Goal: Task Accomplishment & Management: Manage account settings

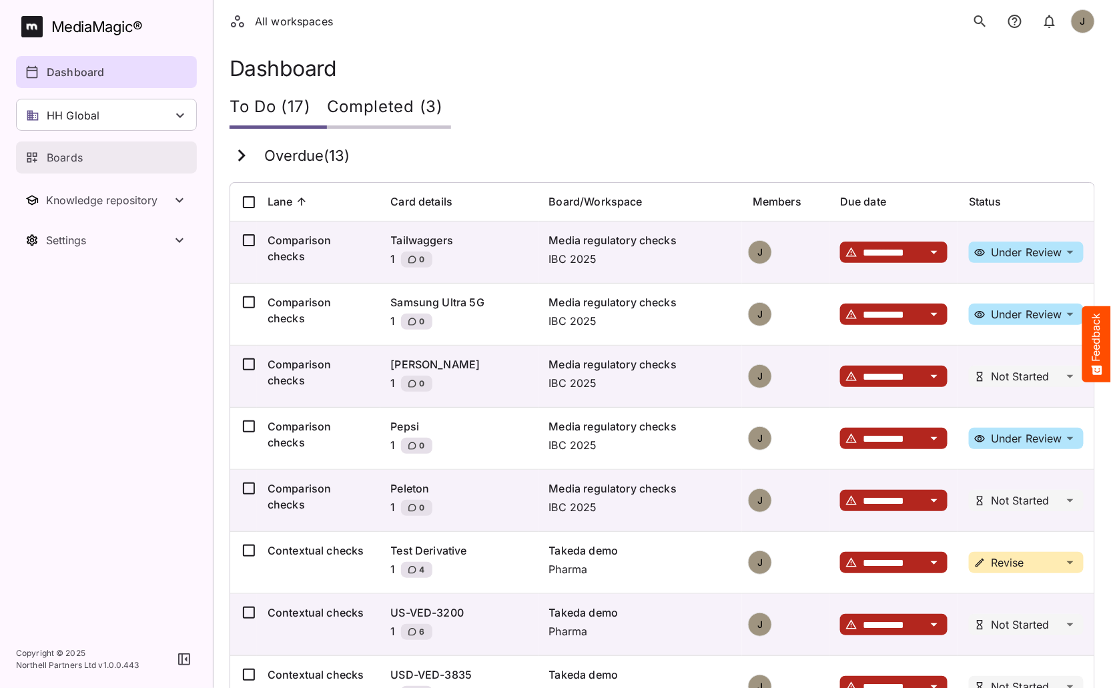
click at [100, 163] on div "Boards" at bounding box center [106, 157] width 163 height 16
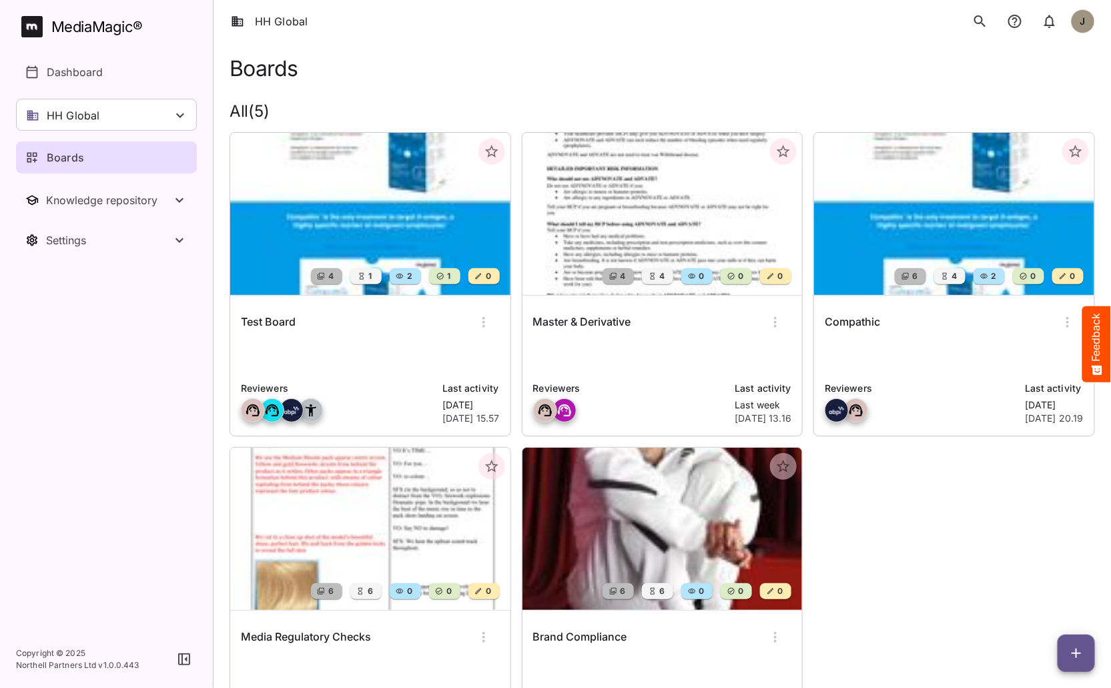
click at [392, 328] on div "Test Board" at bounding box center [370, 322] width 259 height 32
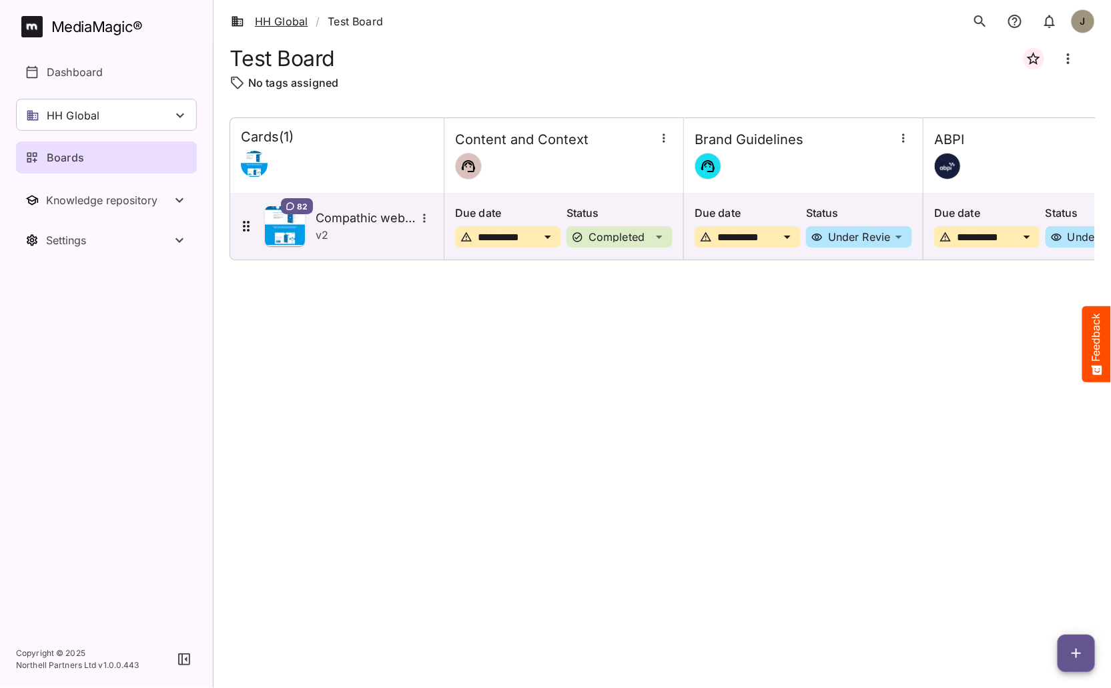
click at [287, 19] on link "HH Global" at bounding box center [269, 21] width 77 height 16
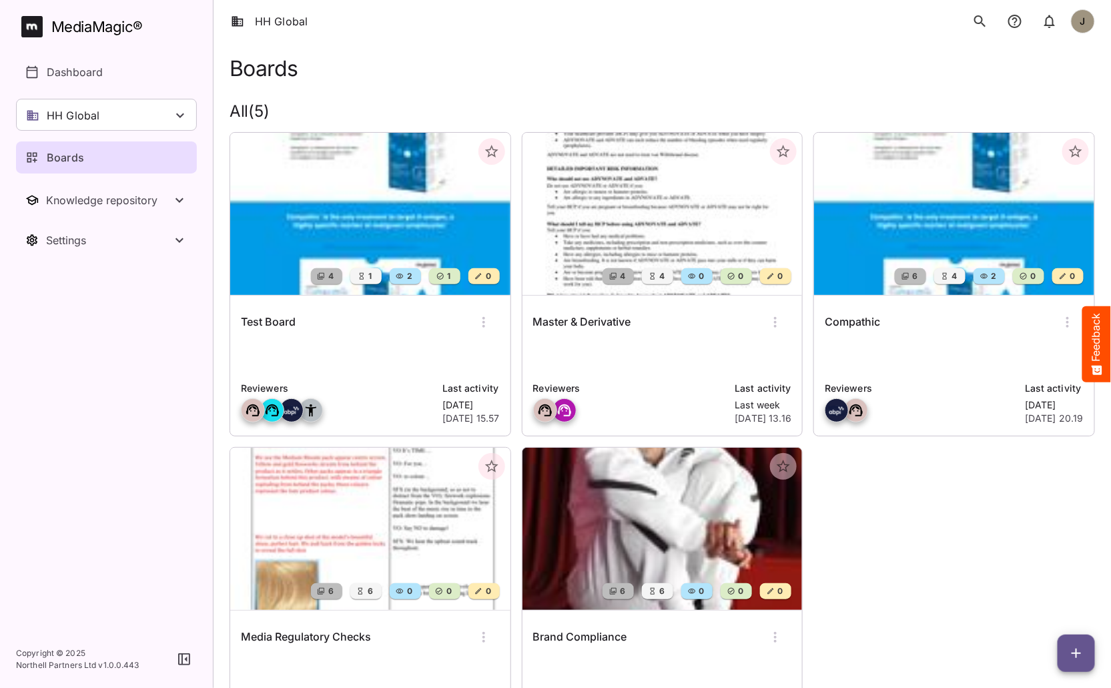
click at [349, 330] on div "Test Board" at bounding box center [370, 322] width 259 height 32
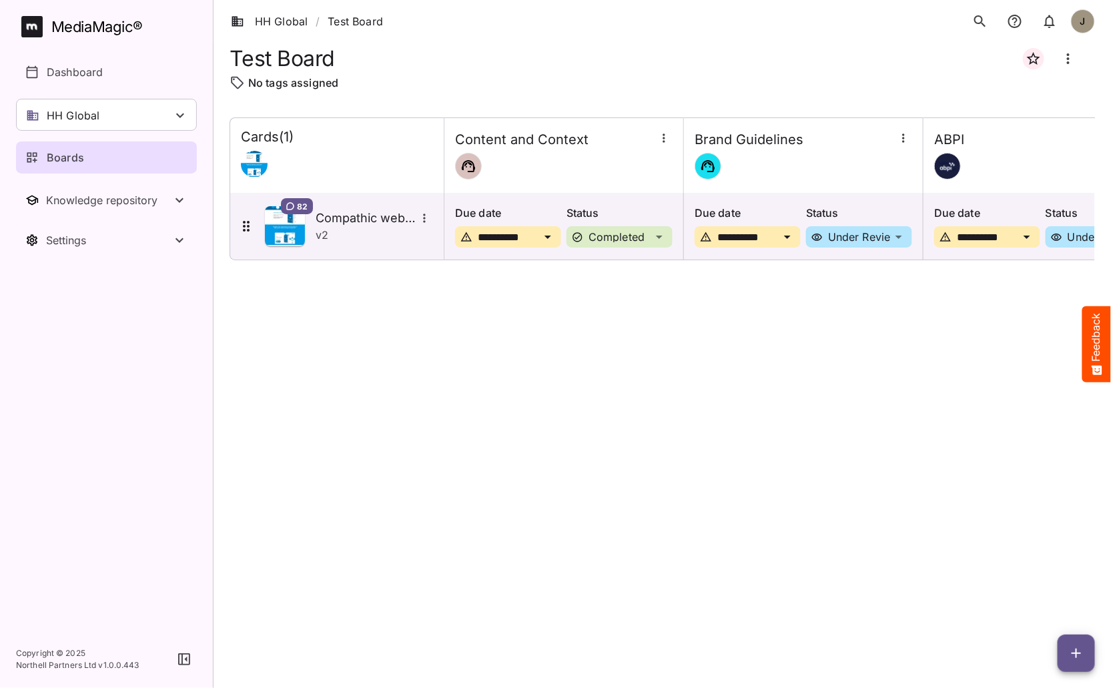
click at [1083, 645] on icon "button" at bounding box center [1076, 653] width 16 height 16
click at [1042, 571] on p "Add new card" at bounding box center [1043, 568] width 72 height 16
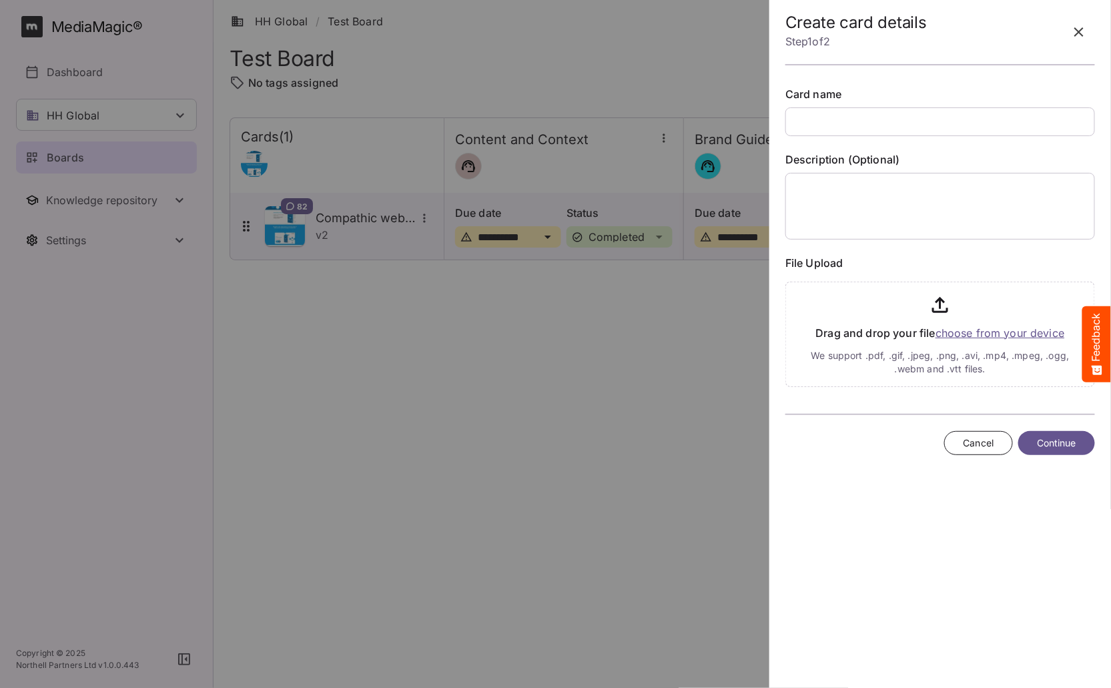
click at [879, 117] on input "text" at bounding box center [940, 121] width 310 height 29
click at [854, 120] on input "text" at bounding box center [940, 121] width 310 height 29
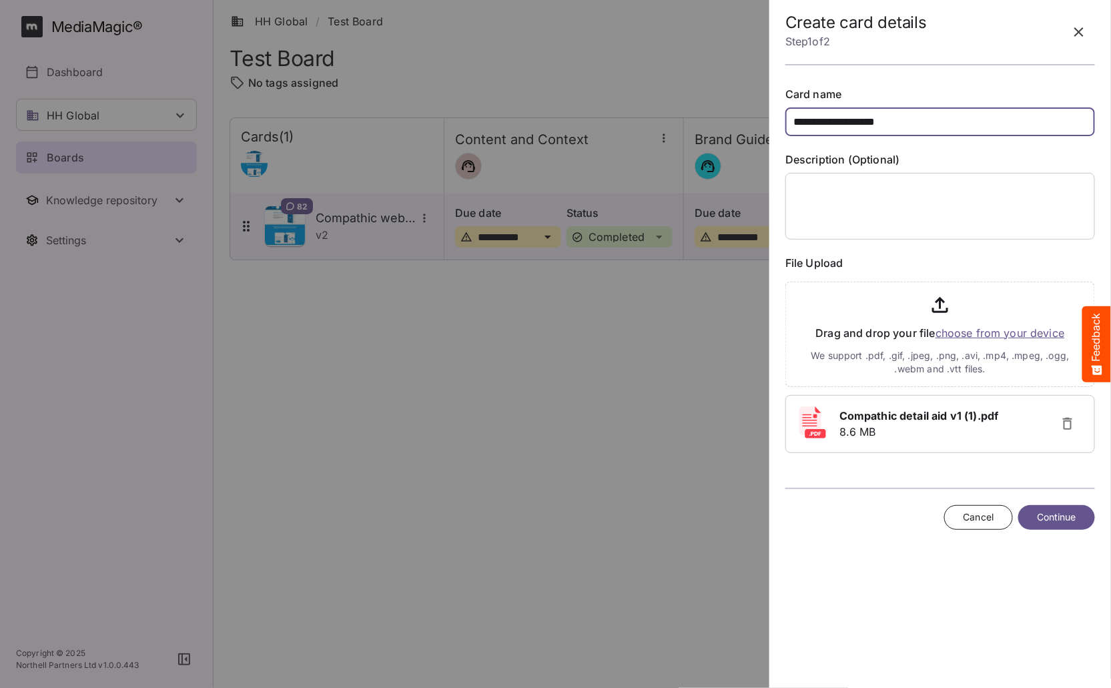
type input "**********"
click at [1044, 520] on span "Continue" at bounding box center [1056, 517] width 39 height 17
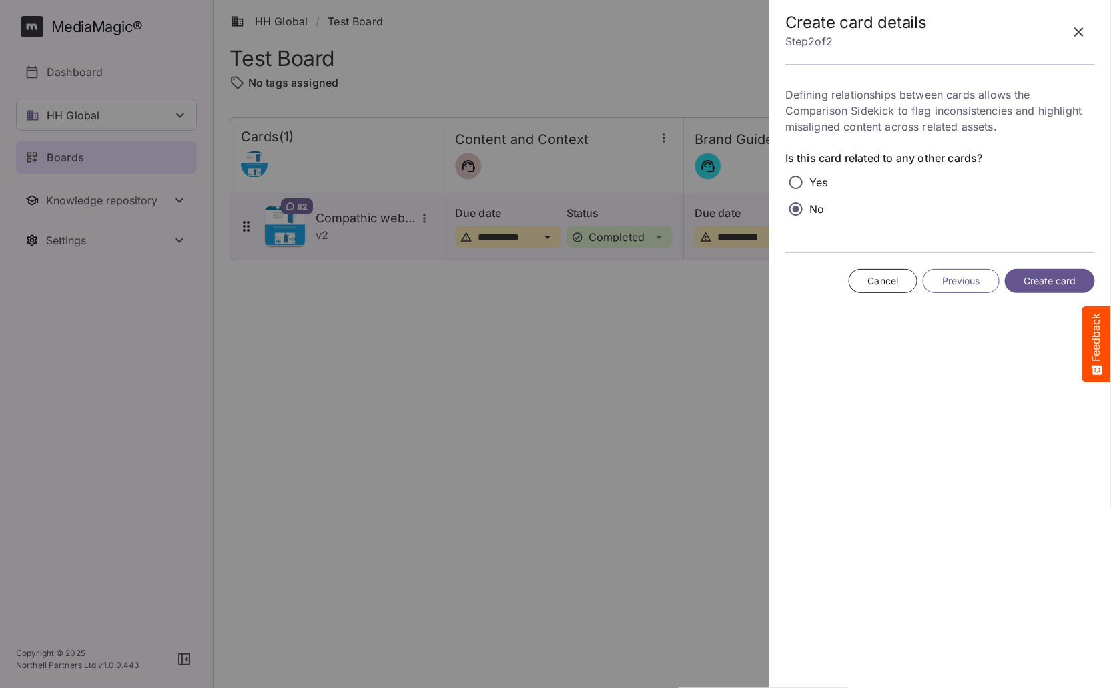
click at [1031, 275] on span "Create card" at bounding box center [1050, 281] width 53 height 17
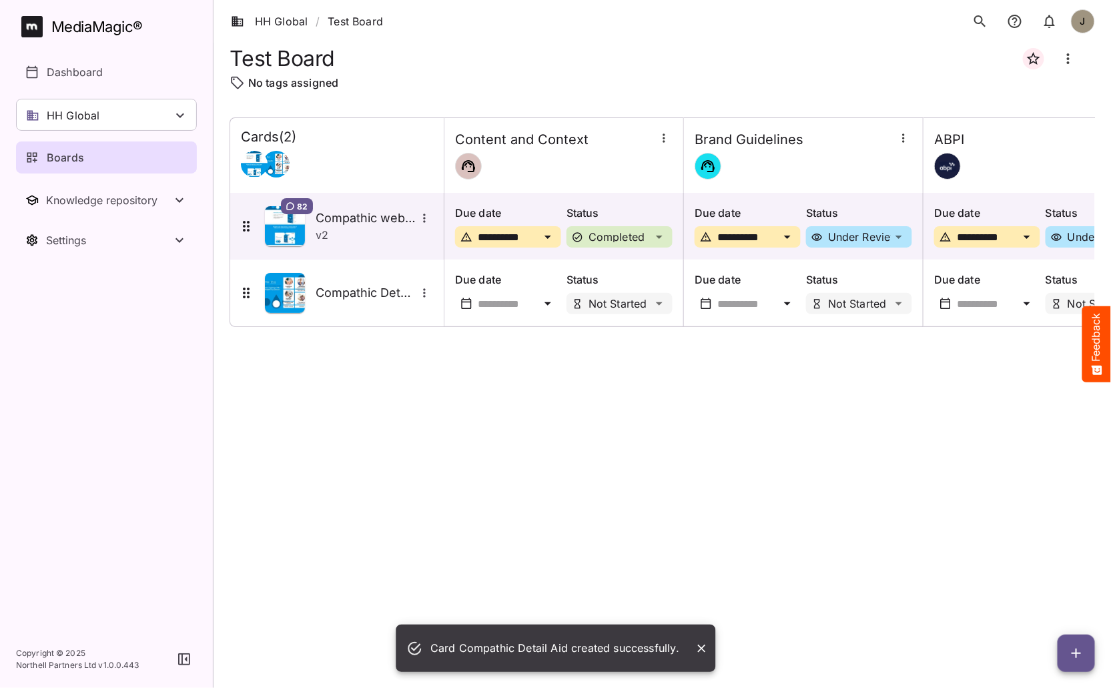
drag, startPoint x: 521, startPoint y: 369, endPoint x: 595, endPoint y: 369, distance: 73.4
click at [526, 398] on div "**********" at bounding box center [662, 391] width 865 height 549
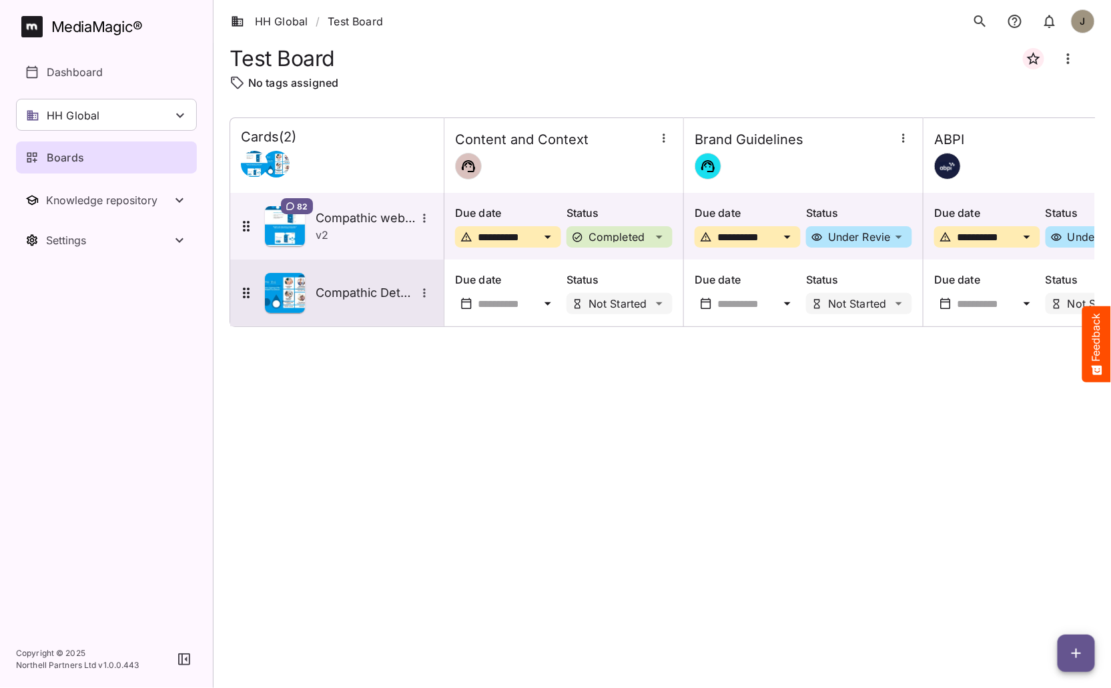
click at [339, 292] on h5 "Compathic Detail Aid" at bounding box center [366, 293] width 100 height 16
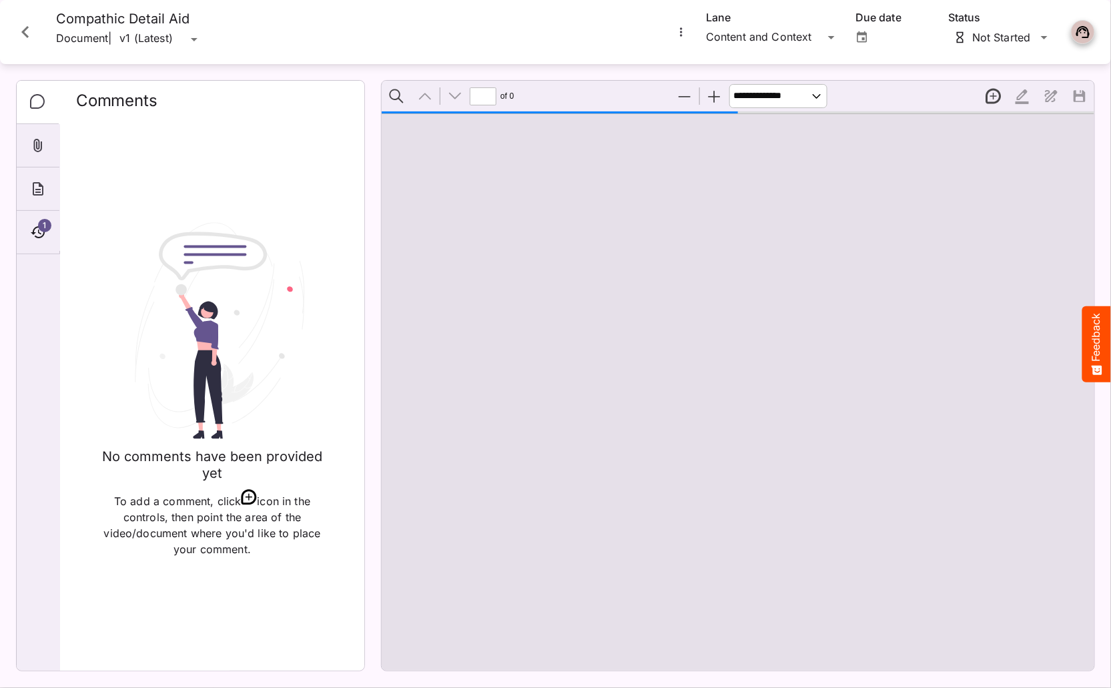
click at [304, 169] on div "No comments have been provided yet To add a comment, click icon in the controls…" at bounding box center [212, 389] width 272 height 541
type input "*"
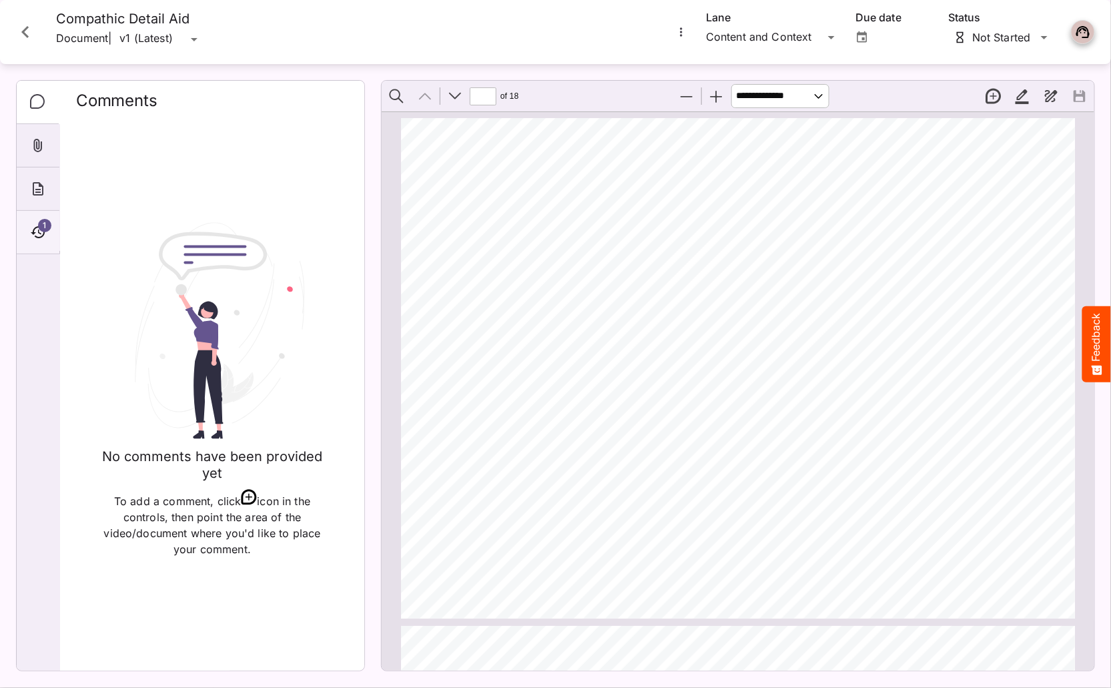
click at [43, 235] on icon "Timeline" at bounding box center [38, 232] width 16 height 16
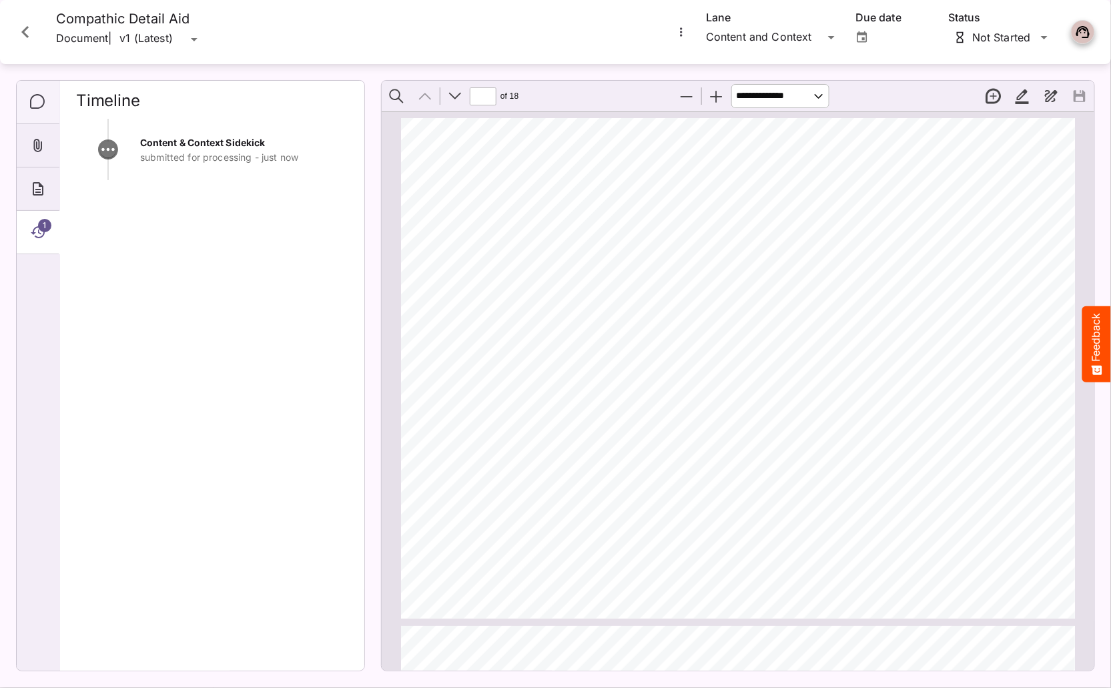
click at [34, 101] on icon "Comments" at bounding box center [38, 102] width 16 height 16
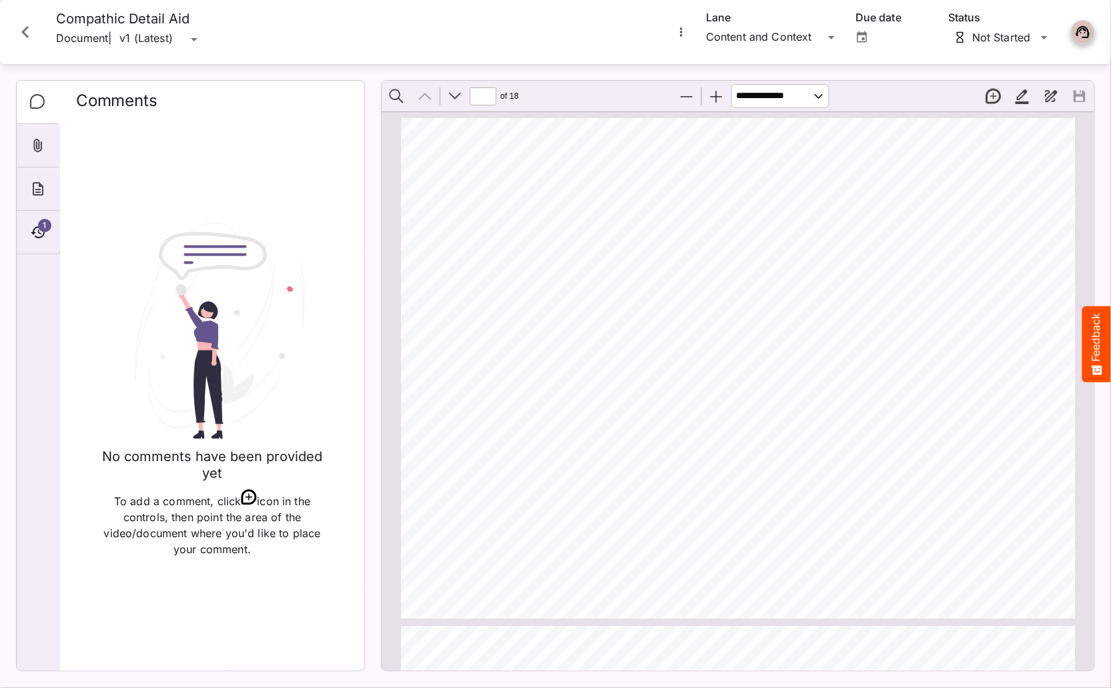
click at [677, 35] on icon "More options for Compathic Detail Aid" at bounding box center [681, 31] width 13 height 13
click at [703, 61] on p "Upload new version" at bounding box center [740, 65] width 103 height 16
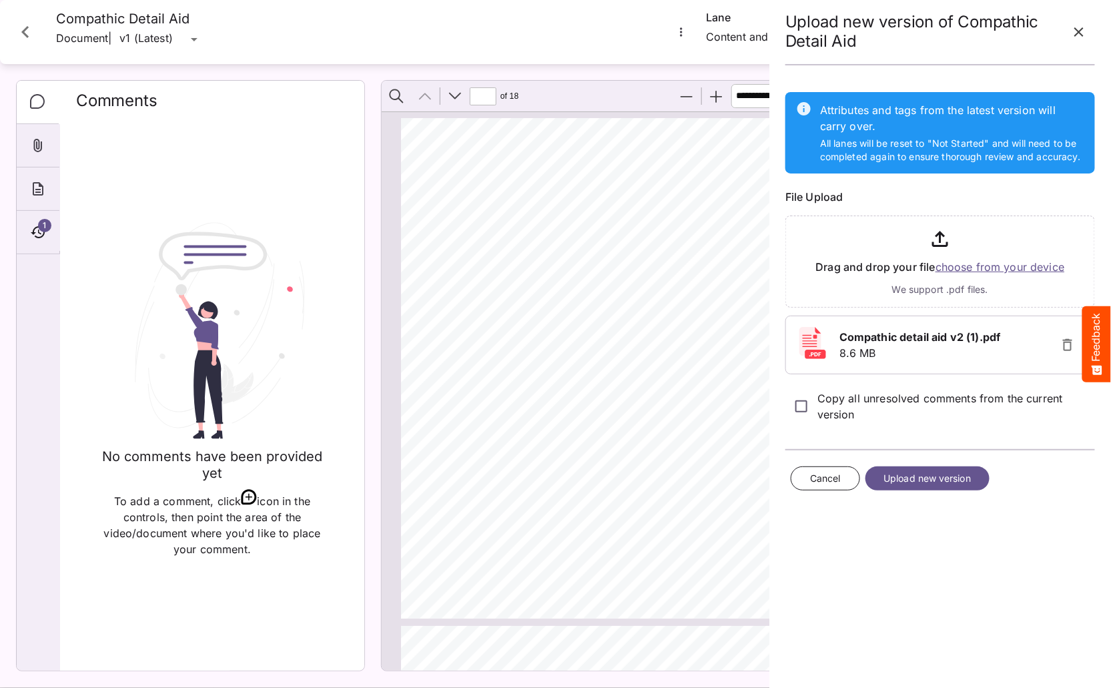
click at [924, 471] on span "Upload new version" at bounding box center [927, 478] width 87 height 17
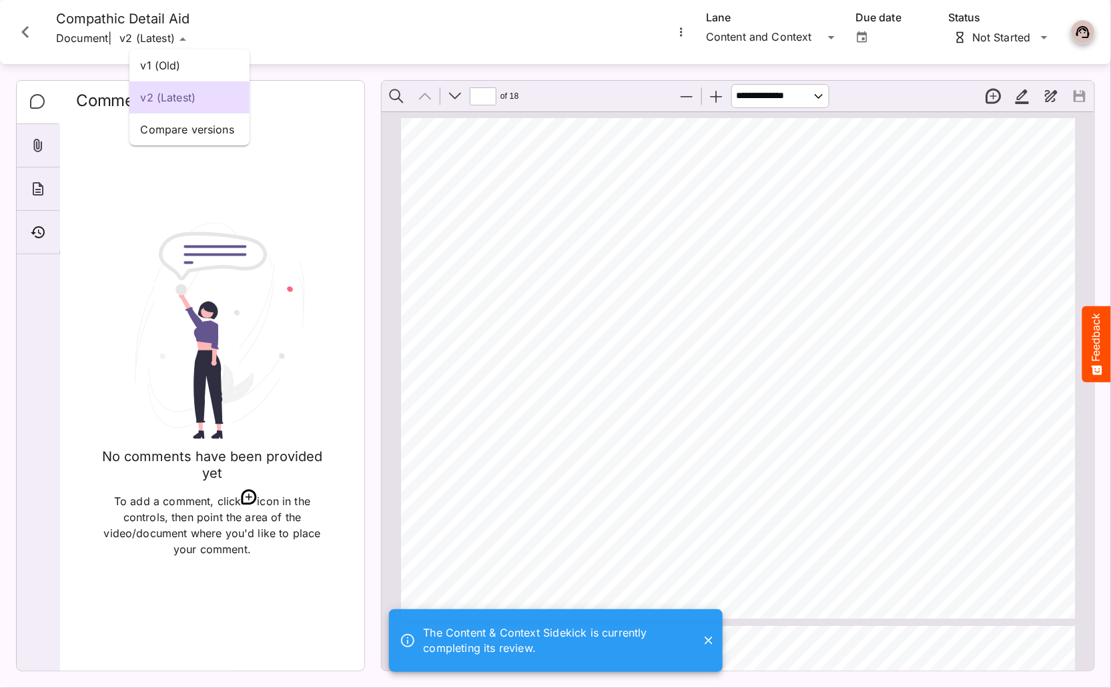
click at [165, 43] on div "v1 (Old) v2 (Latest) Compare versions The Content & Context Sidekick is current…" at bounding box center [555, 341] width 1111 height 682
click at [179, 69] on p "v1 (Old)" at bounding box center [189, 65] width 99 height 16
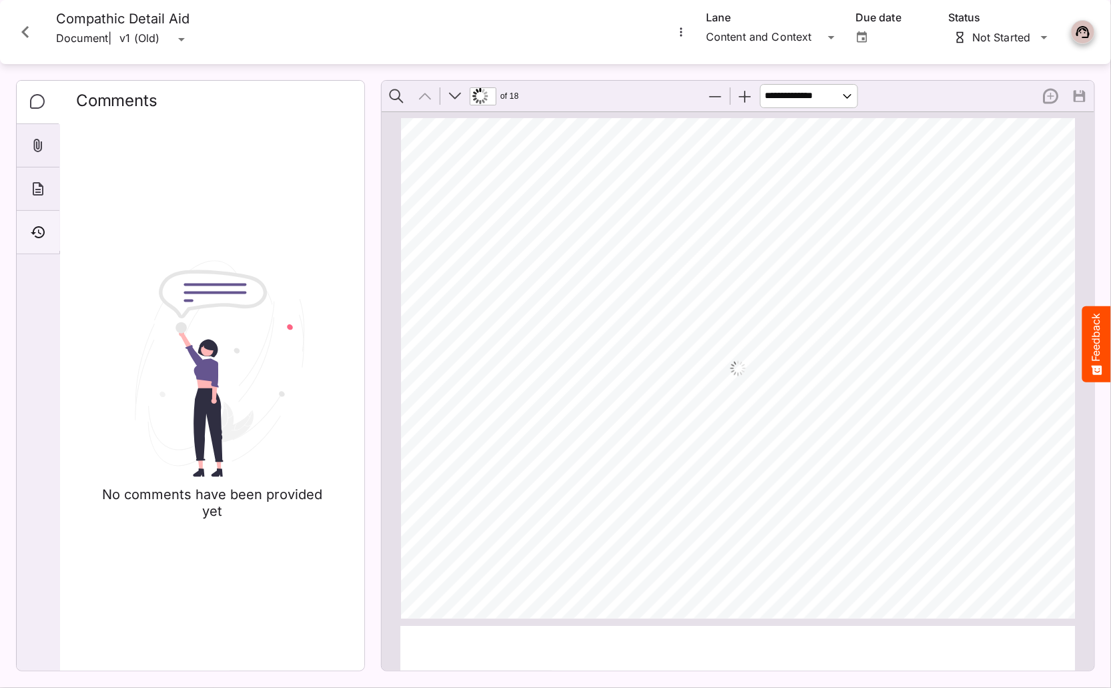
click at [36, 226] on icon "Timeline" at bounding box center [38, 232] width 14 height 12
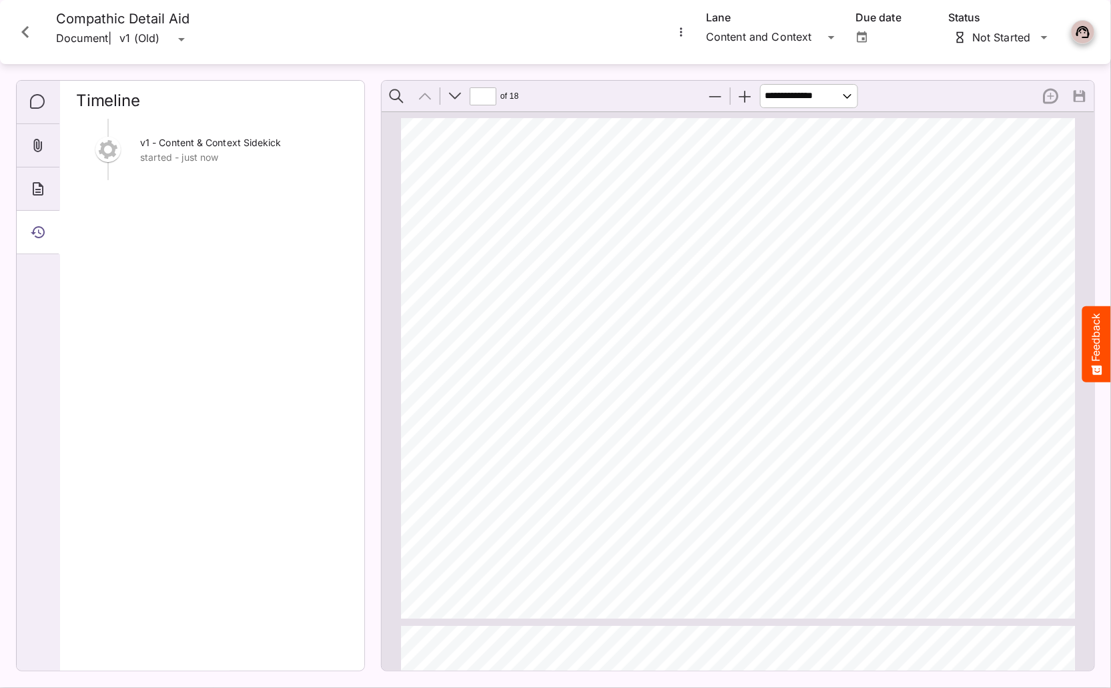
click at [684, 29] on icon "More options for Compathic Detail Aid" at bounding box center [681, 31] width 13 height 13
click at [711, 91] on p "Compare versions" at bounding box center [749, 94] width 121 height 16
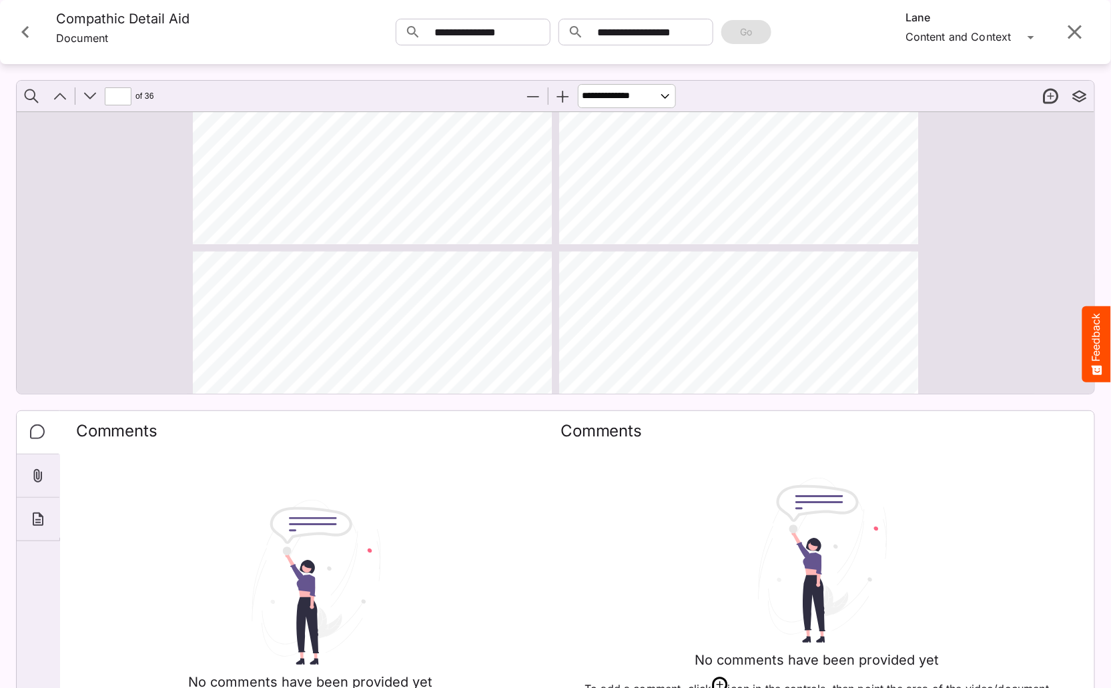
scroll to position [97, 0]
type input "*"
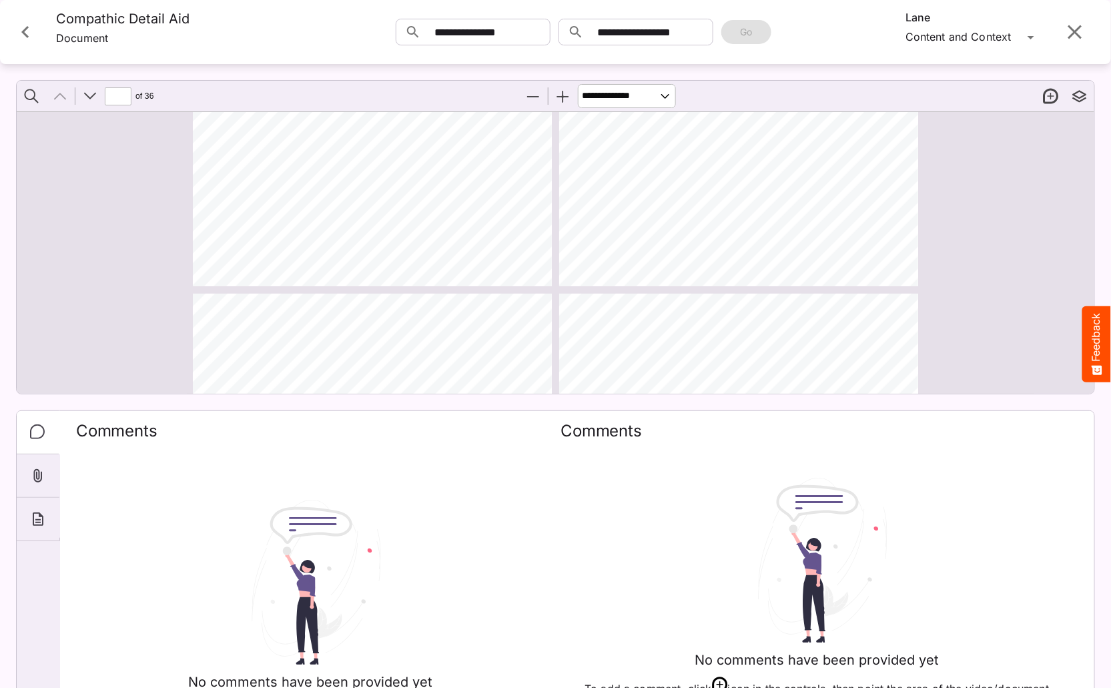
scroll to position [0, 0]
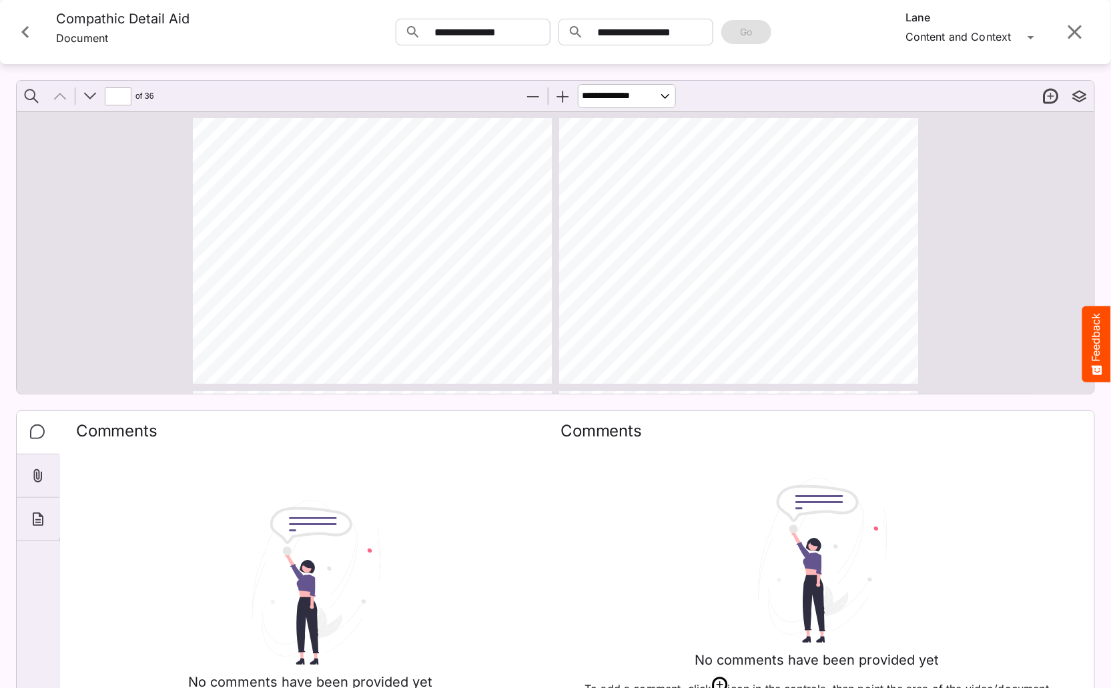
click at [26, 35] on icon "Close card" at bounding box center [24, 32] width 7 height 12
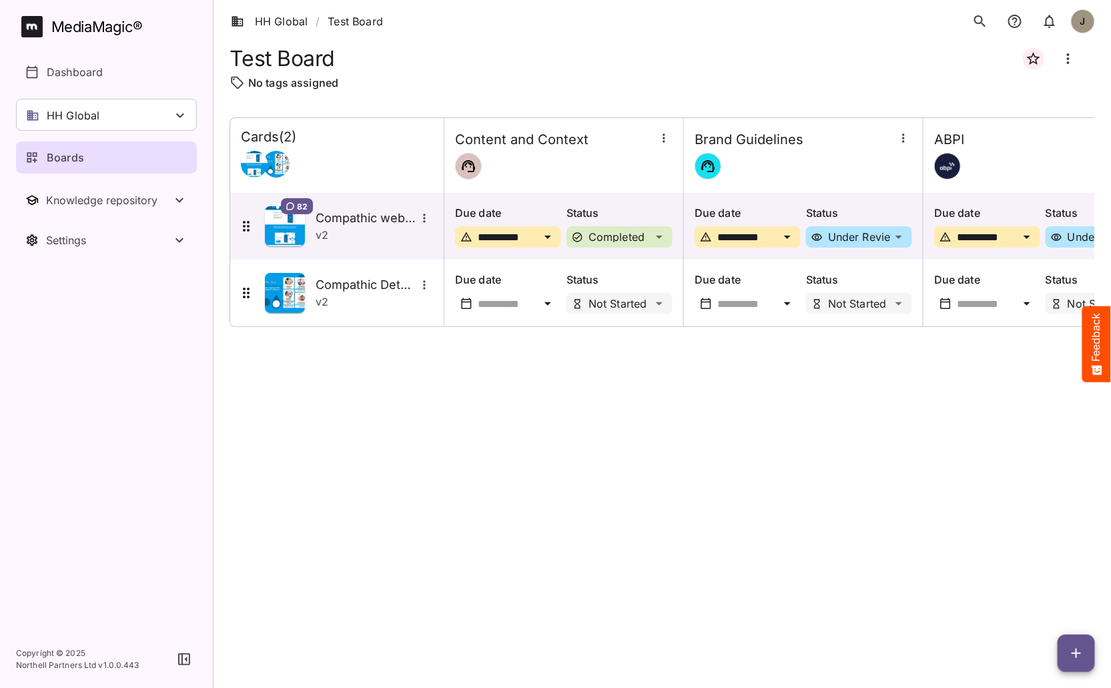
click at [831, 468] on div "**********" at bounding box center [662, 391] width 865 height 549
click at [1080, 665] on button "button" at bounding box center [1076, 653] width 37 height 37
click at [1043, 574] on p "Add new card" at bounding box center [1043, 568] width 72 height 16
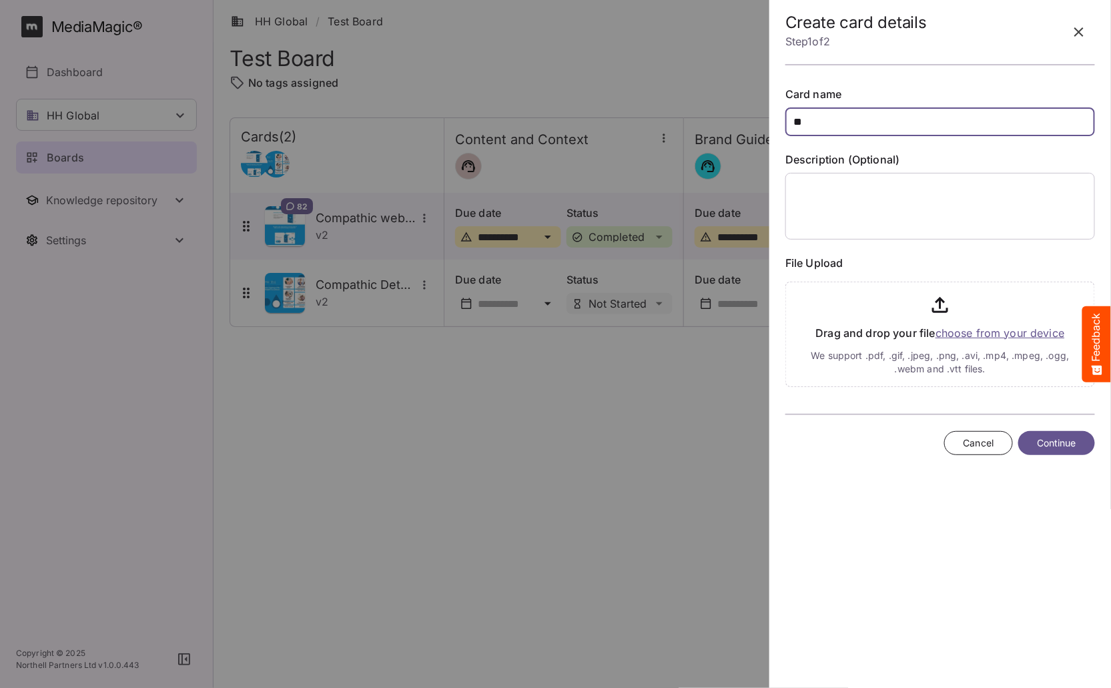
type input "*"
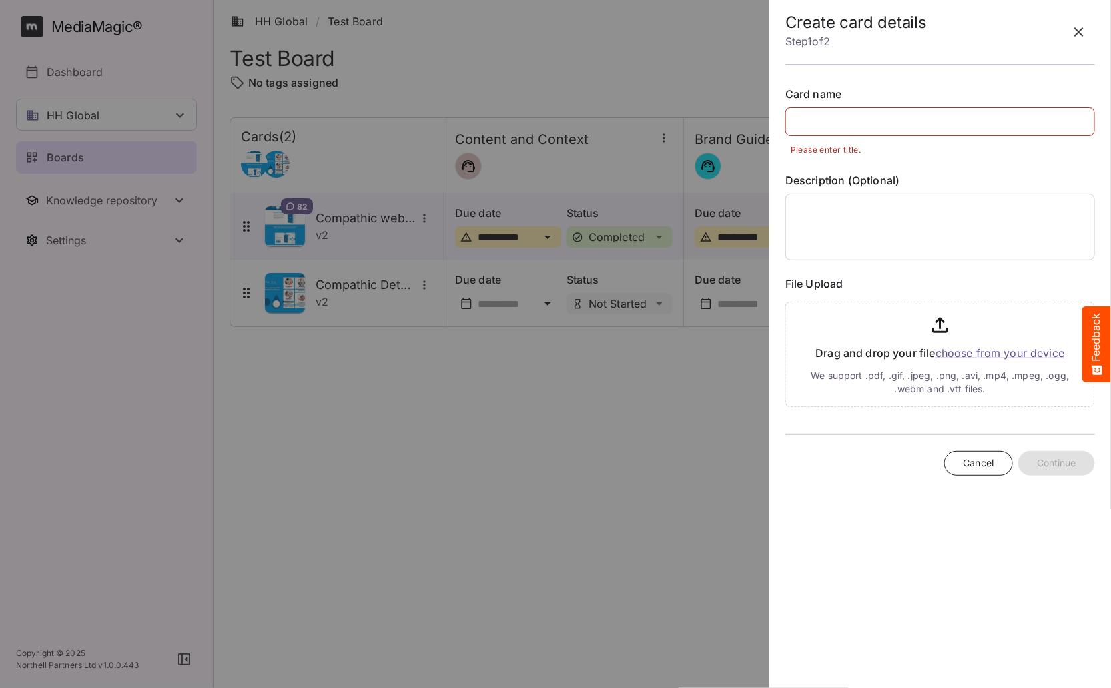
click at [1079, 31] on icon "button" at bounding box center [1078, 31] width 9 height 9
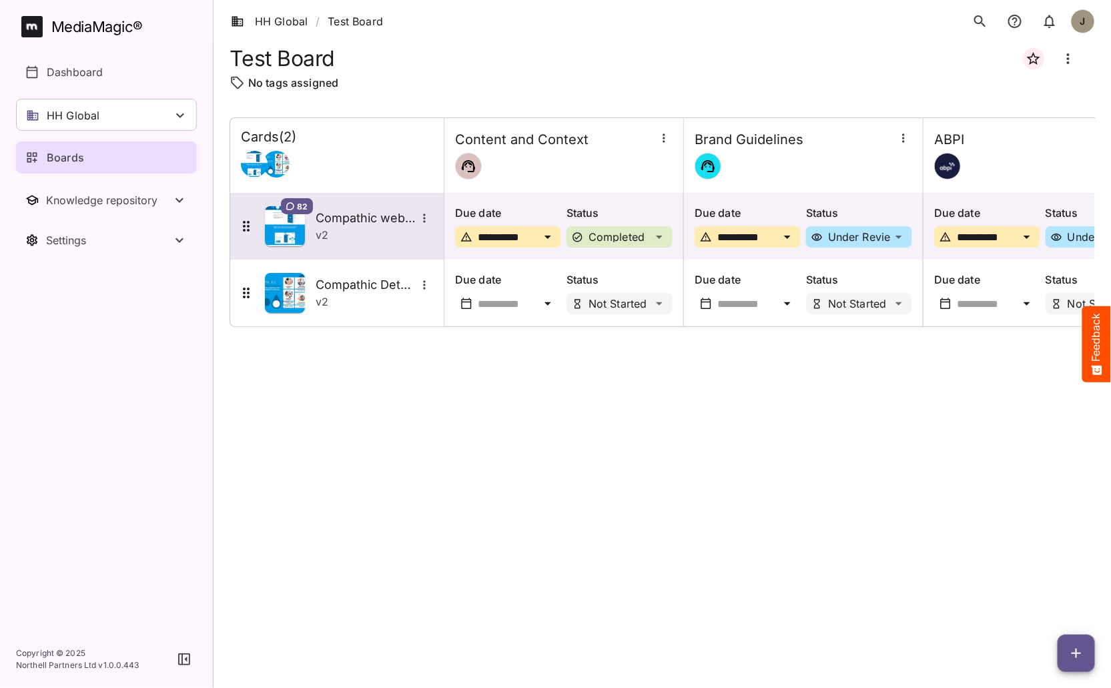
click at [340, 236] on div "v 2" at bounding box center [374, 235] width 117 height 16
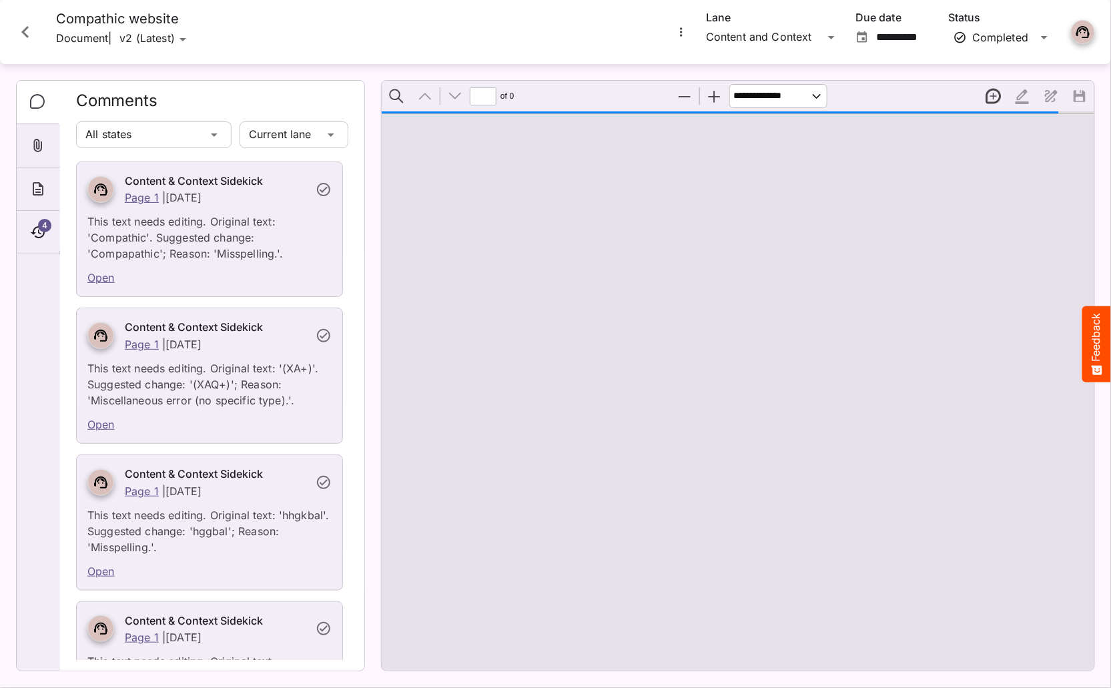
scroll to position [7, 0]
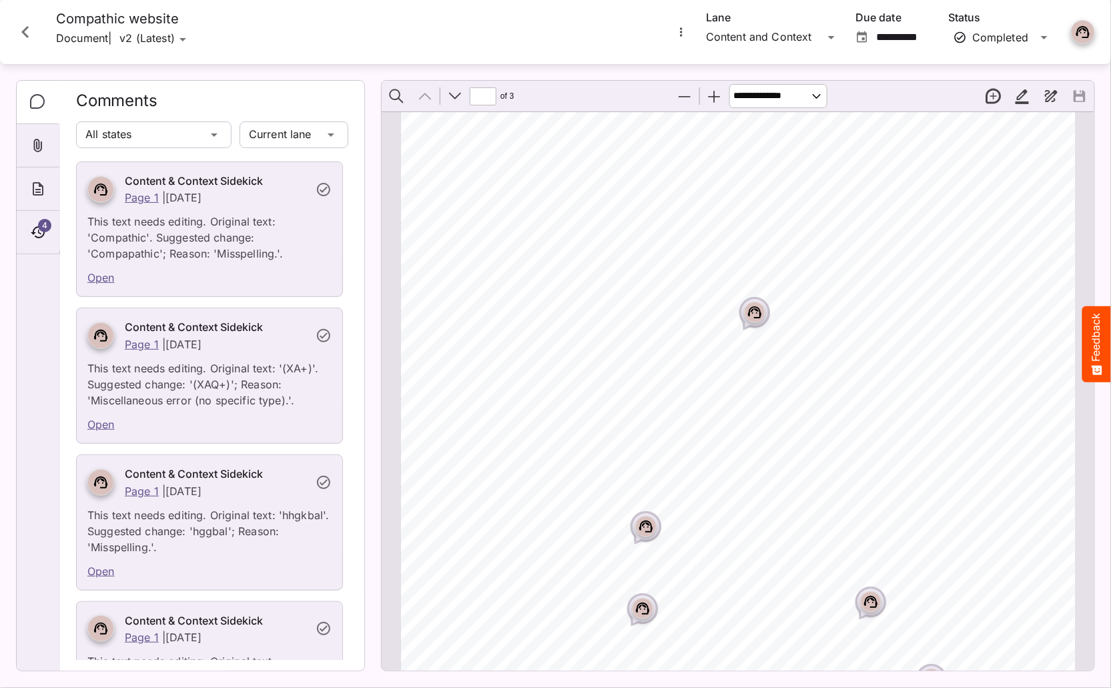
click at [679, 28] on icon "More options for Compathic website" at bounding box center [681, 31] width 13 height 13
click at [742, 87] on p "Compare versions" at bounding box center [749, 94] width 121 height 16
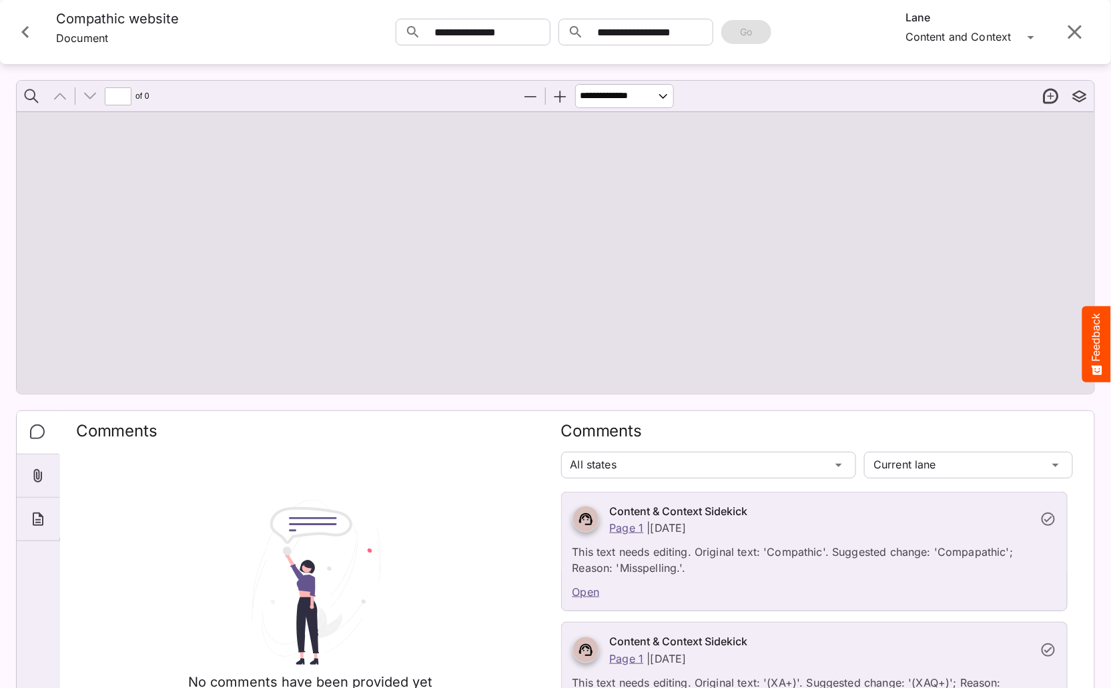
type input "*"
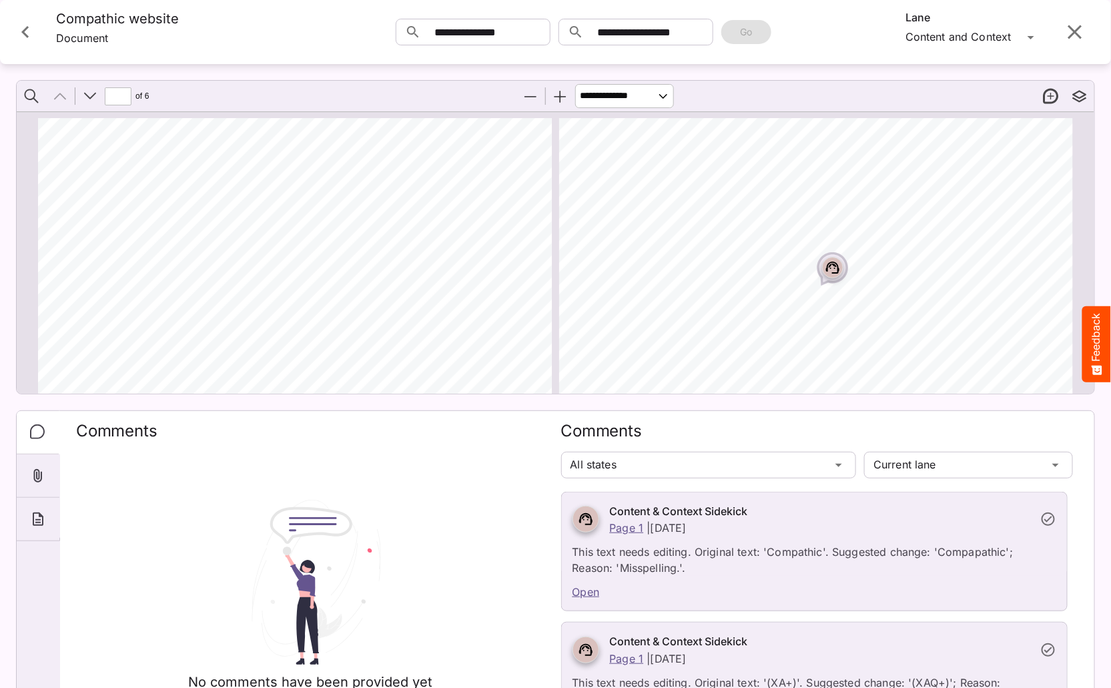
click at [22, 33] on icon "Close card" at bounding box center [25, 32] width 24 height 24
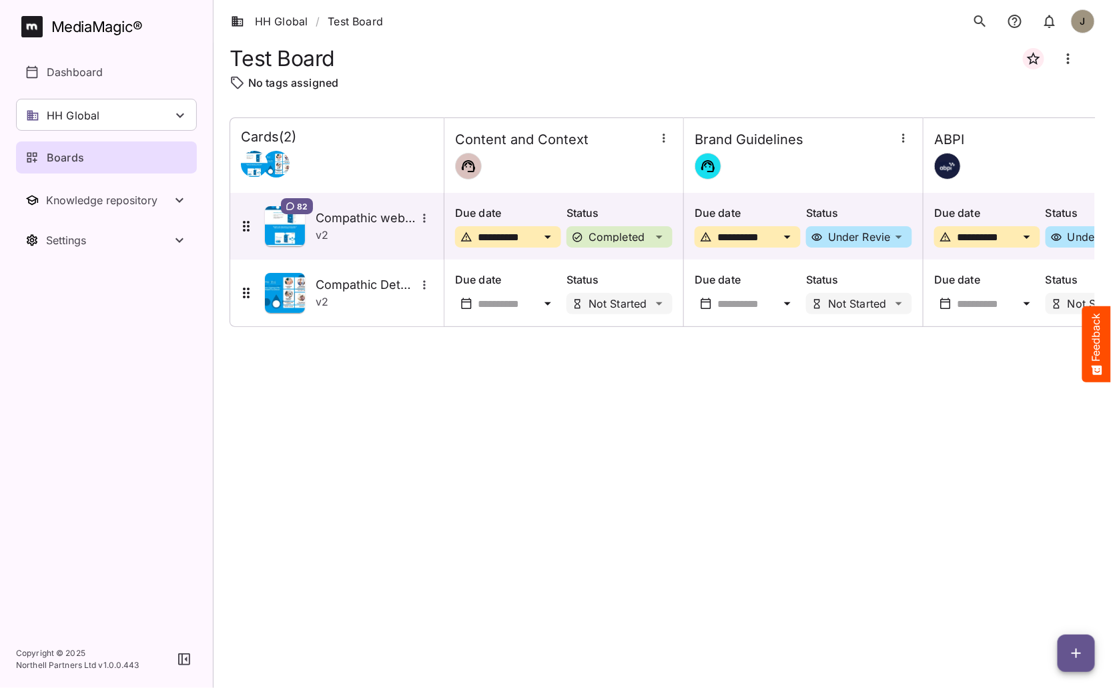
click at [1074, 654] on icon "button" at bounding box center [1076, 653] width 16 height 16
click at [1016, 573] on p "Add new card" at bounding box center [1043, 568] width 72 height 16
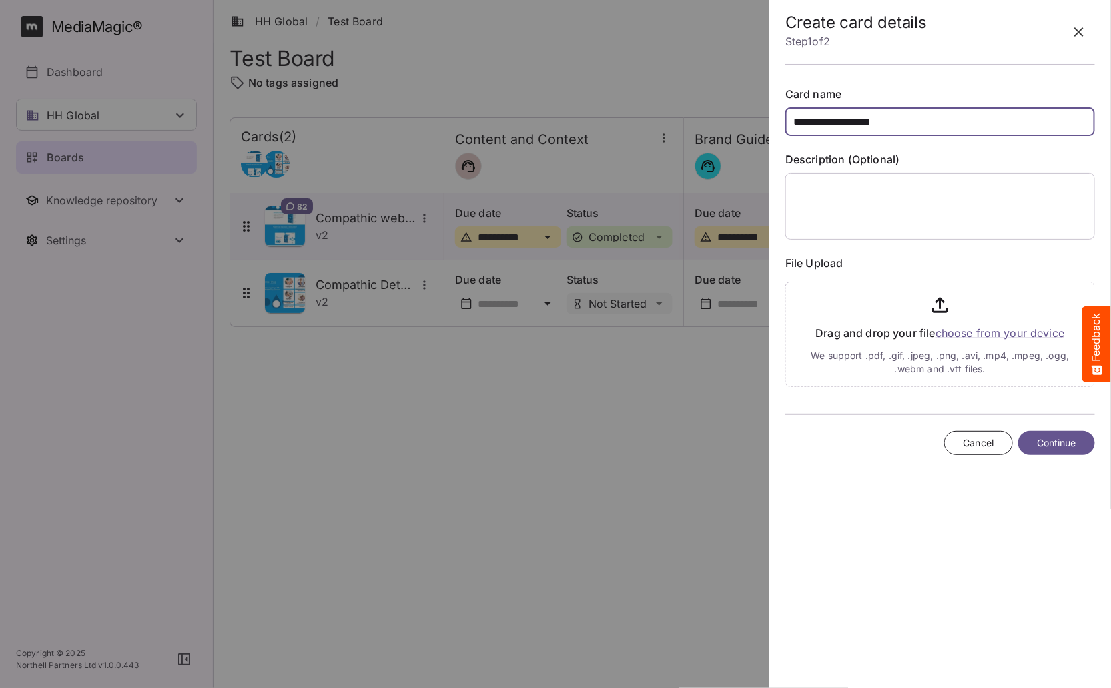
type input "**********"
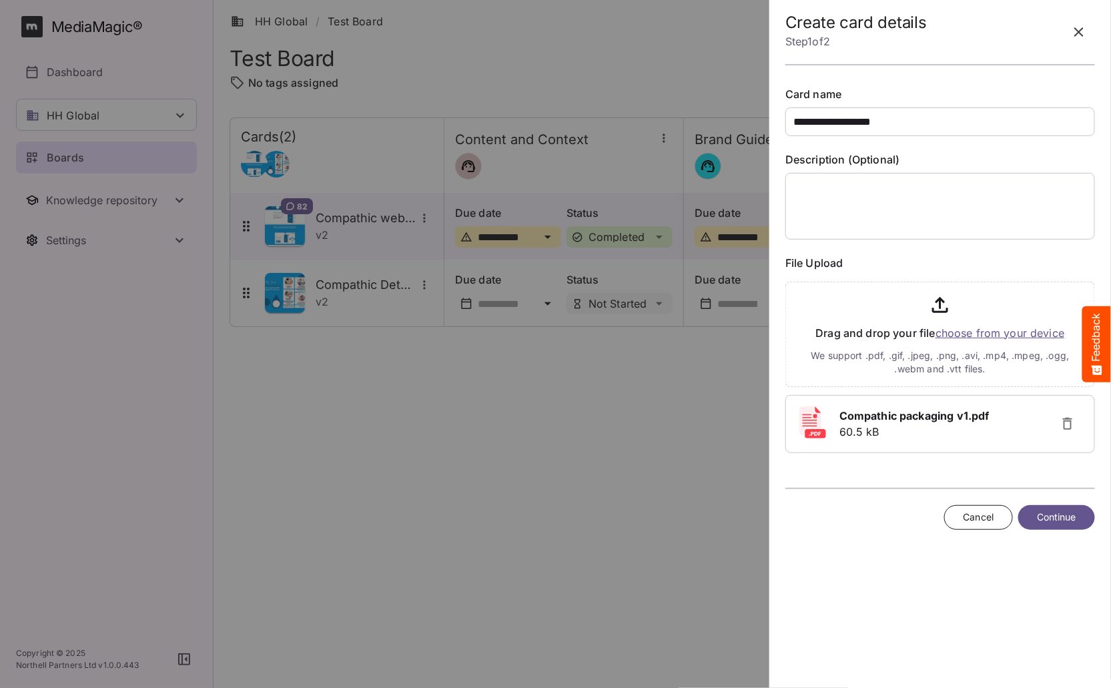
click at [1070, 515] on span "Continue" at bounding box center [1056, 517] width 39 height 17
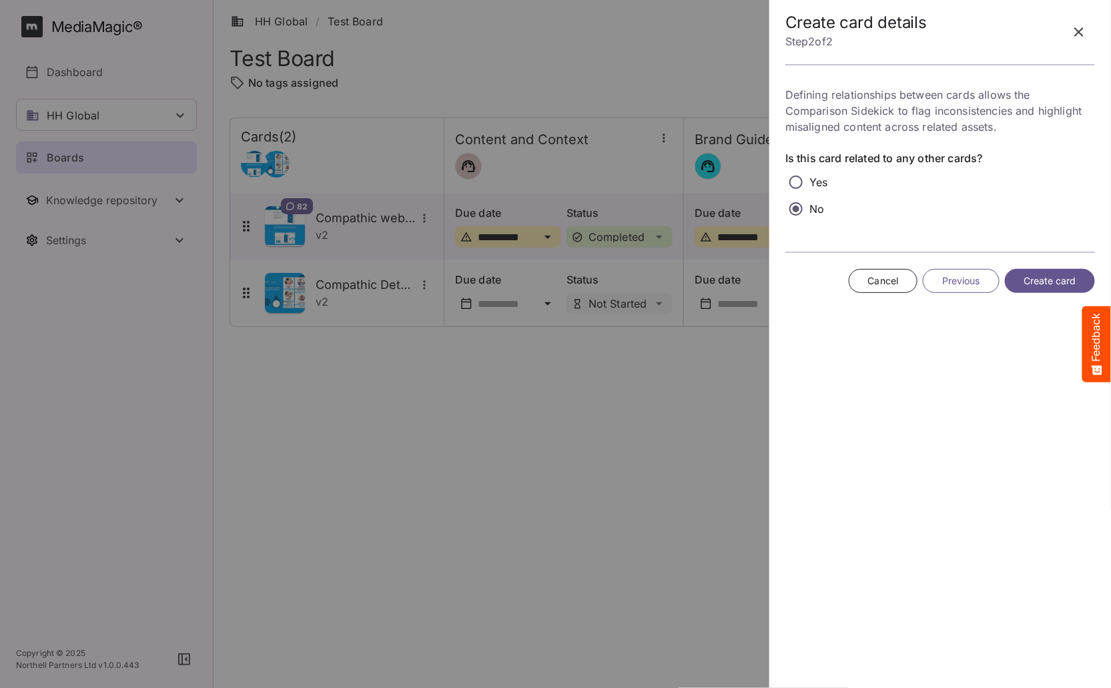
click at [1055, 282] on span "Create card" at bounding box center [1050, 281] width 53 height 17
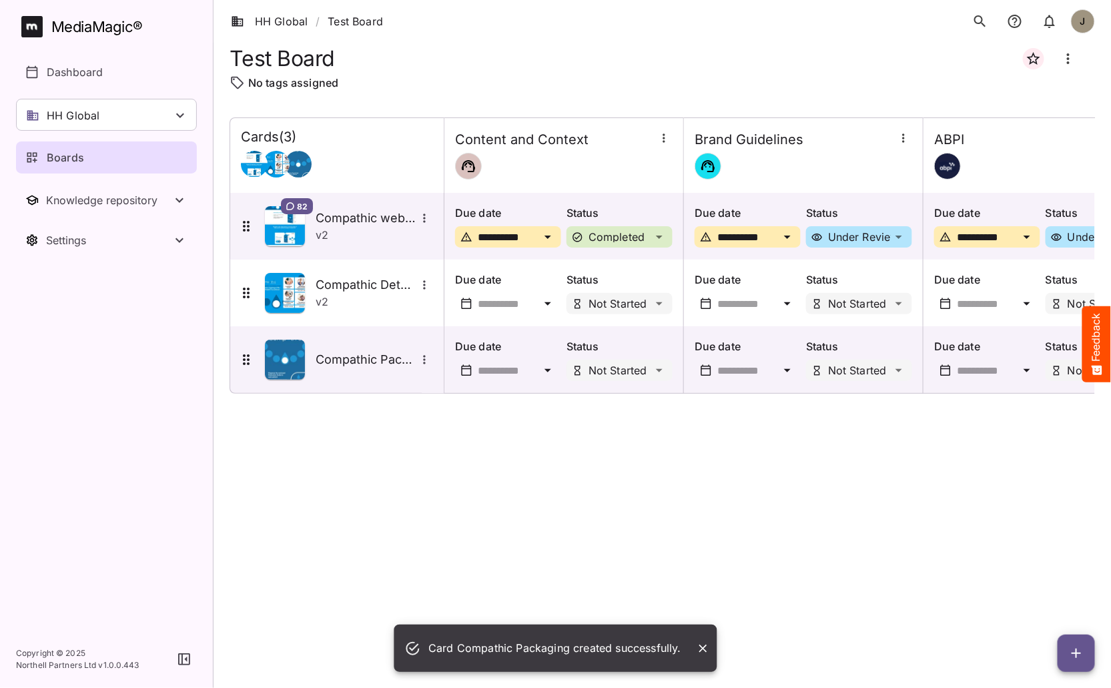
click at [478, 462] on div "**********" at bounding box center [662, 391] width 865 height 549
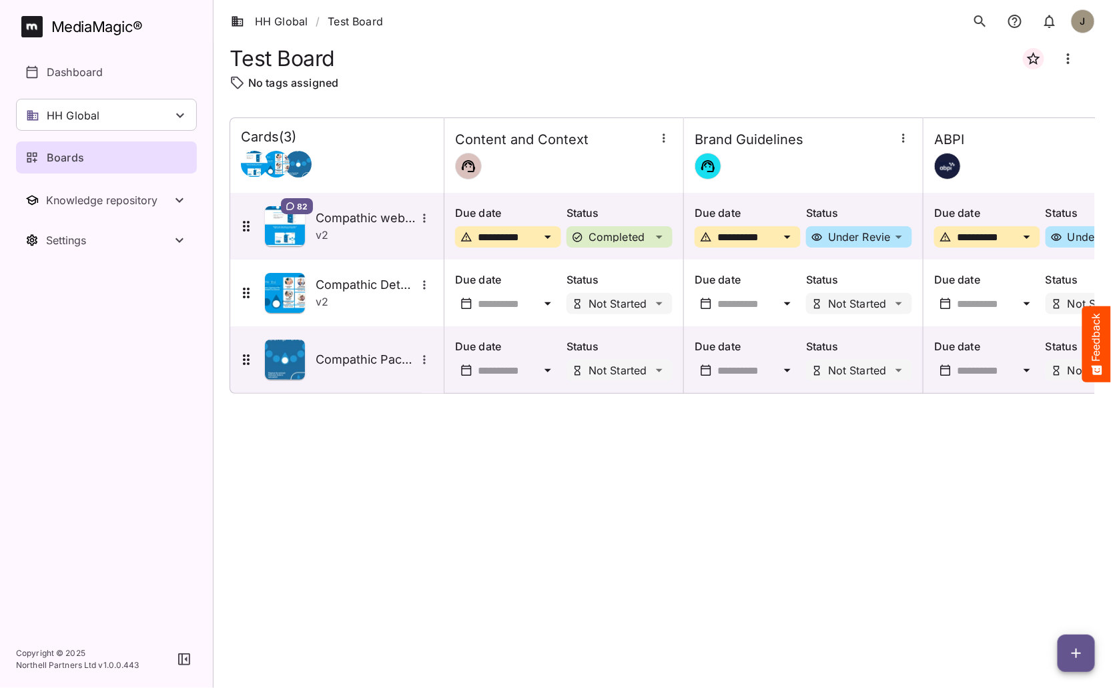
click at [300, 456] on div "**********" at bounding box center [662, 391] width 865 height 549
click at [368, 378] on div "Compathic Packaging" at bounding box center [335, 360] width 195 height 40
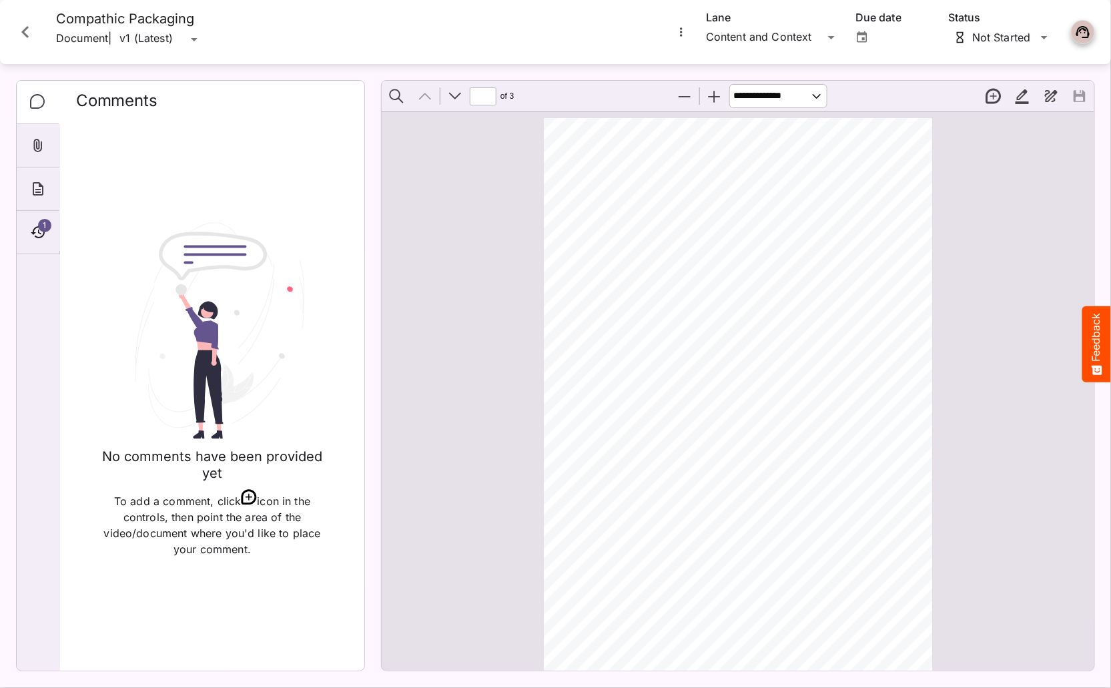
scroll to position [7, 0]
click at [681, 33] on icon "More options for Compathic Packaging" at bounding box center [681, 31] width 13 height 13
click at [700, 61] on p "Upload new version" at bounding box center [740, 65] width 103 height 16
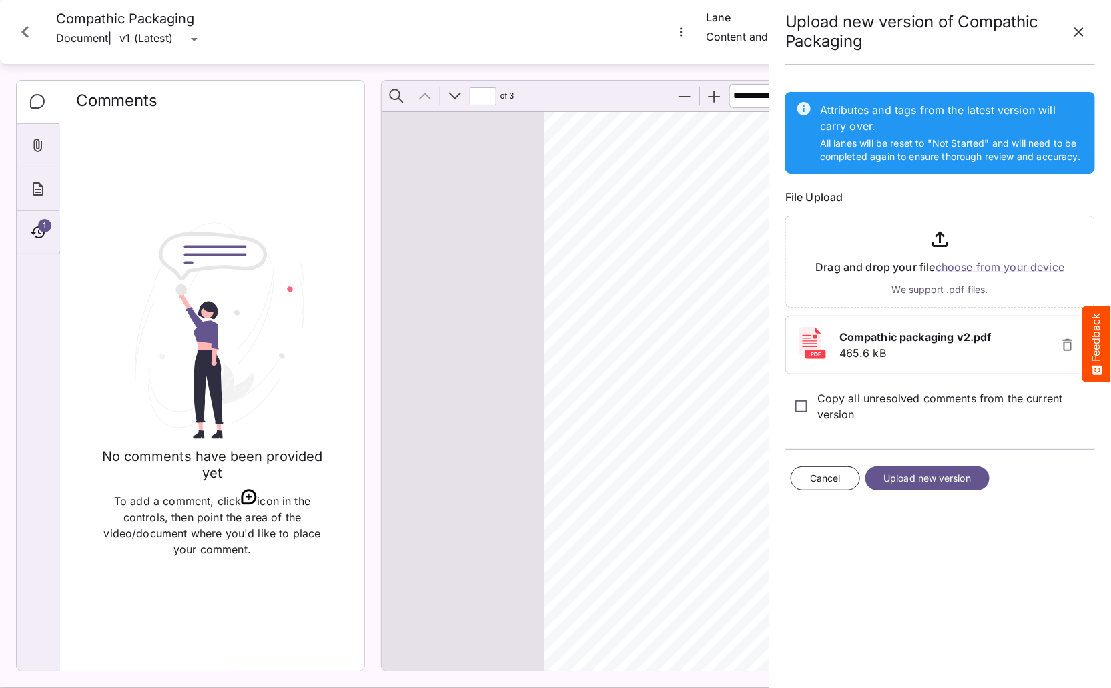
click at [952, 476] on span "Upload new version" at bounding box center [927, 478] width 87 height 17
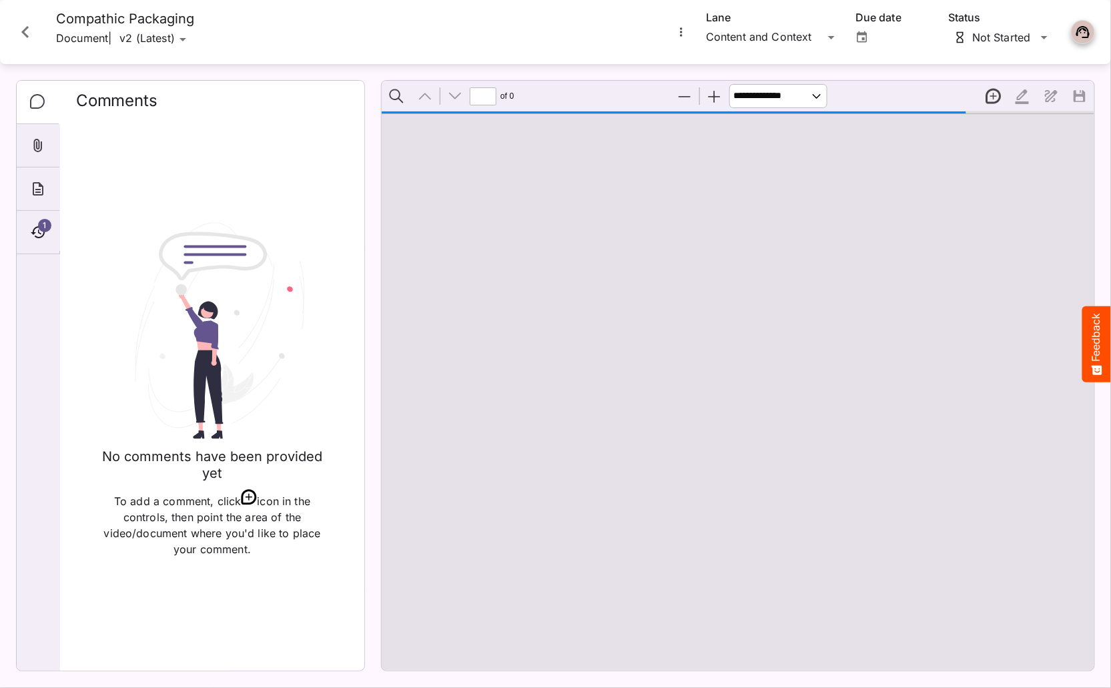
type input "*"
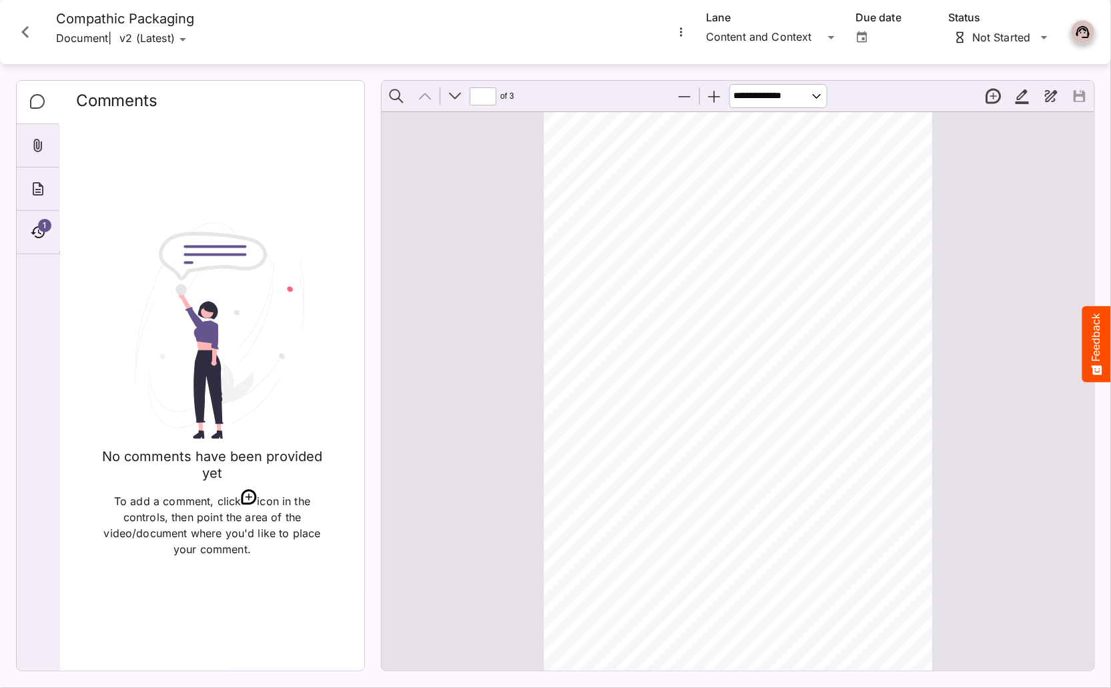
click at [31, 31] on icon "Close card" at bounding box center [25, 32] width 24 height 24
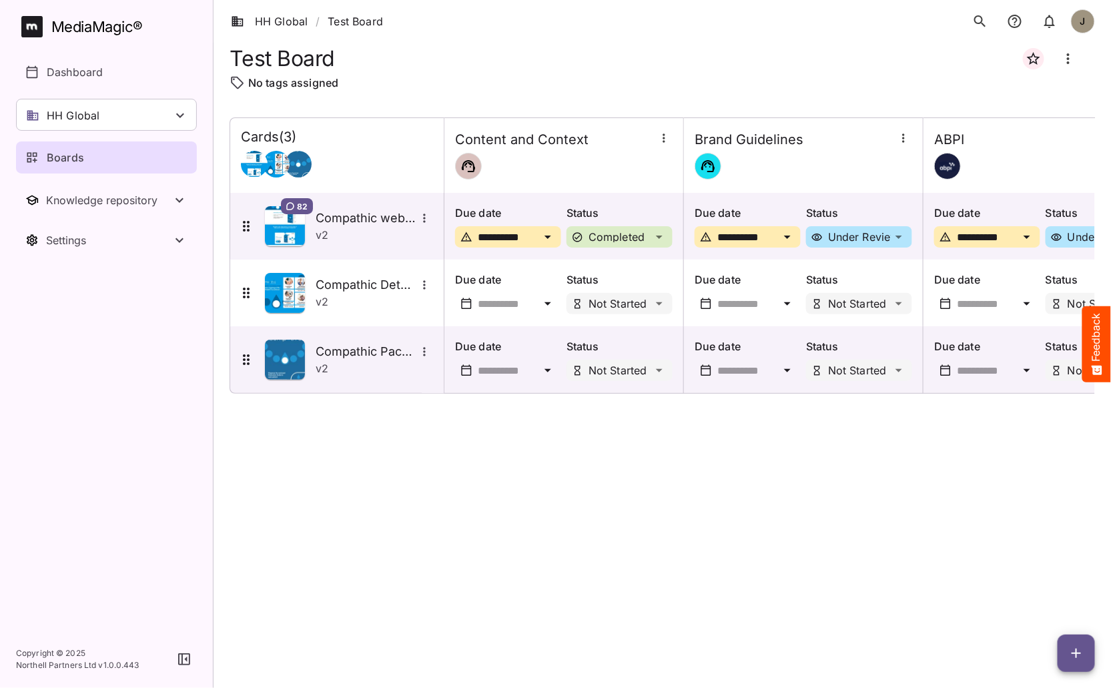
click at [582, 560] on div "**********" at bounding box center [662, 391] width 865 height 549
click at [547, 548] on div "**********" at bounding box center [662, 391] width 865 height 549
click at [97, 154] on div "Boards" at bounding box center [106, 157] width 163 height 16
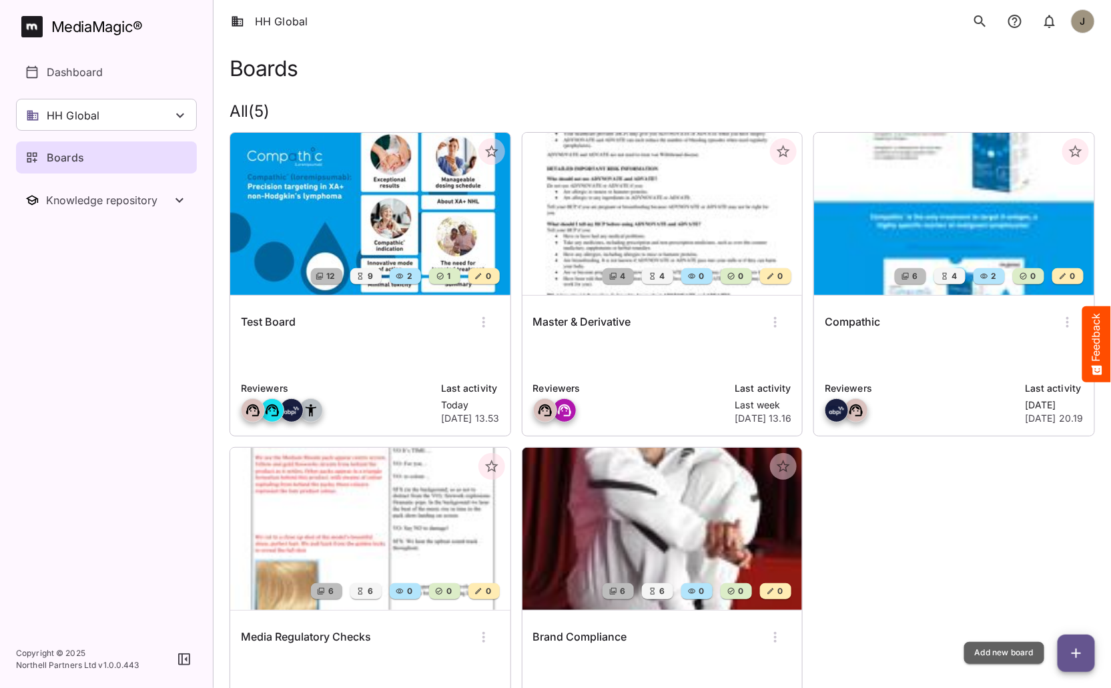
click at [1082, 652] on icon "button" at bounding box center [1076, 653] width 16 height 16
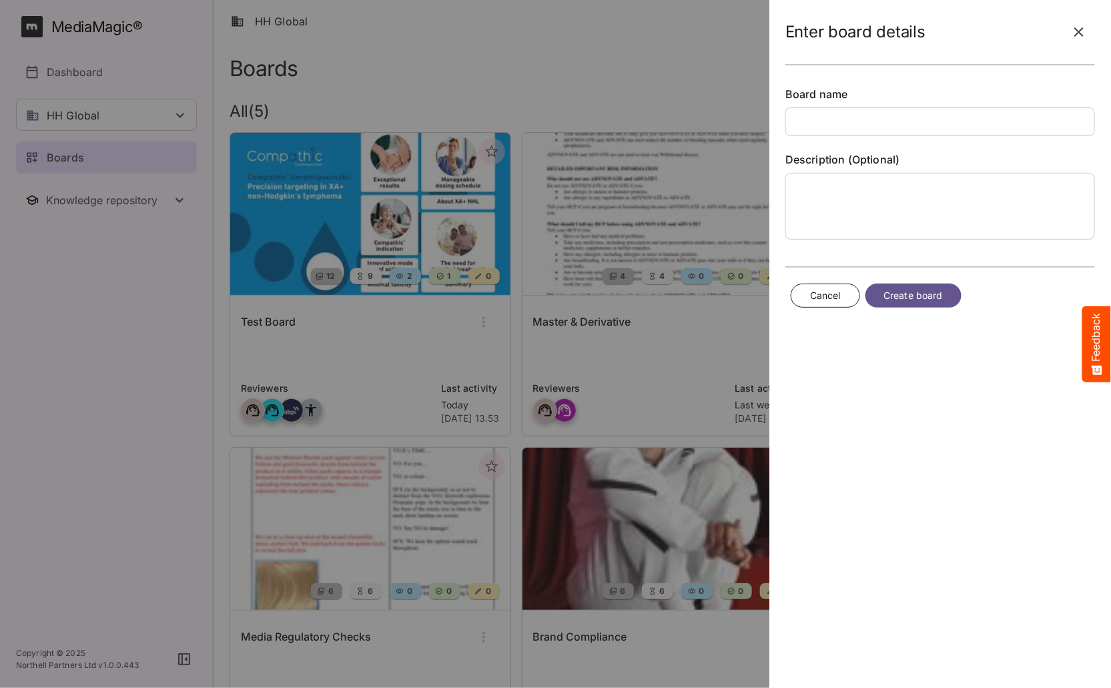
click at [1076, 31] on icon "button" at bounding box center [1079, 32] width 16 height 16
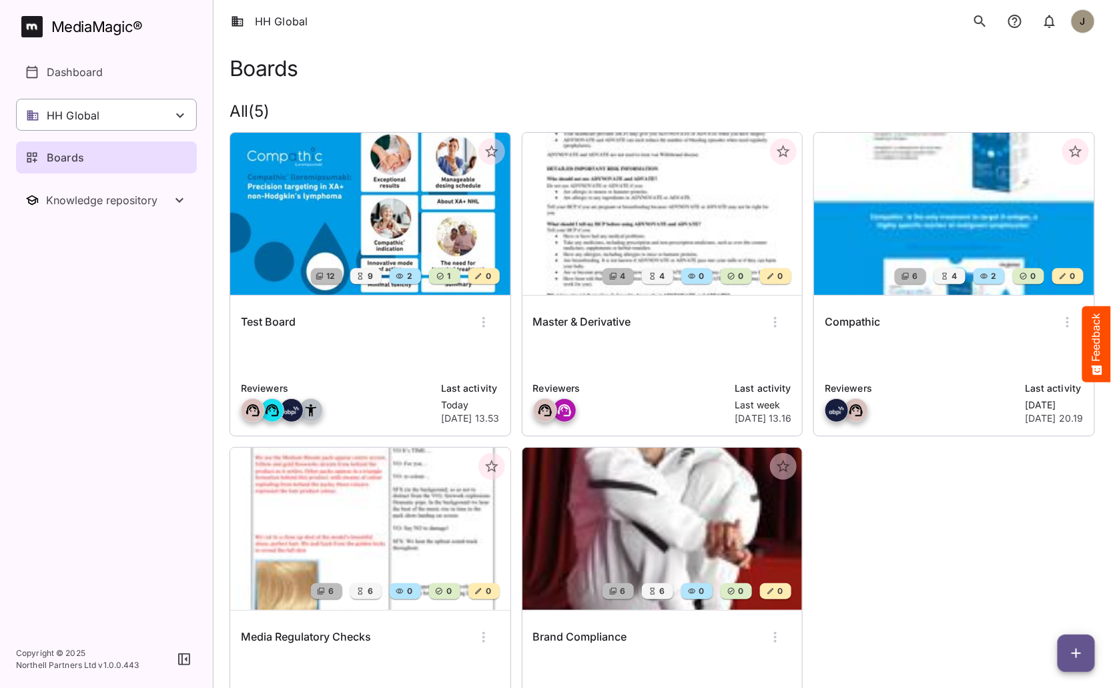
click at [119, 123] on div "HH Global" at bounding box center [106, 115] width 181 height 32
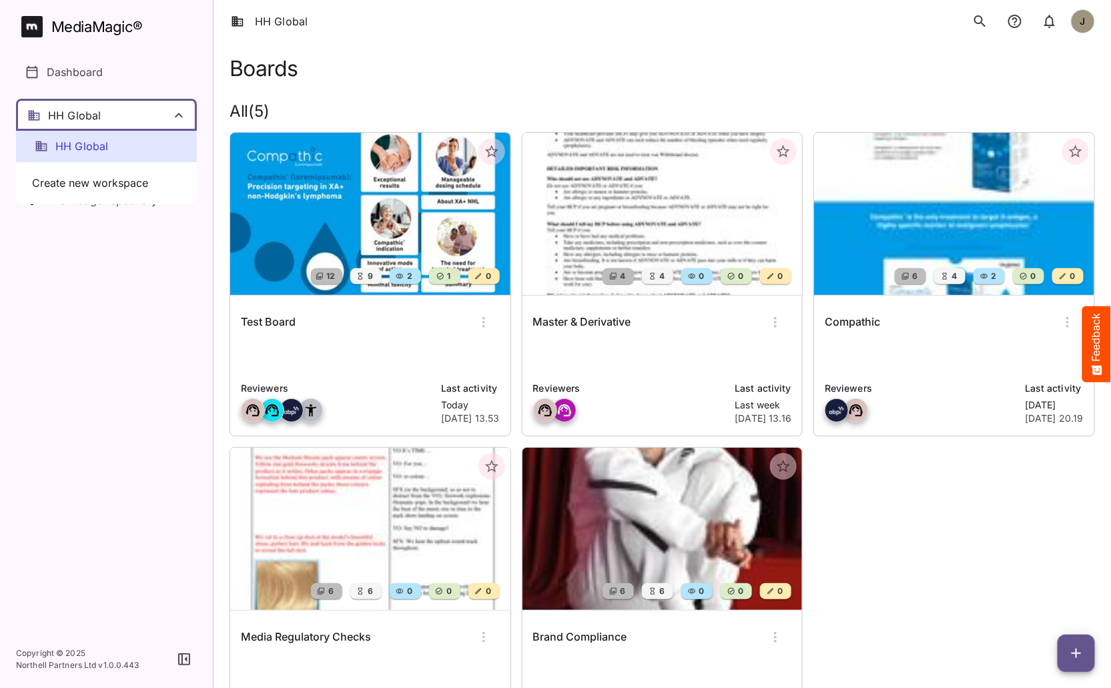
click at [121, 117] on div at bounding box center [555, 344] width 1111 height 688
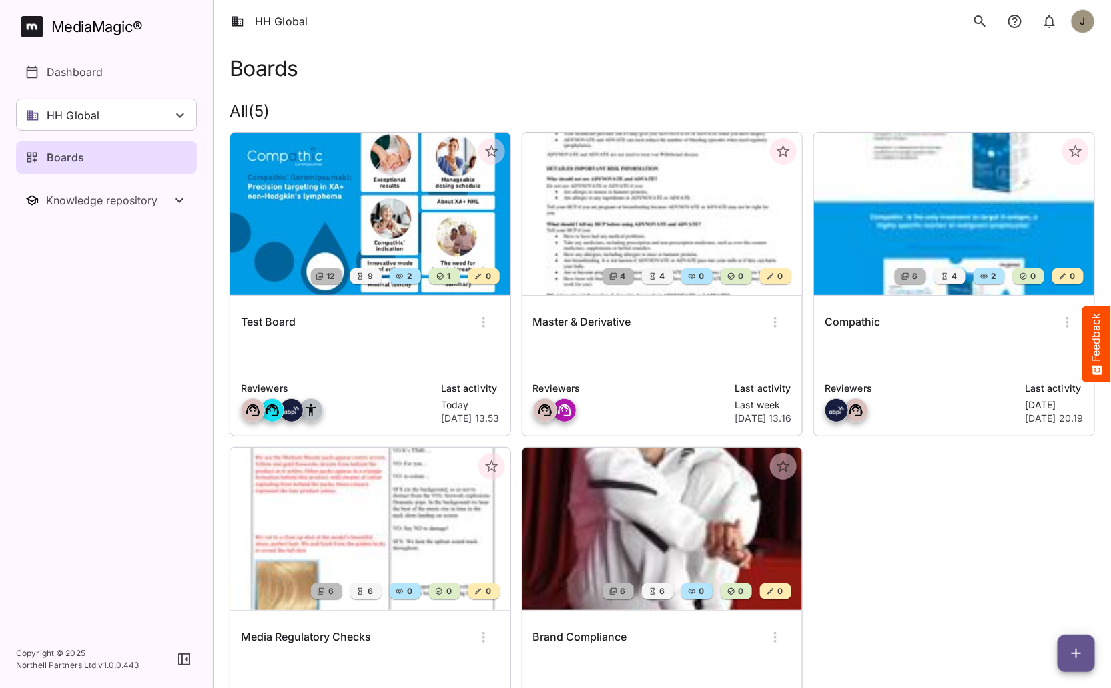
click at [159, 406] on nav "MediaMagic ® Dashboard HH Global HH Global Create new workspace Boards Knowledg…" at bounding box center [106, 315] width 213 height 631
click at [1076, 648] on icon "button" at bounding box center [1076, 653] width 16 height 16
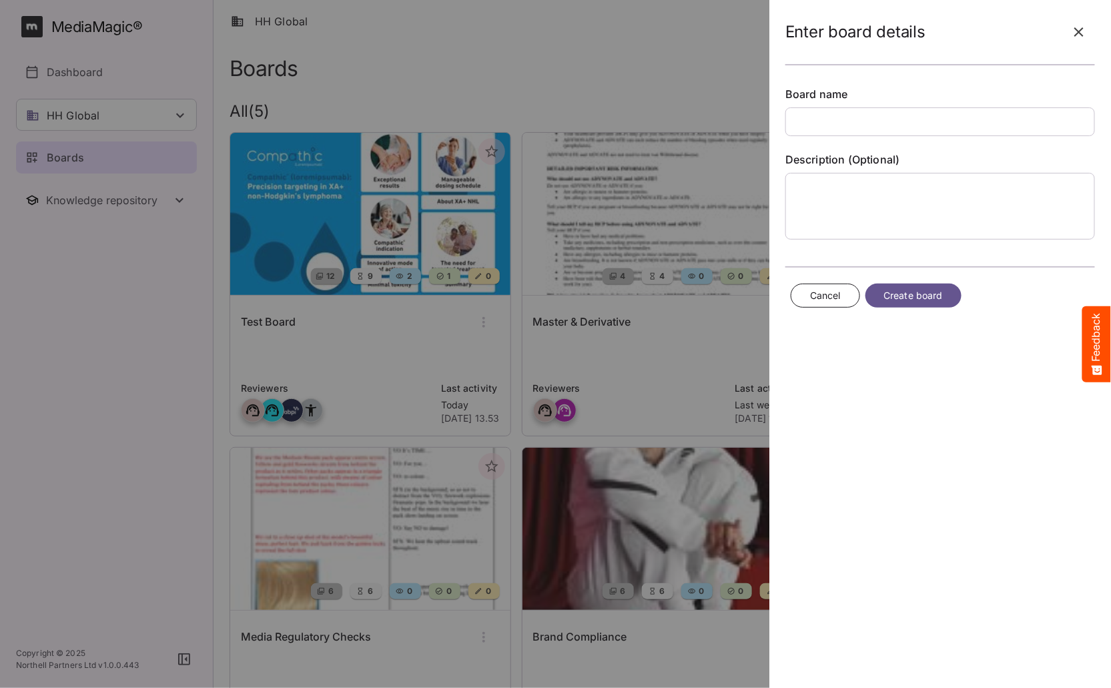
click at [909, 129] on input "text" at bounding box center [940, 121] width 310 height 29
click at [1078, 45] on button "button" at bounding box center [1079, 32] width 32 height 32
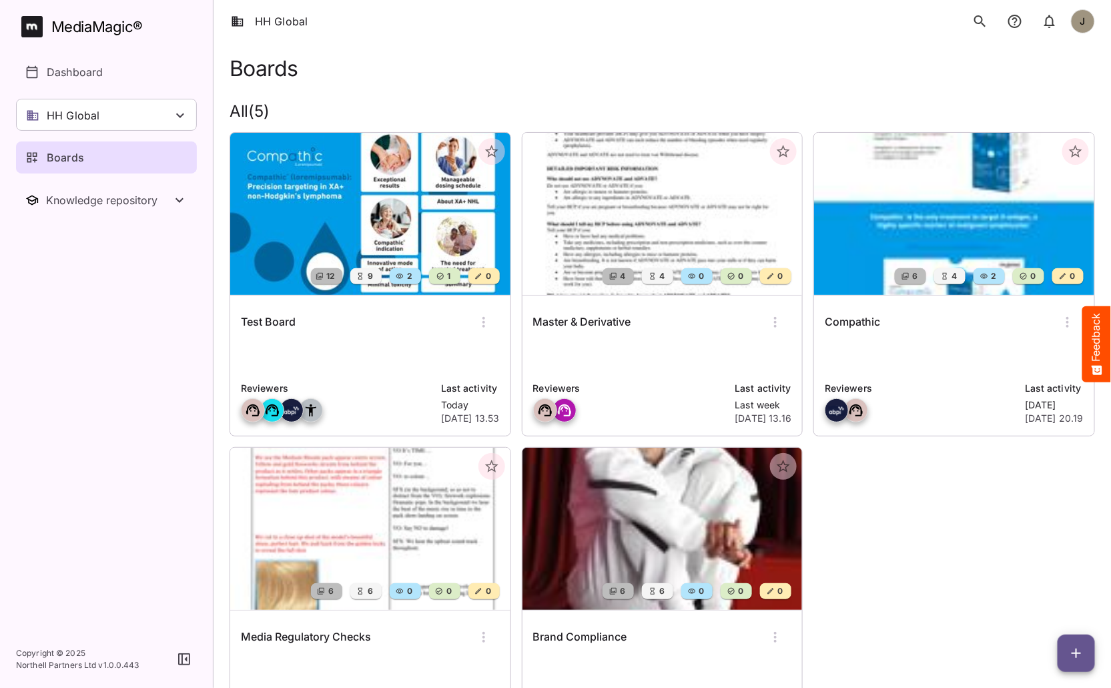
click at [377, 333] on div "Test Board" at bounding box center [370, 322] width 259 height 32
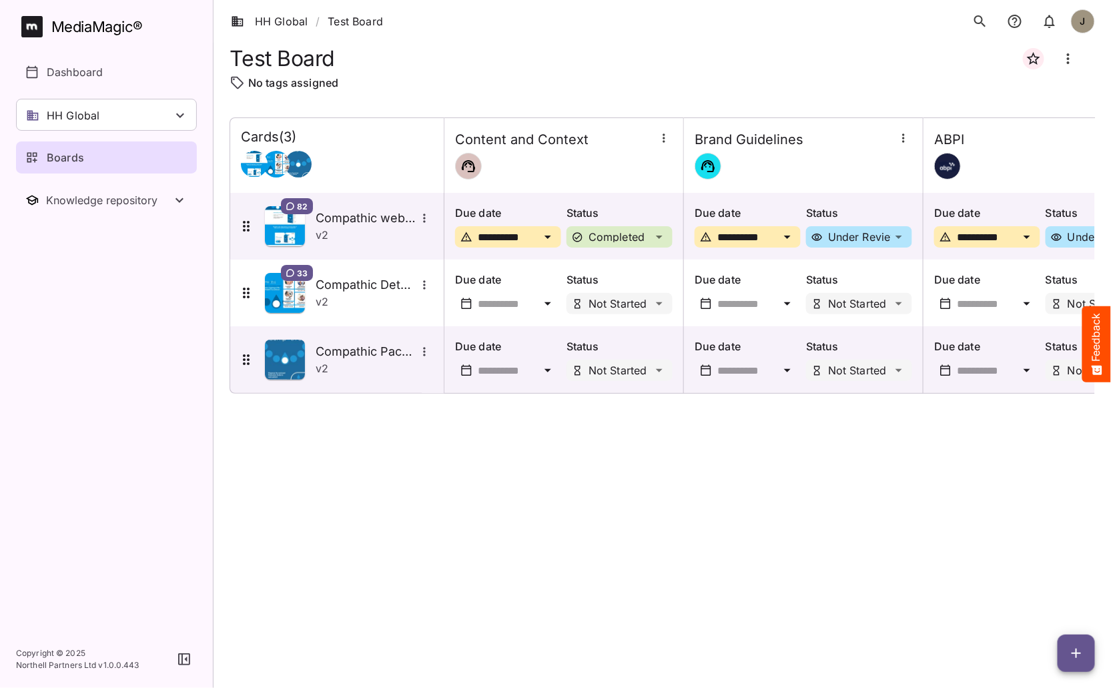
click at [1073, 655] on icon "button" at bounding box center [1076, 653] width 16 height 16
click at [1065, 570] on p "Add new card" at bounding box center [1043, 568] width 72 height 16
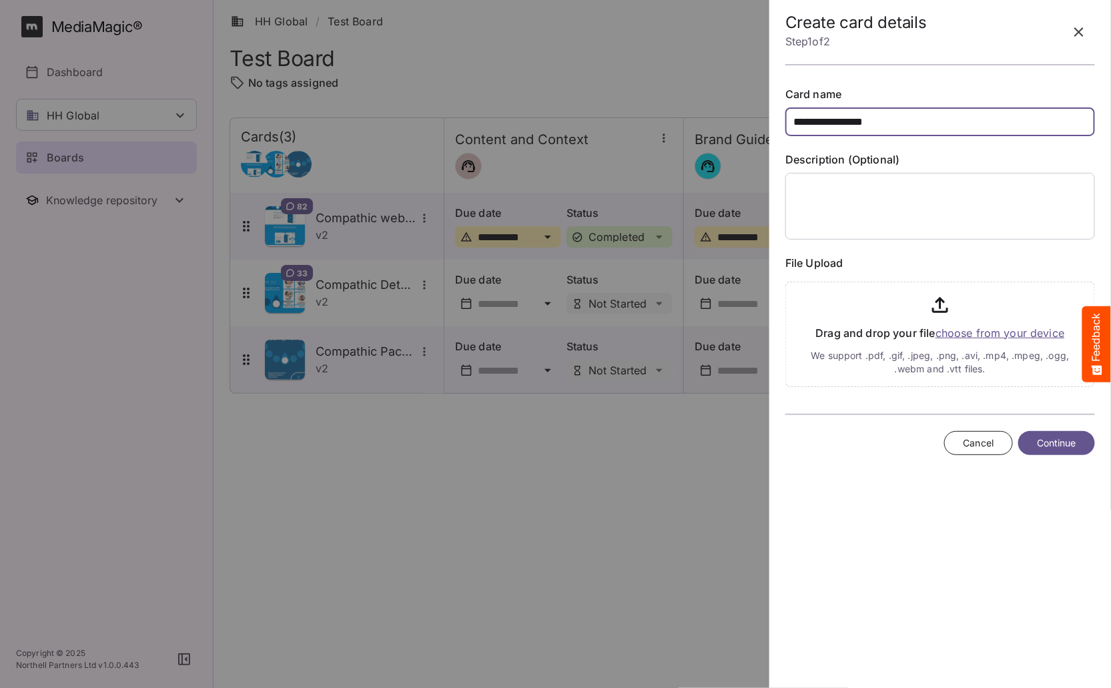
type input "**********"
click at [1053, 435] on span "Continue" at bounding box center [1056, 443] width 39 height 17
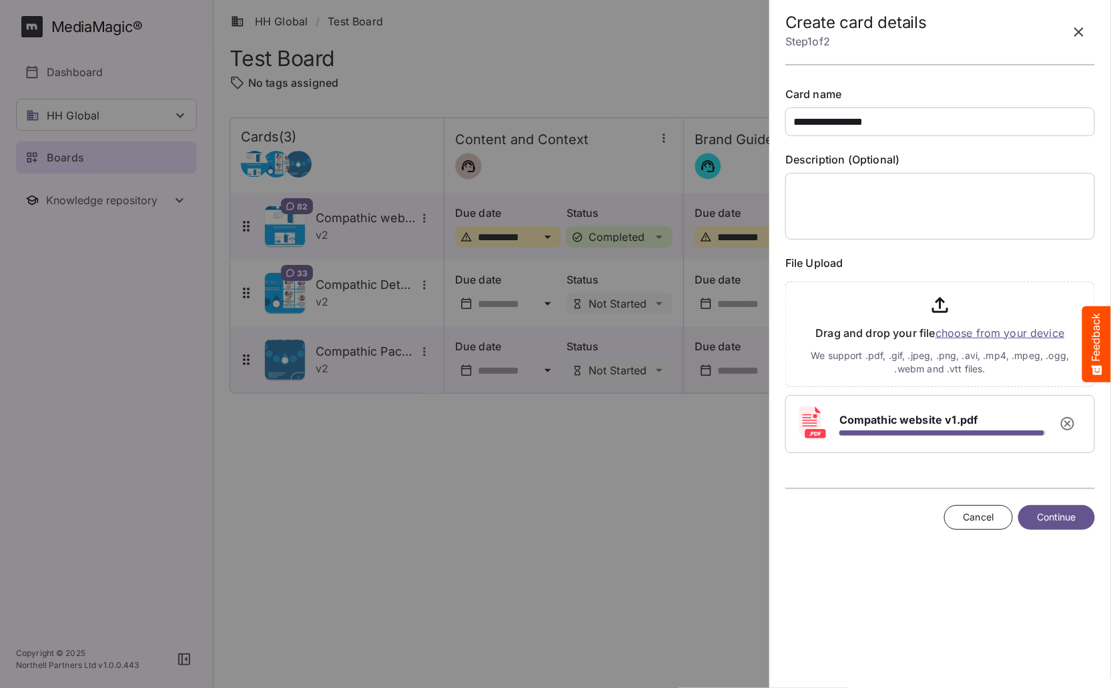
click at [1067, 517] on span "Continue" at bounding box center [1056, 517] width 39 height 17
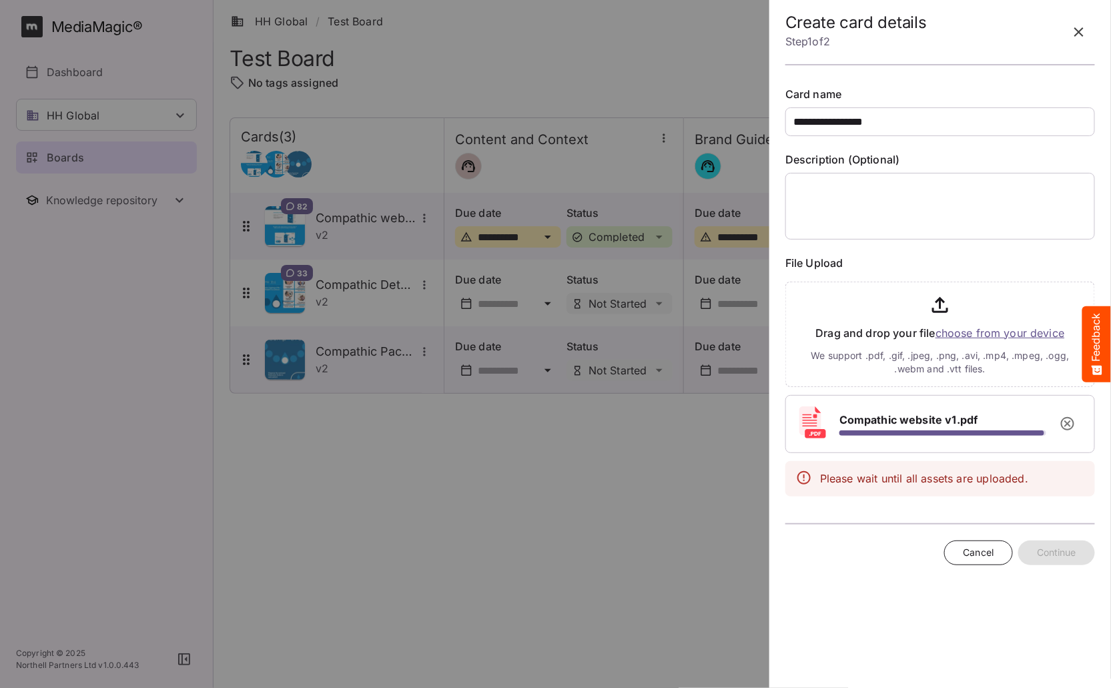
click at [935, 609] on div "**********" at bounding box center [940, 344] width 331 height 688
click at [1071, 431] on icon "button" at bounding box center [1068, 424] width 16 height 16
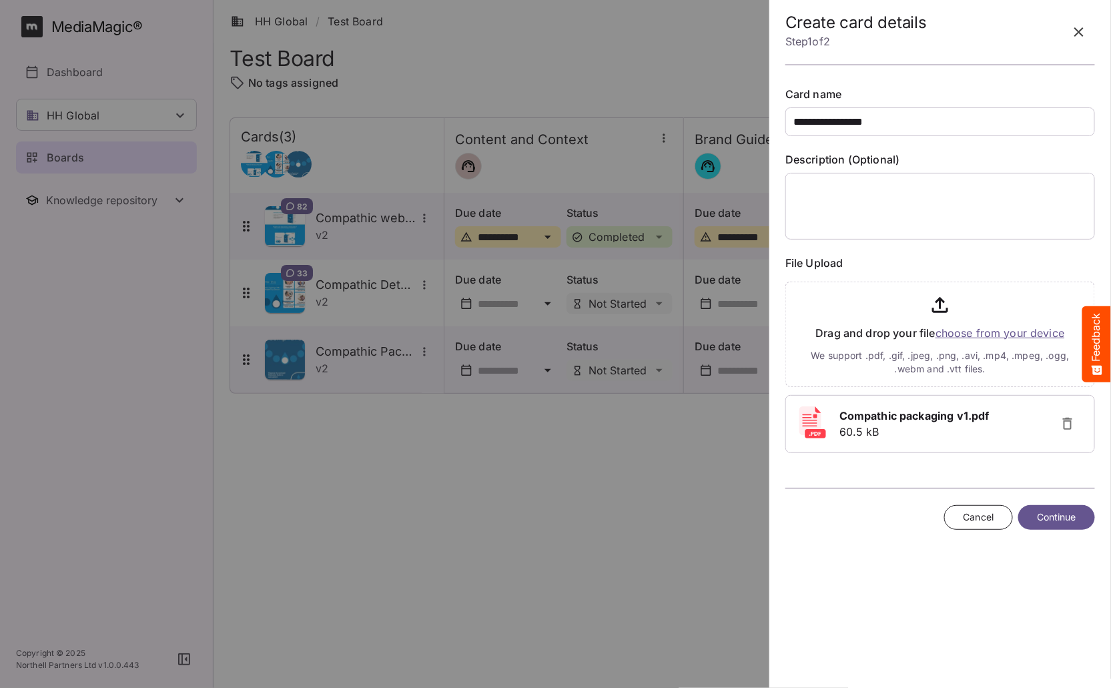
click at [1073, 509] on span "Continue" at bounding box center [1056, 517] width 39 height 17
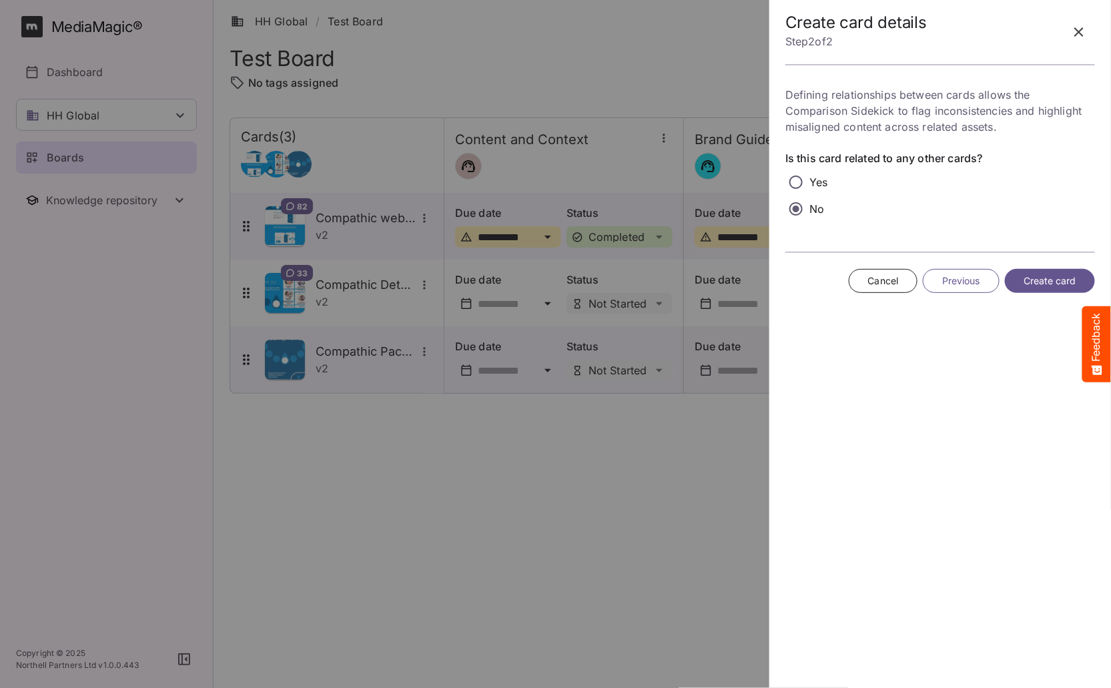
click at [1058, 280] on span "Create card" at bounding box center [1050, 281] width 53 height 17
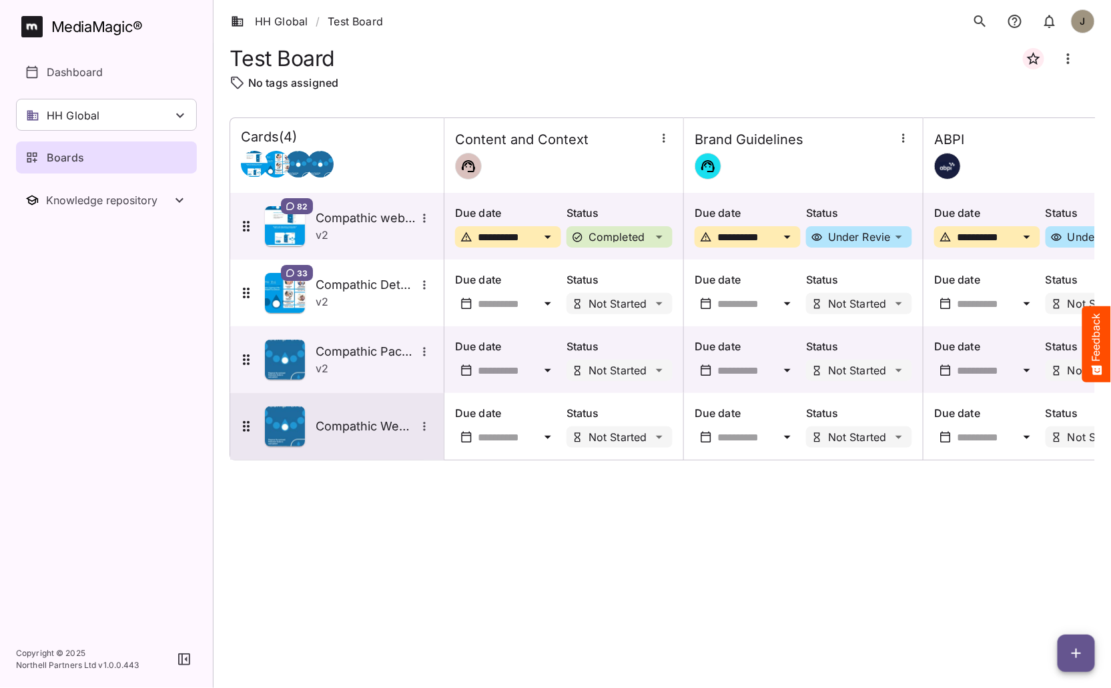
click at [366, 433] on h5 "Compathic Website" at bounding box center [366, 426] width 100 height 16
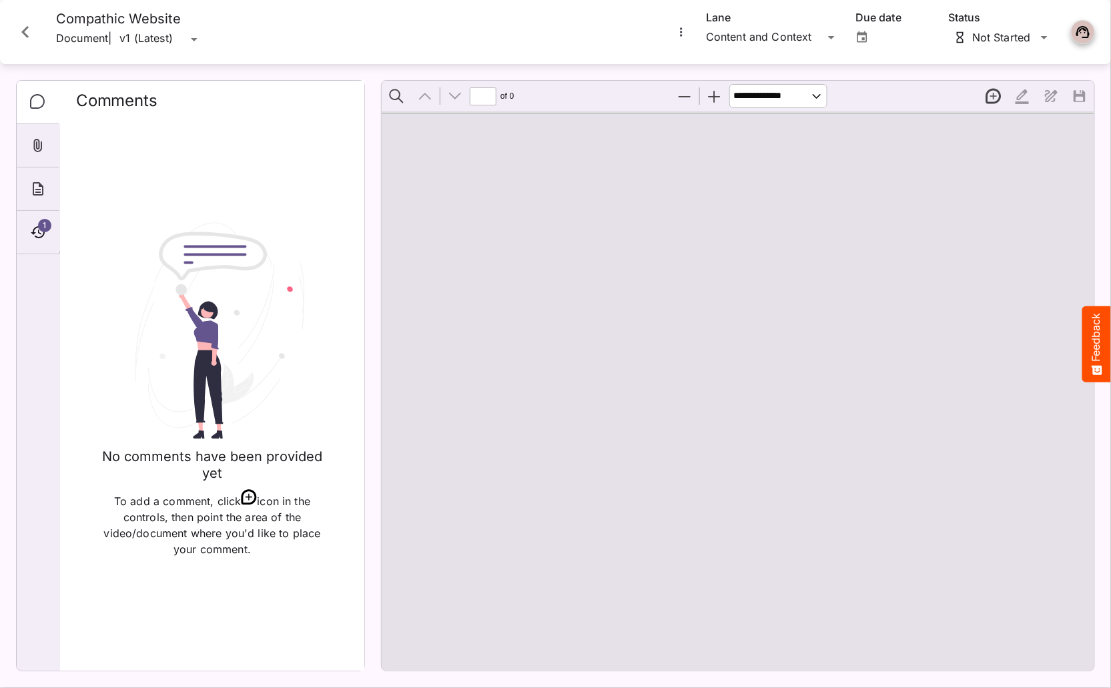
type input "*"
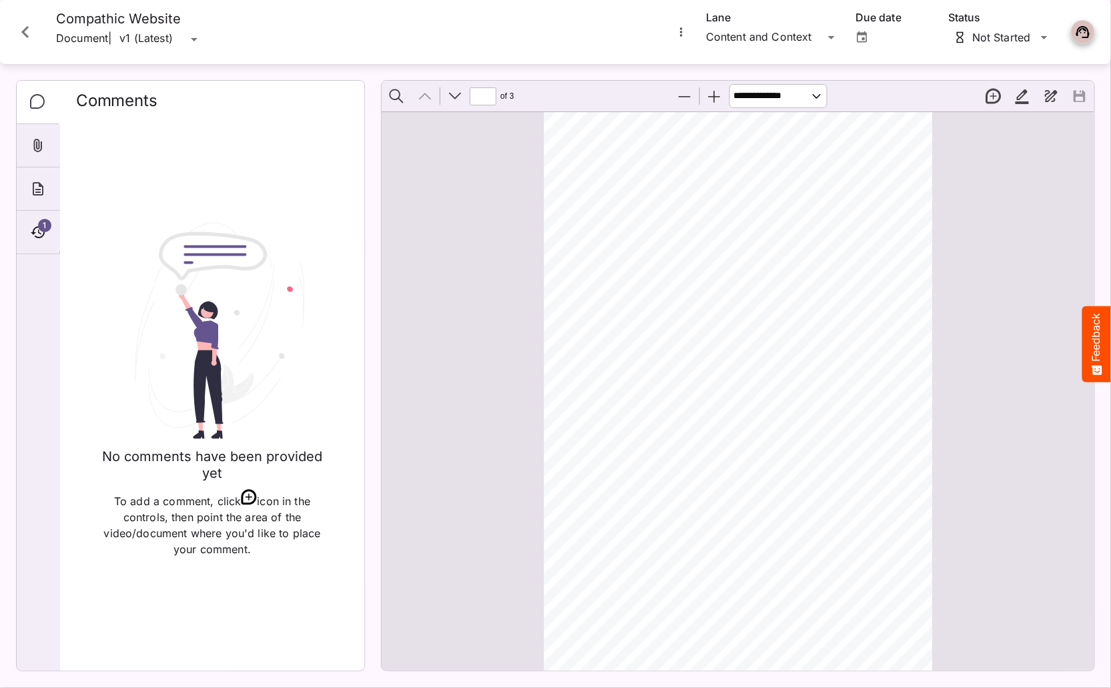
click at [30, 32] on icon "Close card" at bounding box center [25, 32] width 24 height 24
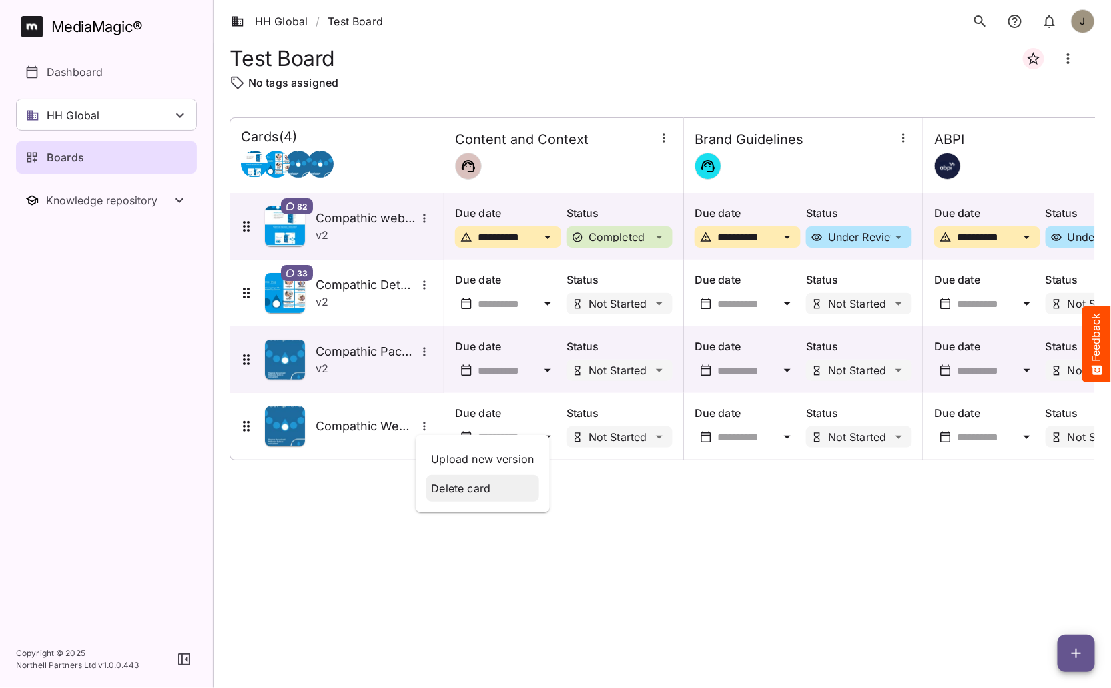
click at [450, 484] on p "Delete card" at bounding box center [483, 488] width 103 height 16
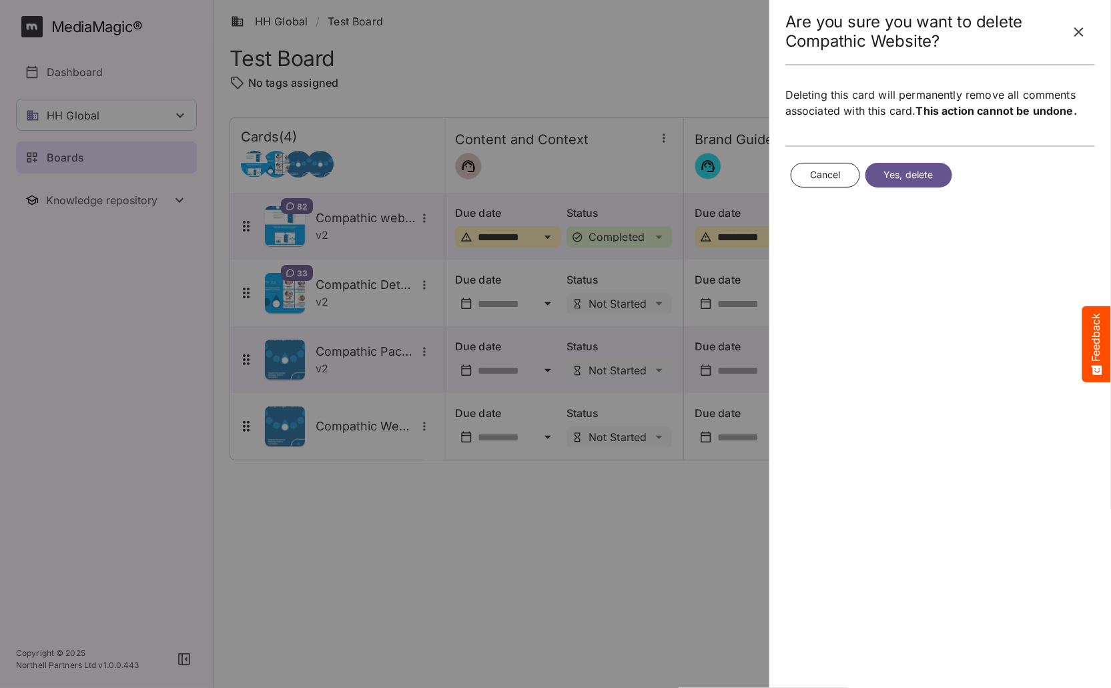
click at [943, 173] on button "Yes, delete" at bounding box center [908, 175] width 87 height 25
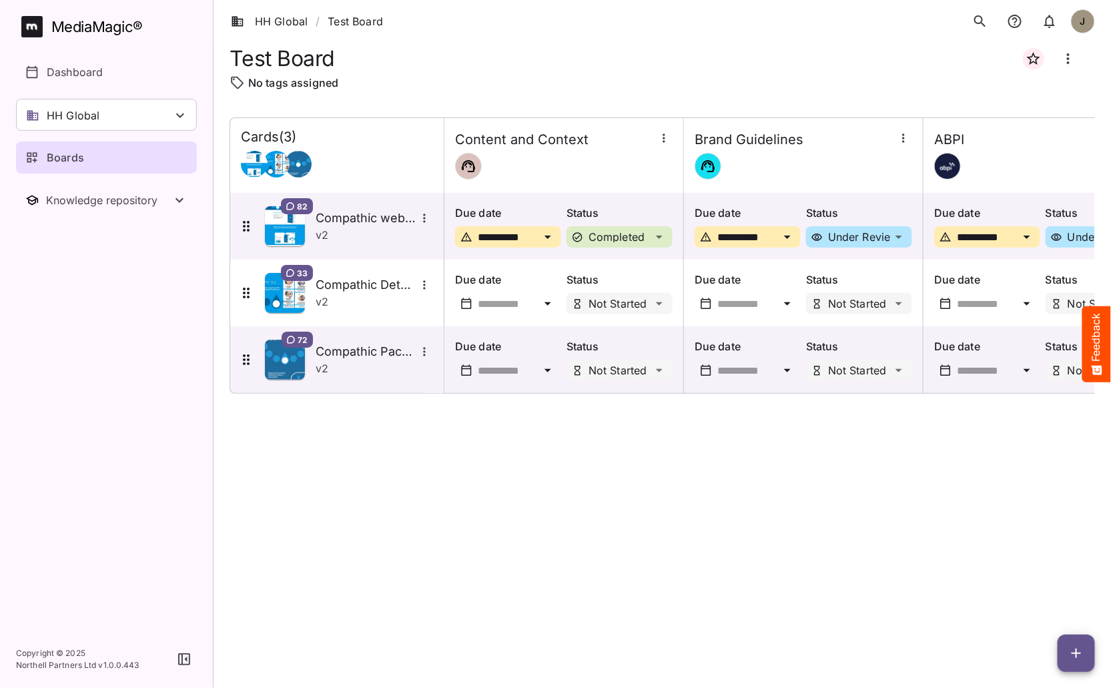
click at [105, 168] on link "Boards" at bounding box center [106, 157] width 181 height 32
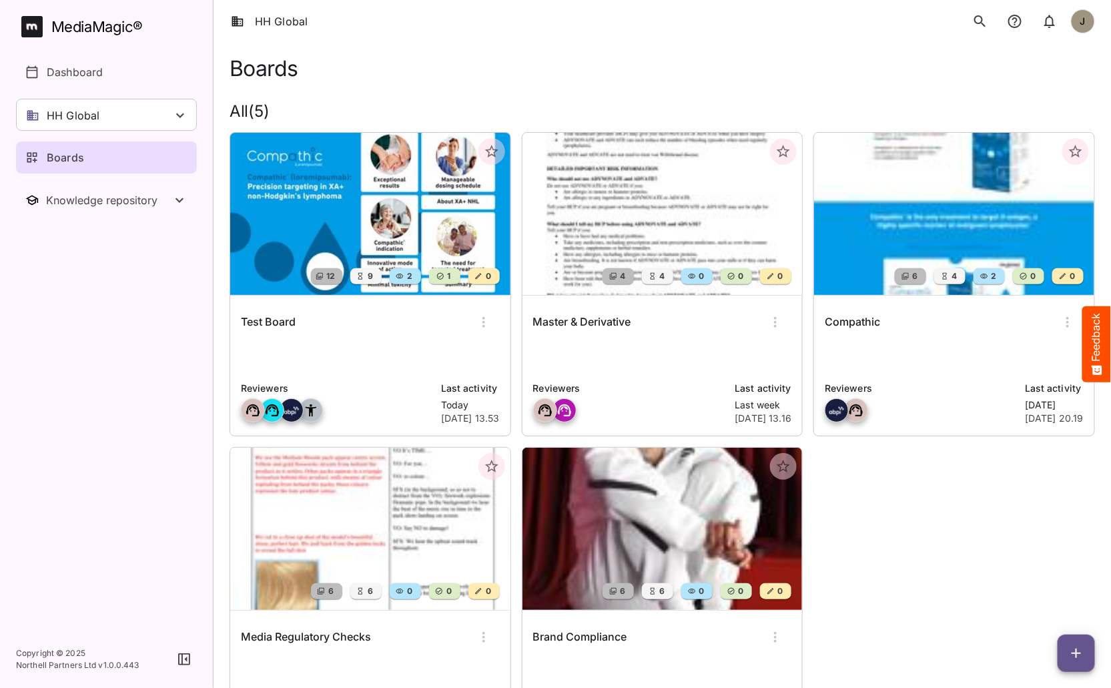
scroll to position [98, 0]
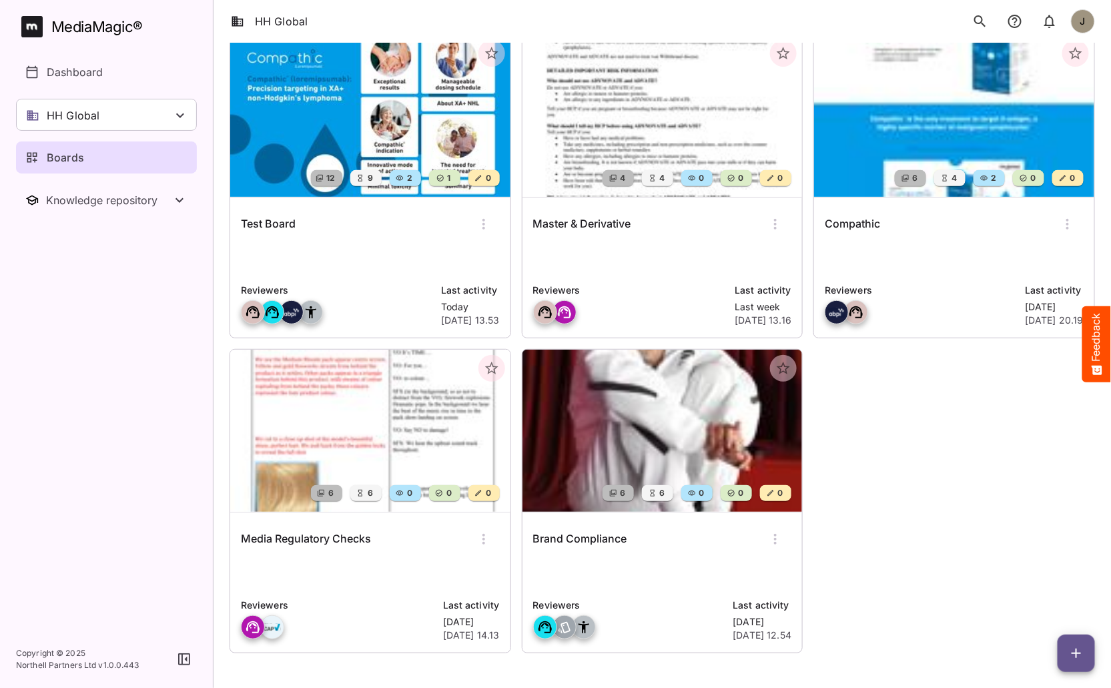
click at [776, 529] on button "button" at bounding box center [775, 539] width 32 height 32
click at [916, 508] on div at bounding box center [555, 344] width 1111 height 688
click at [1078, 654] on icon "button" at bounding box center [1076, 653] width 16 height 16
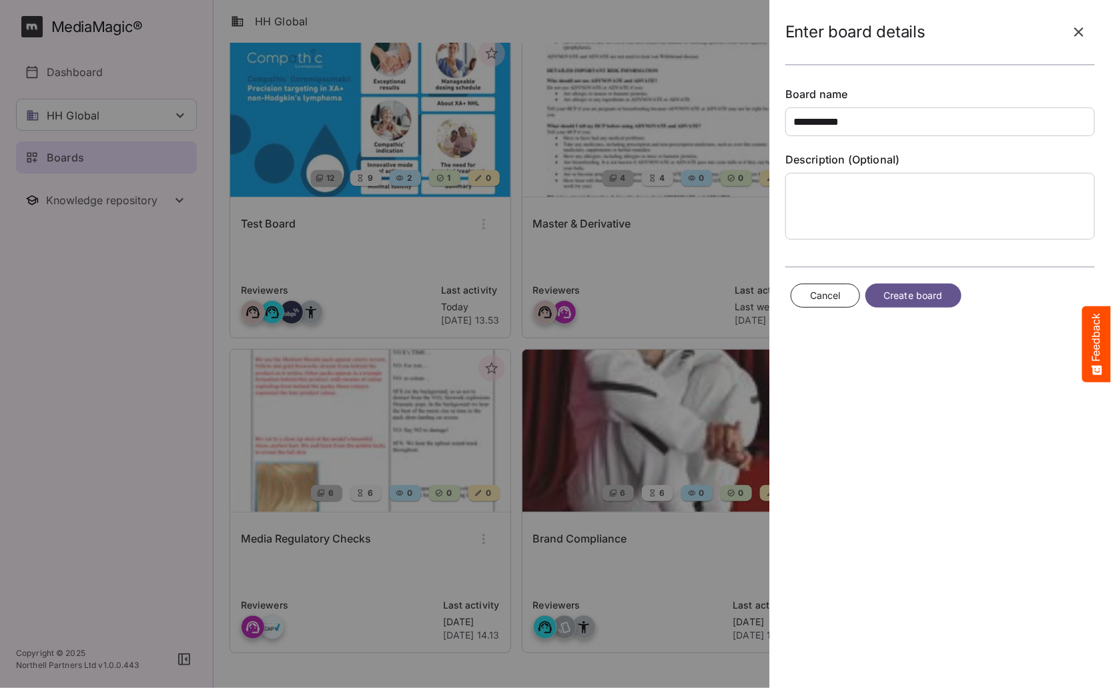
type input "**********"
click at [909, 298] on span "Create board" at bounding box center [913, 296] width 59 height 17
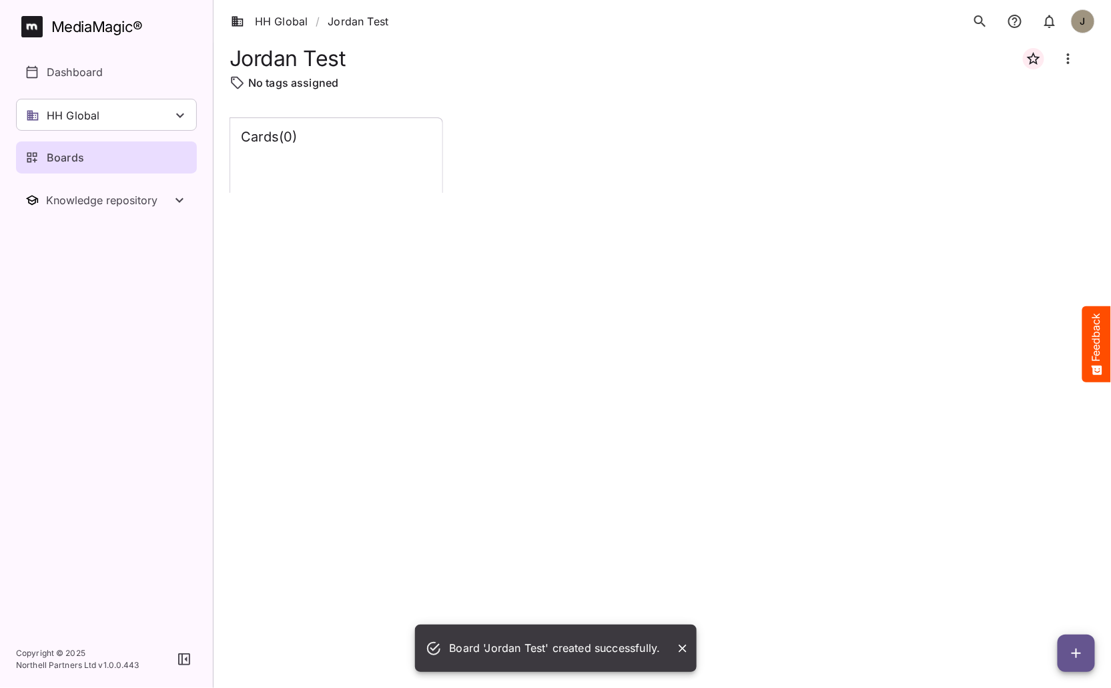
click at [113, 159] on div "Boards" at bounding box center [106, 157] width 163 height 16
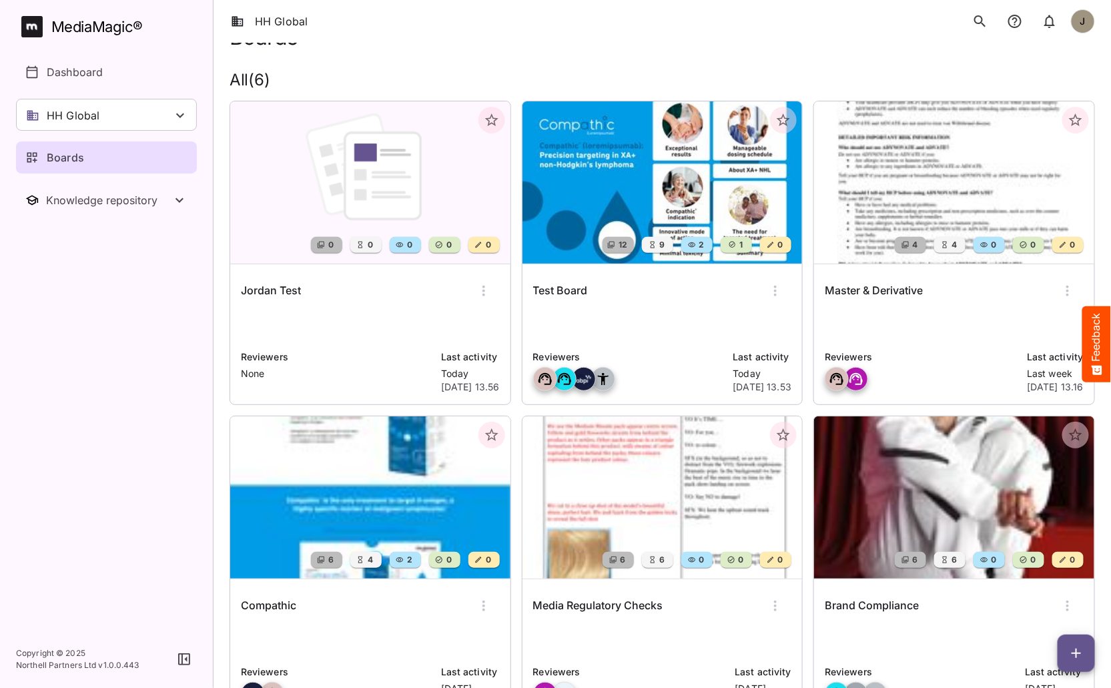
scroll to position [29, 0]
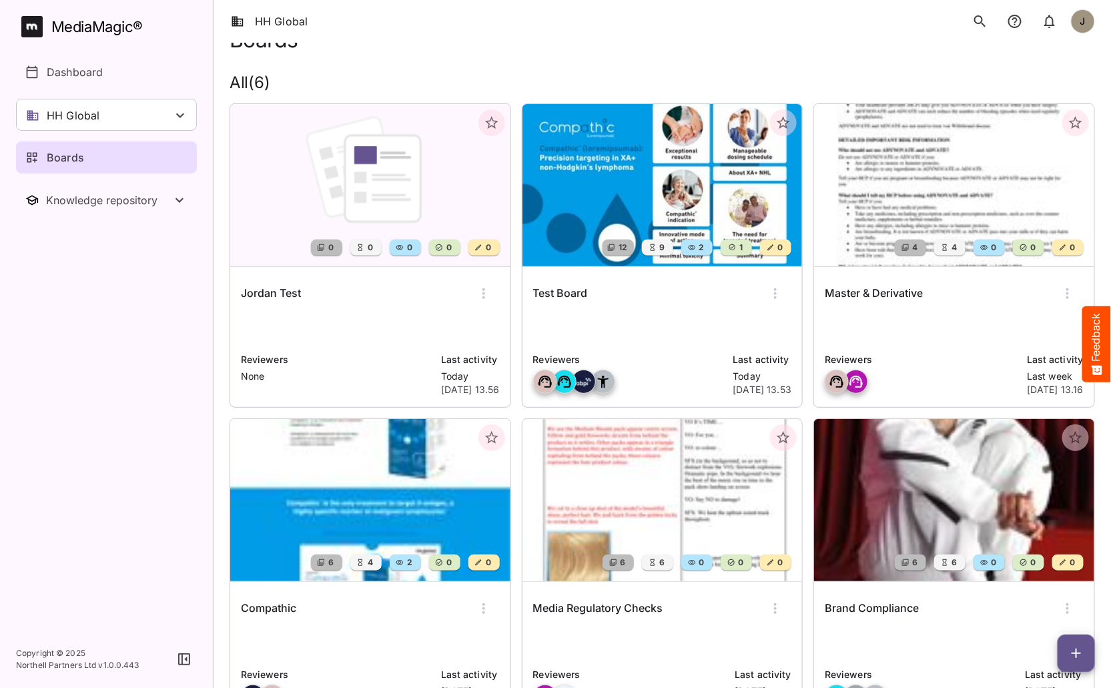
click at [487, 291] on icon "button" at bounding box center [484, 294] width 16 height 16
click at [513, 407] on p "Delete board" at bounding box center [528, 406] width 89 height 16
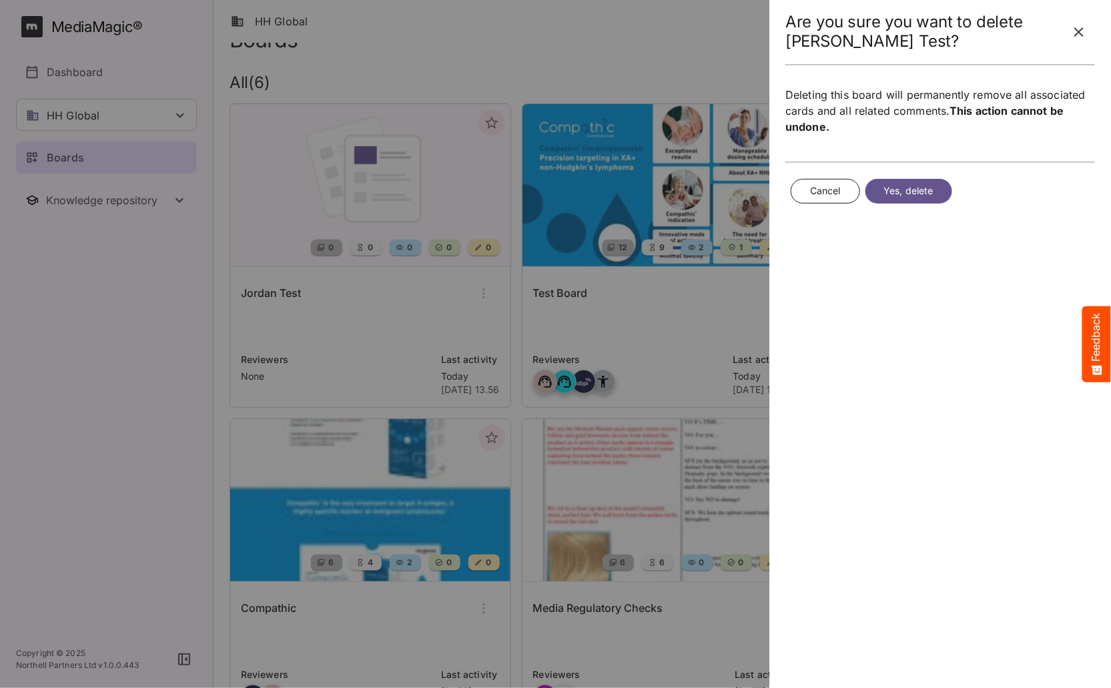
click at [924, 194] on span "Yes, delete" at bounding box center [908, 191] width 49 height 17
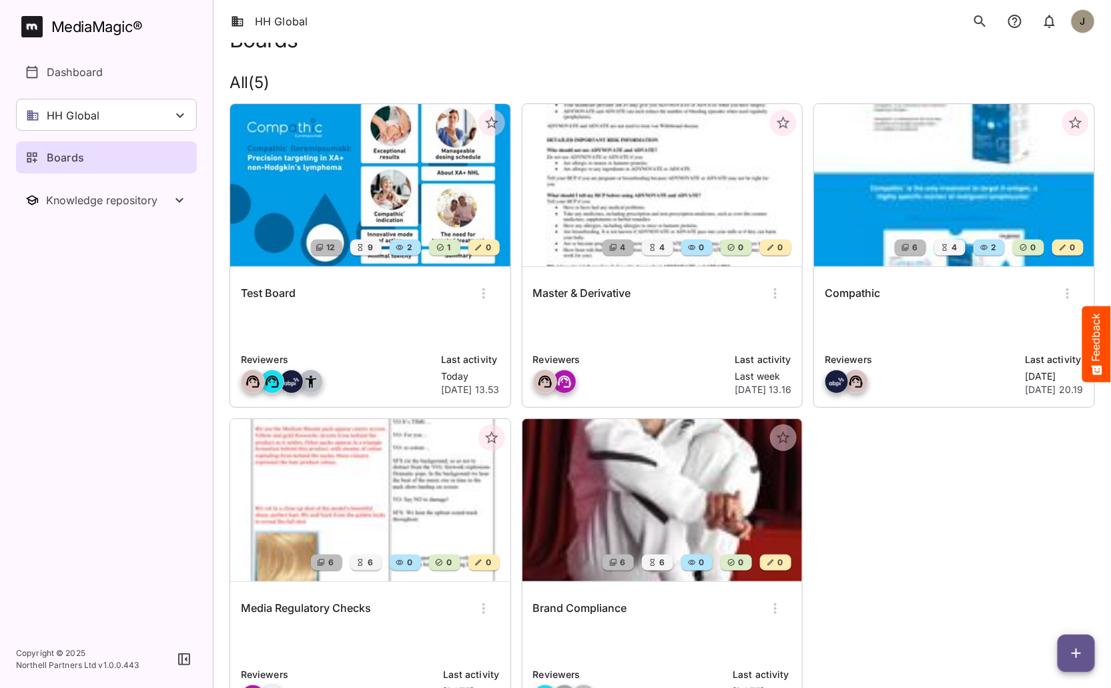
click at [589, 54] on div "Boards All ( 5 ) 12 9 2 1 0 Test Board Reviewers Last activity Today 7th Oct 20…" at bounding box center [662, 386] width 897 height 745
click at [917, 525] on div "12 9 2 1 0 Test Board Reviewers Last activity Today 7th Oct 2025, 13.53 4 4 0 0…" at bounding box center [657, 408] width 876 height 630
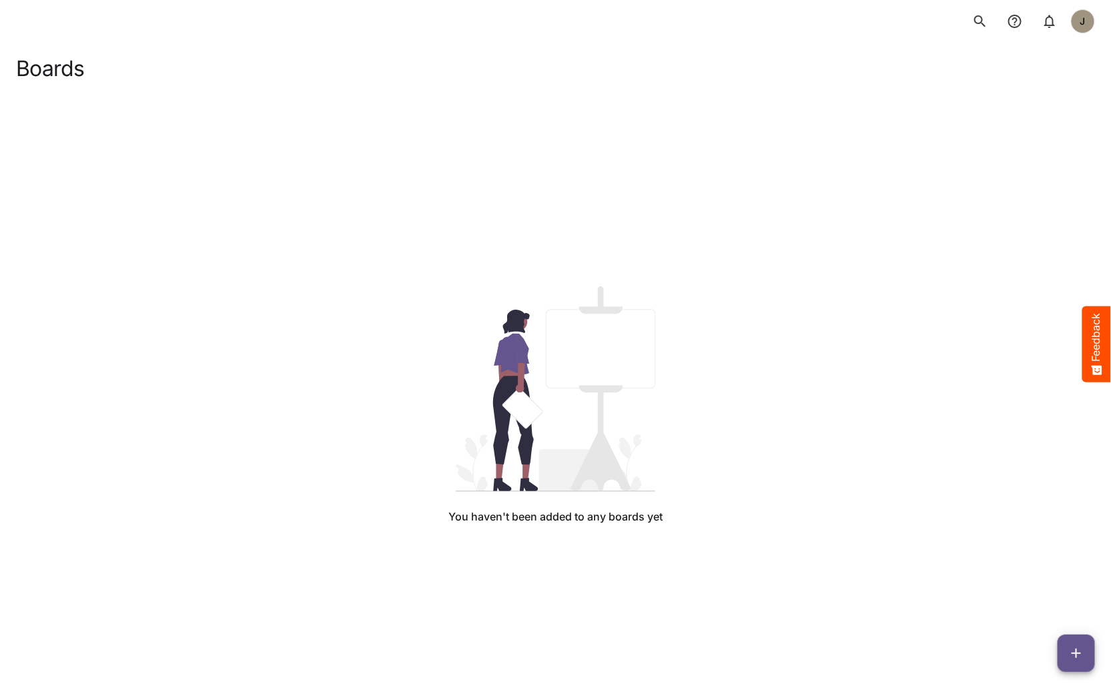
click at [440, 380] on div "You haven't been added to any boards yet" at bounding box center [556, 406] width 1058 height 650
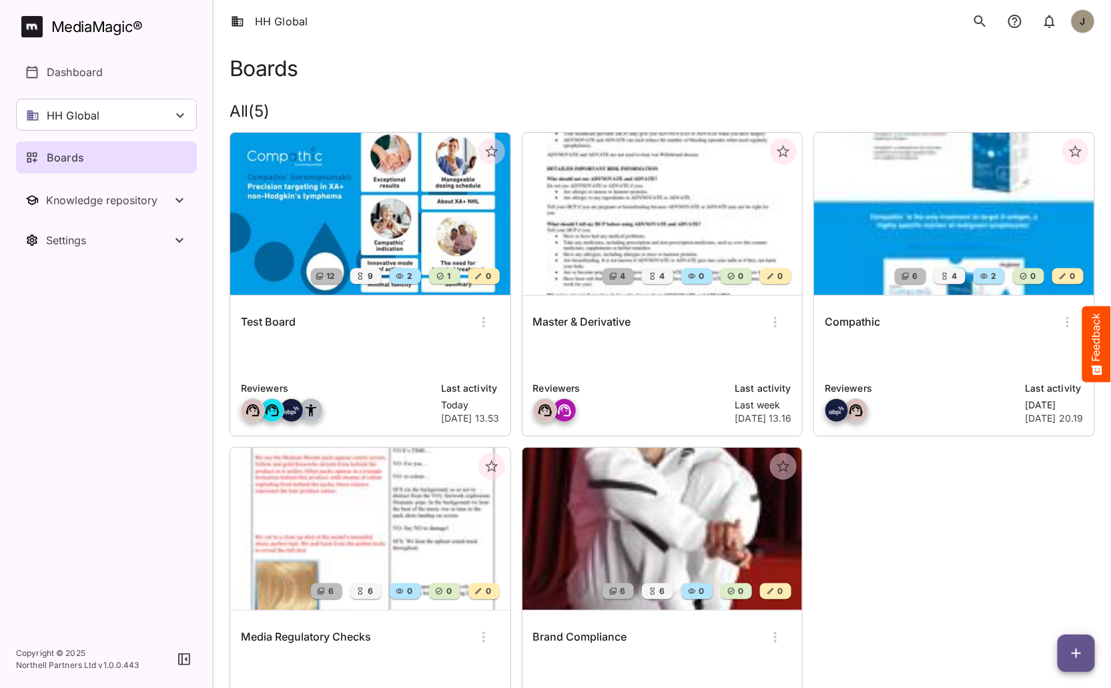
click at [337, 330] on div "Test Board" at bounding box center [370, 322] width 259 height 32
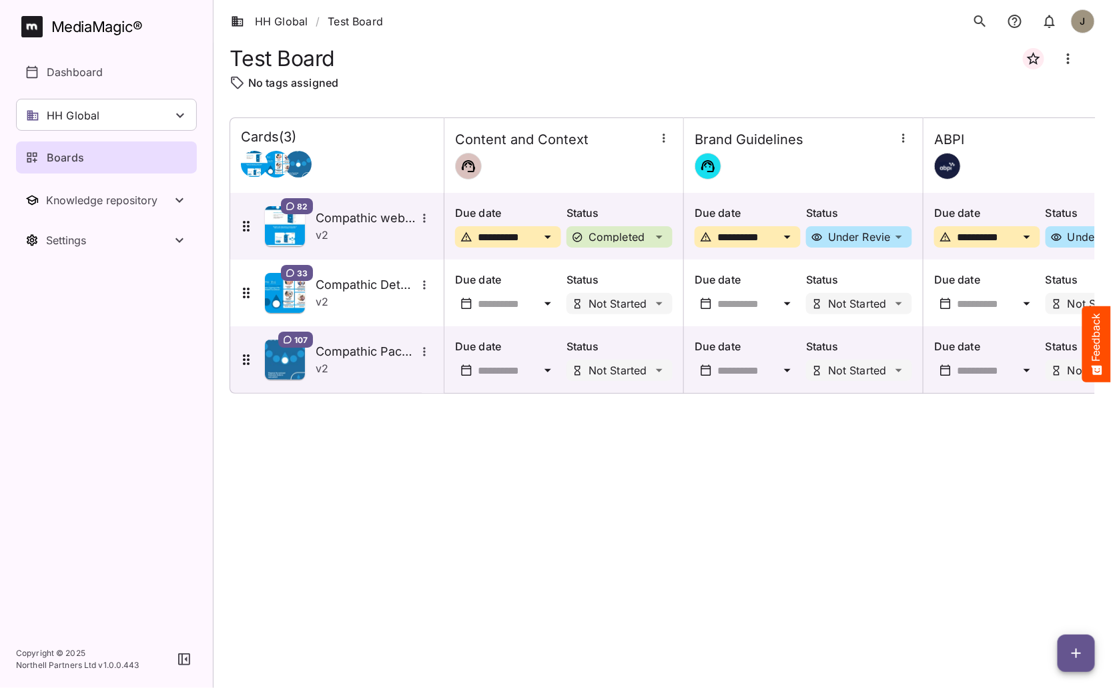
click at [556, 444] on div "**********" at bounding box center [662, 391] width 865 height 549
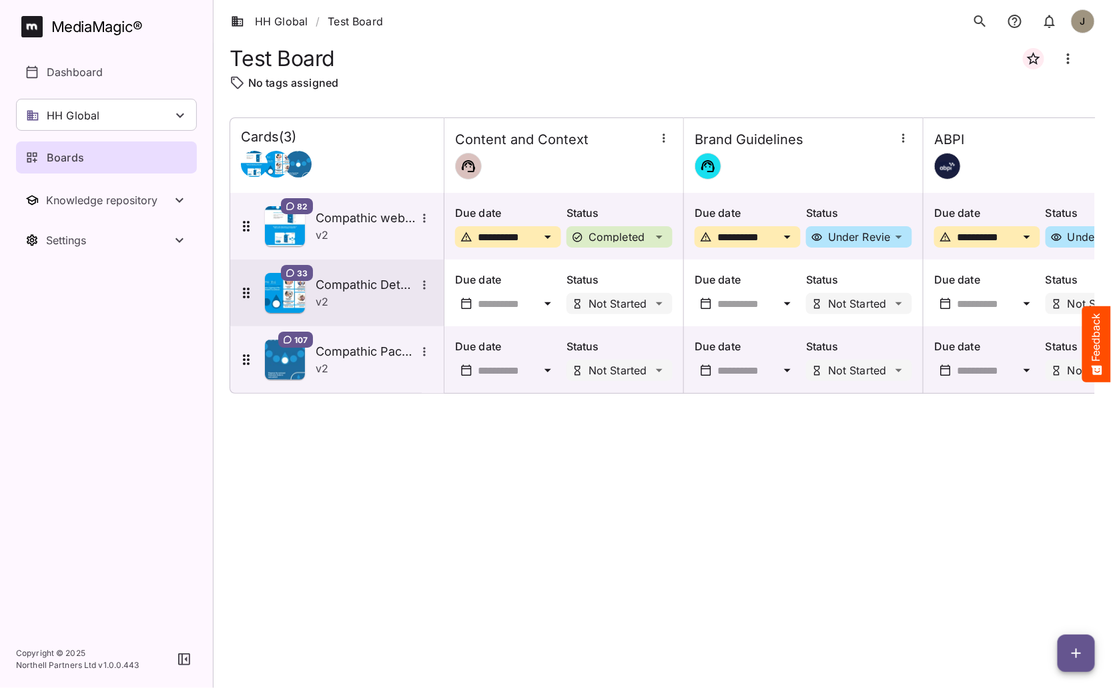
click at [346, 291] on h5 "Compathic Detail Aid" at bounding box center [366, 285] width 100 height 16
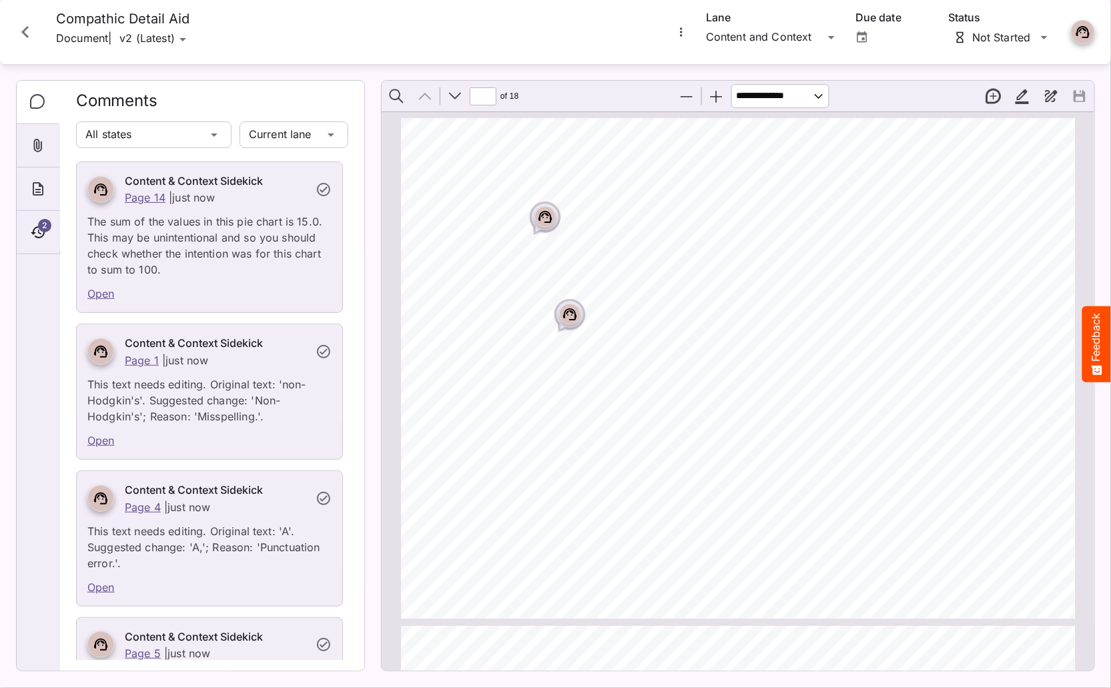
click at [553, 219] on div "Page ⁨1⁩" at bounding box center [544, 216] width 21 height 21
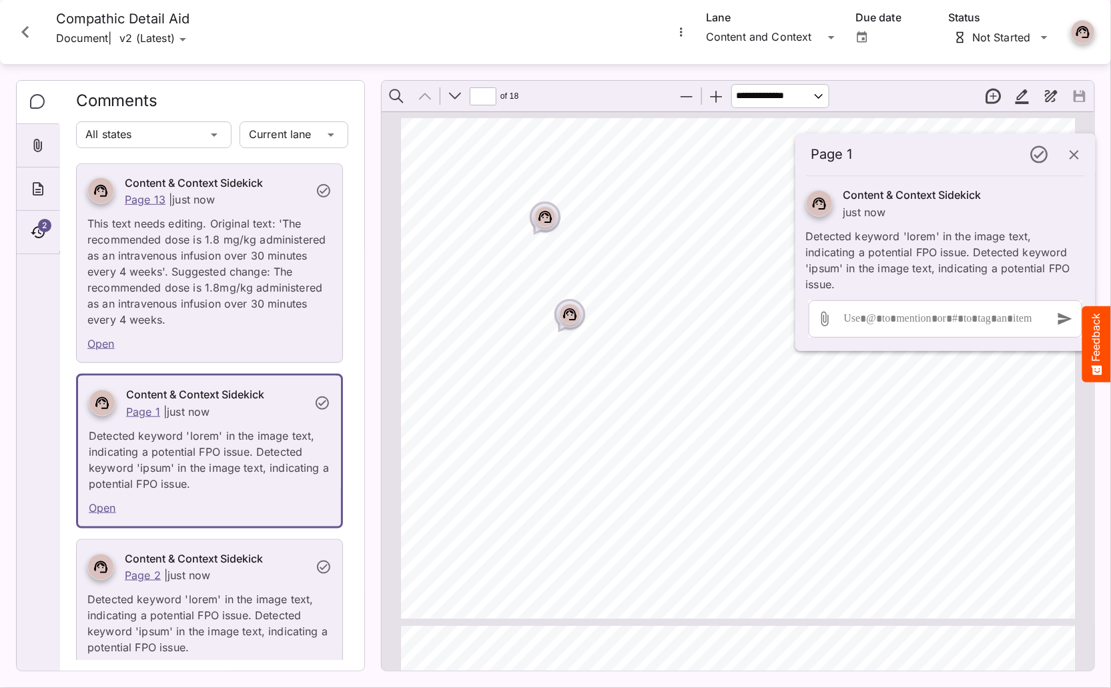
scroll to position [4444, 0]
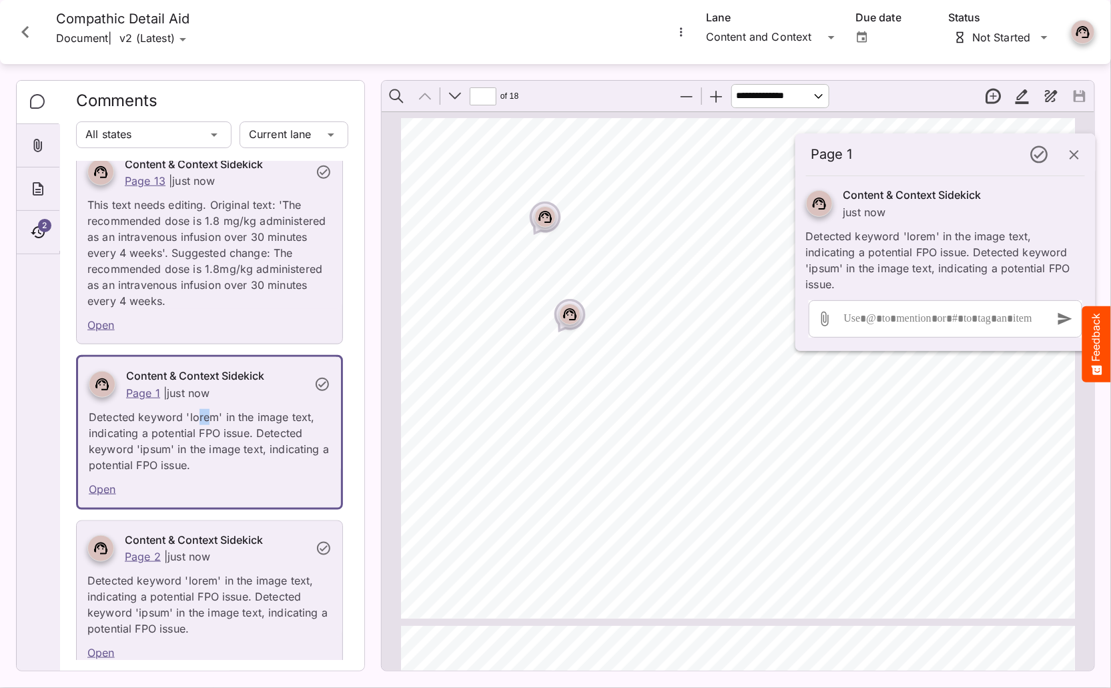
drag, startPoint x: 211, startPoint y: 394, endPoint x: 196, endPoint y: 394, distance: 14.7
click at [196, 401] on p "Detected keyword 'lorem' in the image text, indicating a potential FPO issue. D…" at bounding box center [210, 437] width 242 height 72
click at [1071, 152] on icon "button" at bounding box center [1074, 154] width 9 height 9
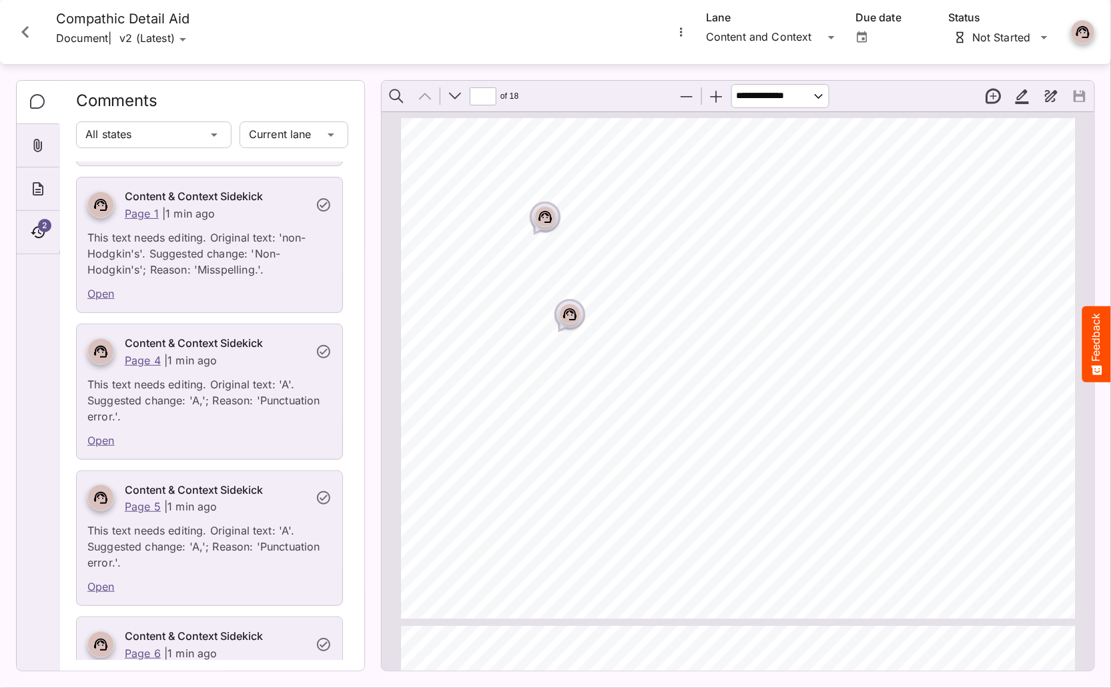
scroll to position [0, 0]
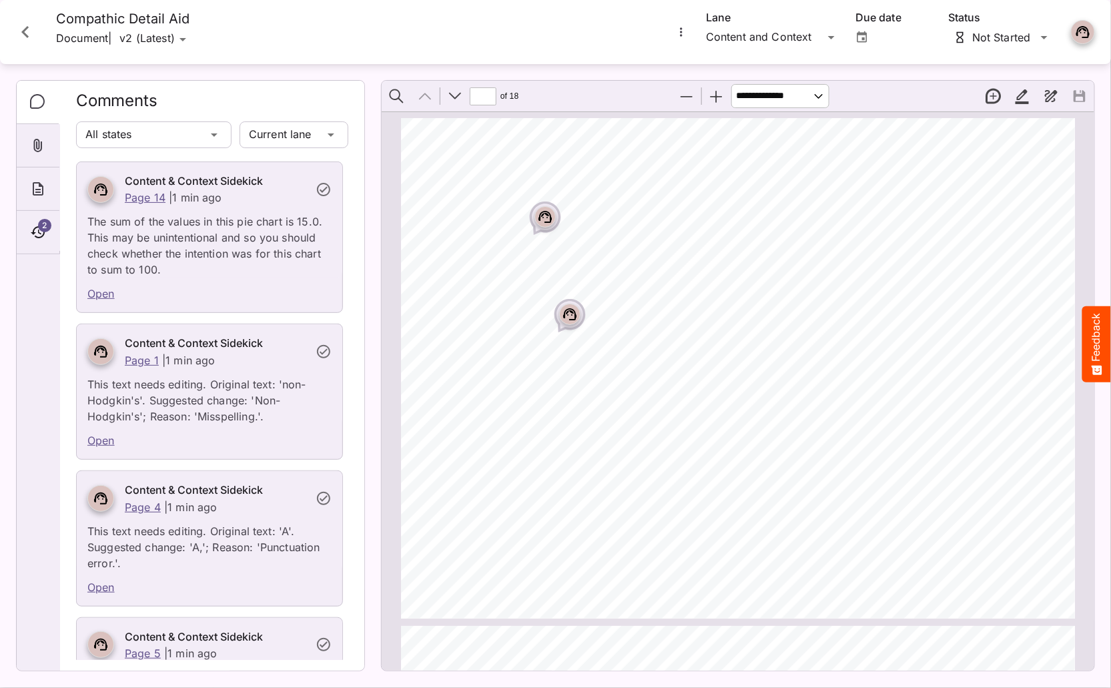
click at [232, 255] on p "The sum of the values in this pie chart is 15.0. This may be unintentional and …" at bounding box center [209, 242] width 244 height 72
click at [567, 310] on icon "Page ⁨1⁩" at bounding box center [570, 312] width 8 height 4
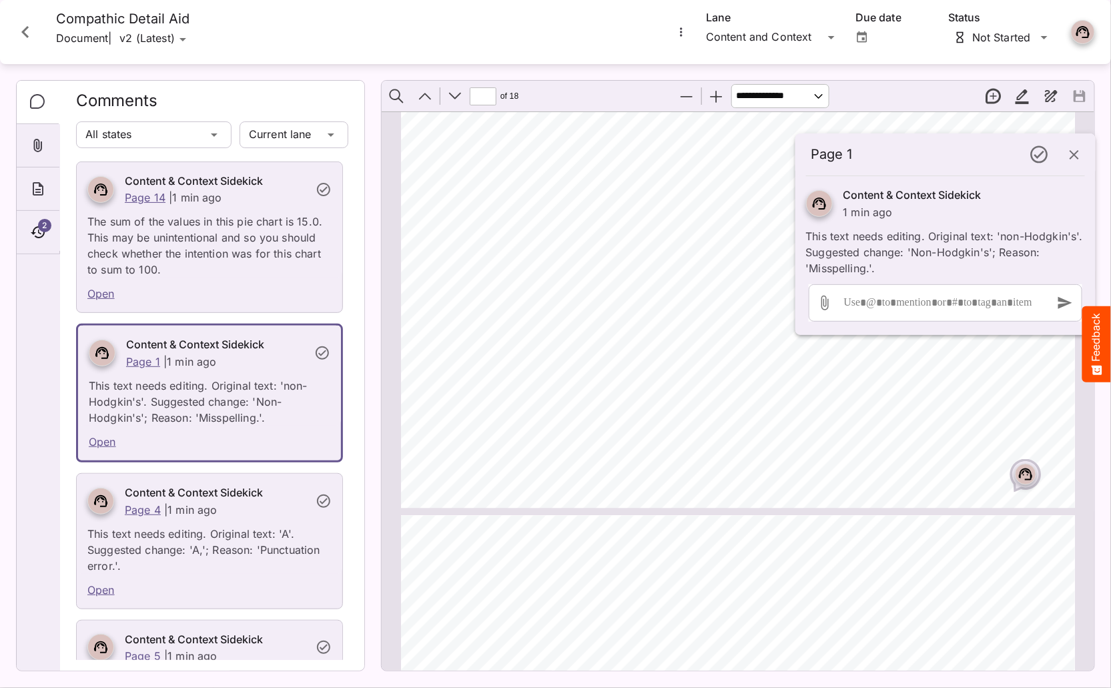
scroll to position [606, 0]
click at [1022, 480] on icon "Page ⁨2⁩" at bounding box center [1025, 486] width 13 height 12
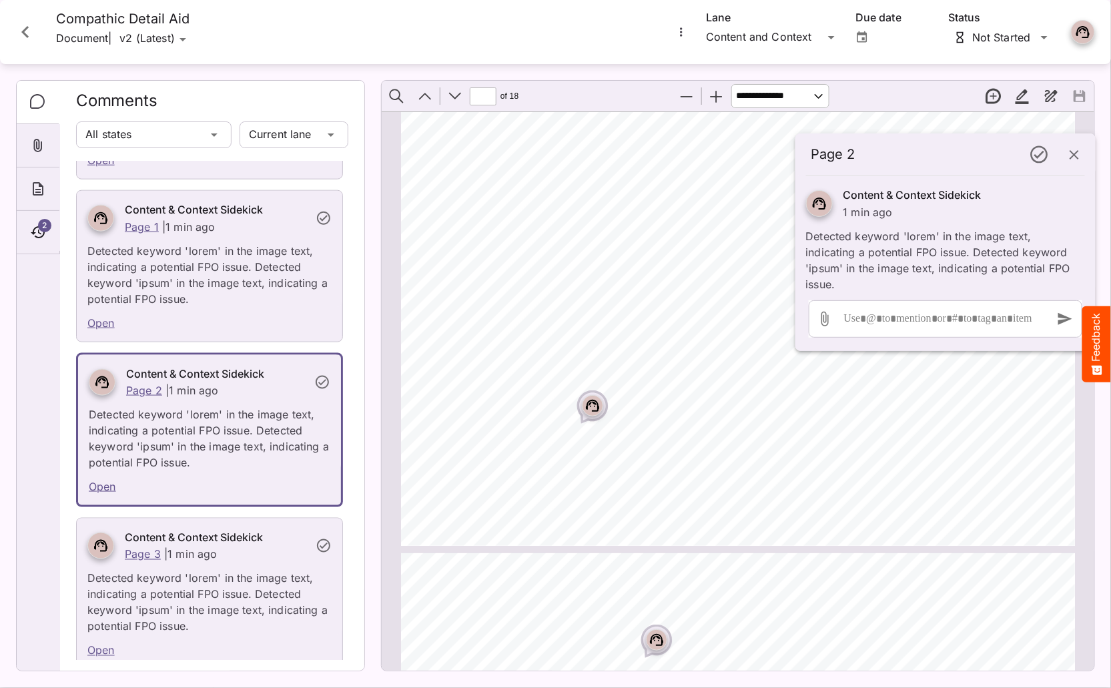
scroll to position [2108, 0]
click at [592, 398] on rect "Page ⁨5⁩" at bounding box center [593, 401] width 16 height 16
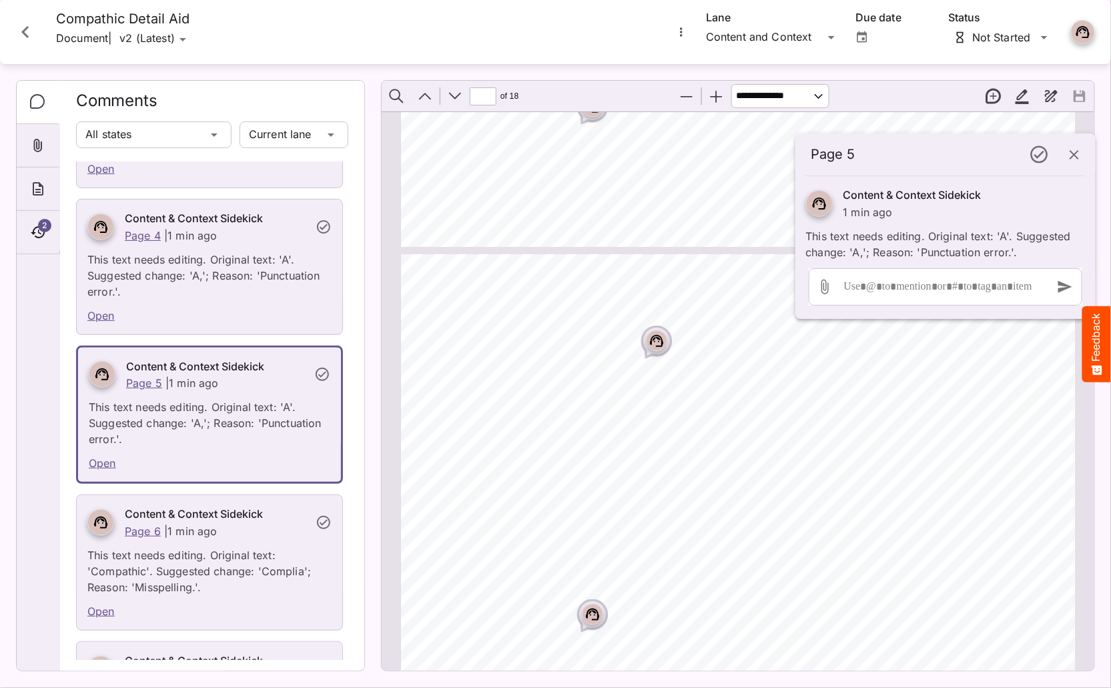
scroll to position [2417, 0]
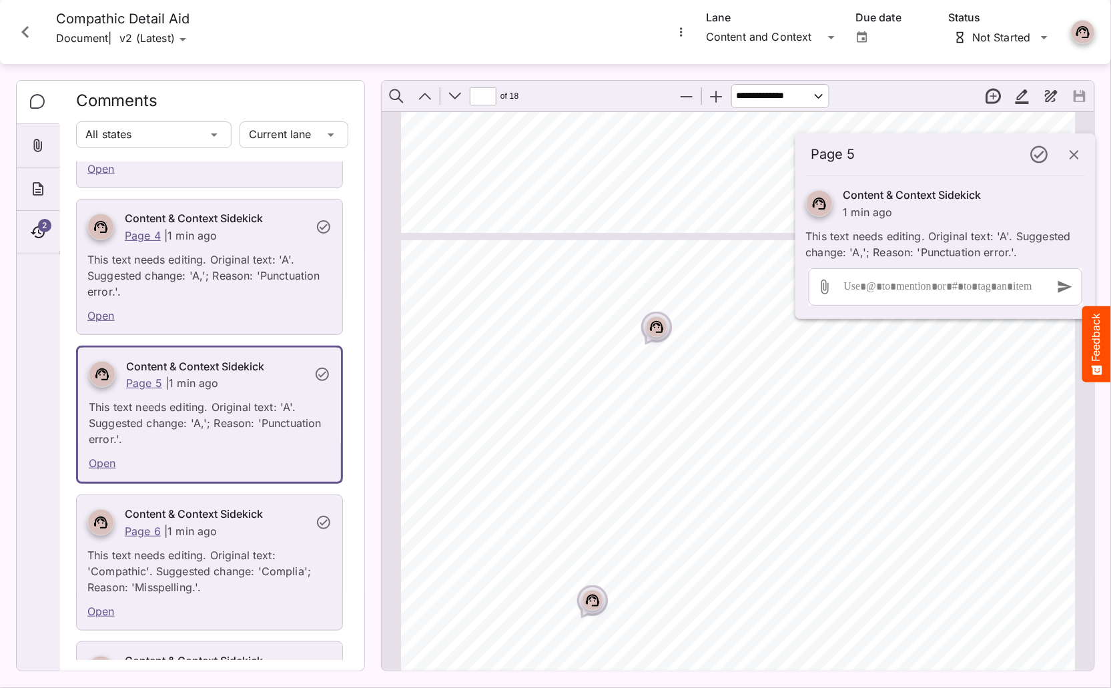
click at [655, 327] on rect "Page ⁨6⁩" at bounding box center [657, 327] width 16 height 16
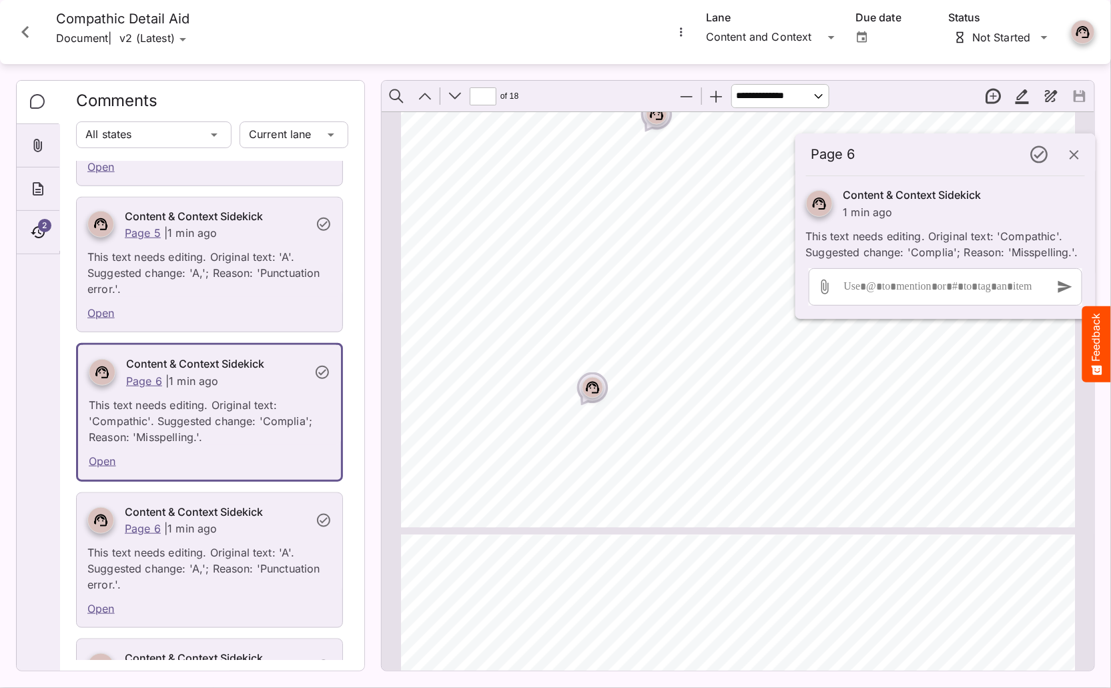
scroll to position [2658, 0]
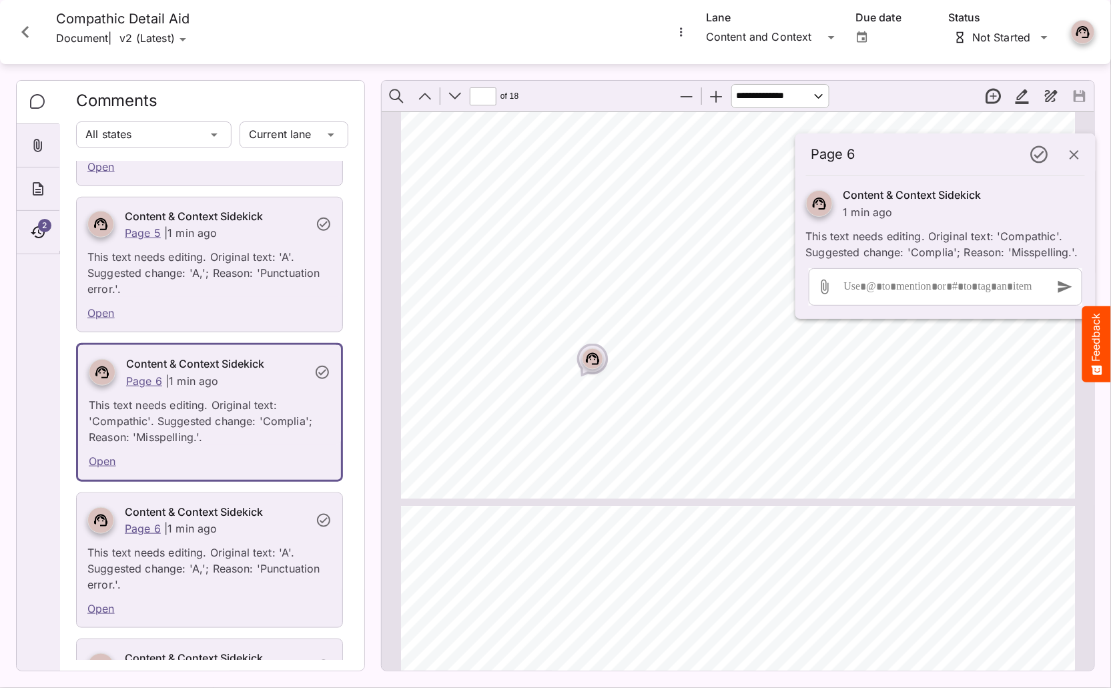
click at [589, 349] on div "Page ⁨6⁩" at bounding box center [592, 358] width 21 height 21
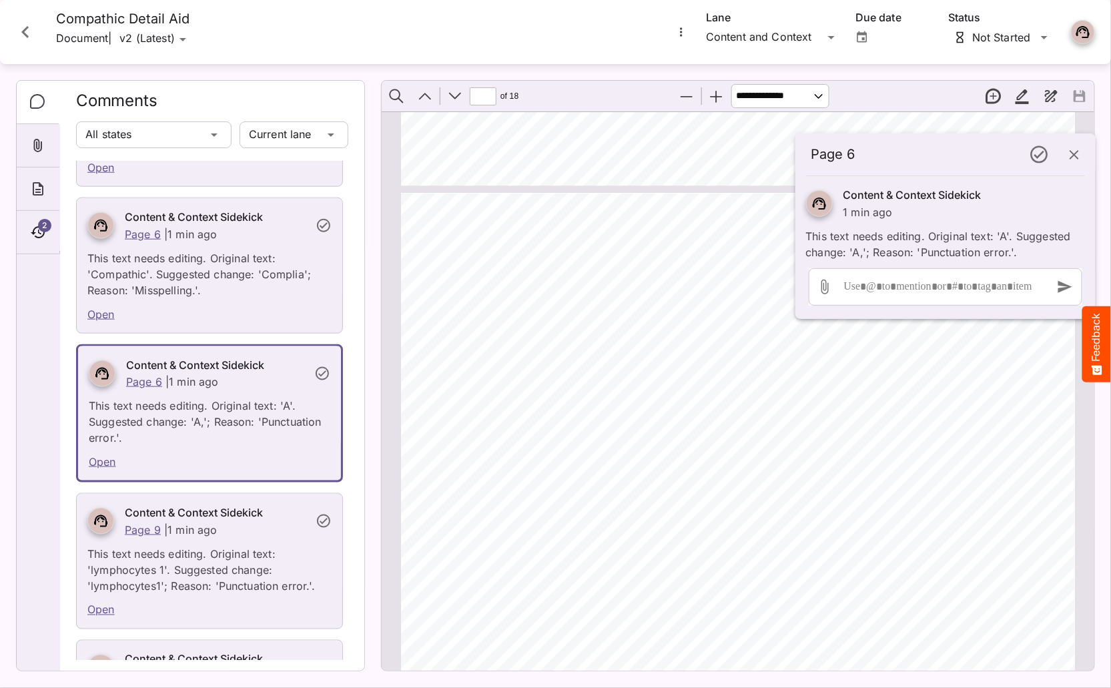
scroll to position [2976, 0]
click at [1083, 159] on button "button" at bounding box center [1074, 155] width 32 height 32
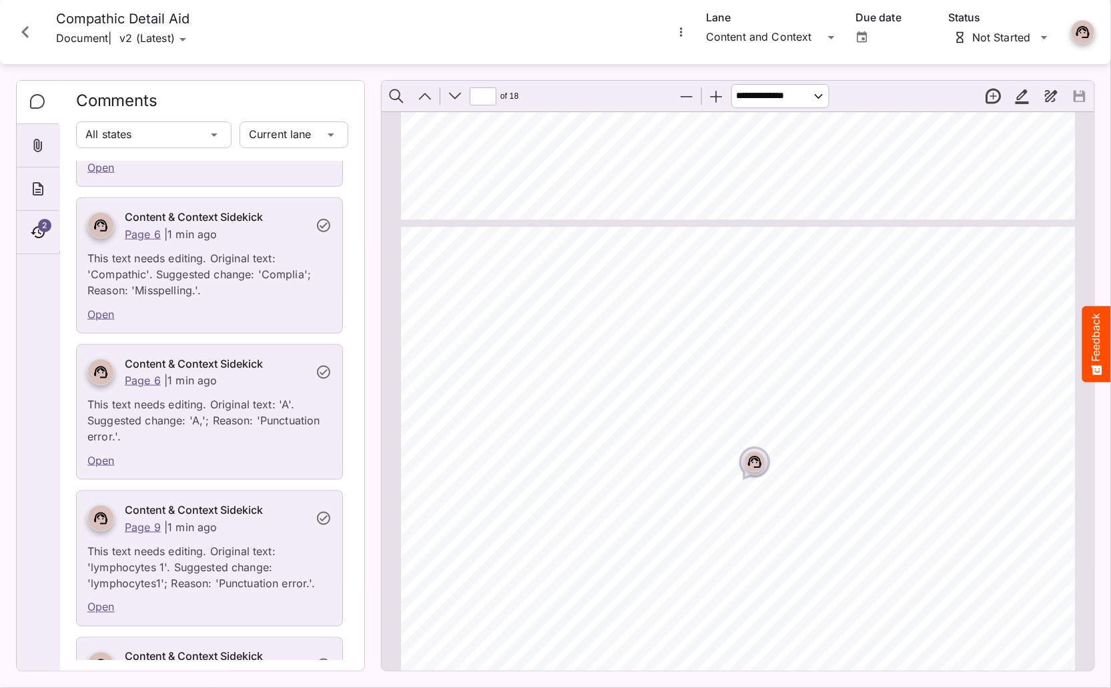
scroll to position [3448, 0]
click at [753, 460] on rect "Page ⁨8⁩" at bounding box center [755, 459] width 16 height 16
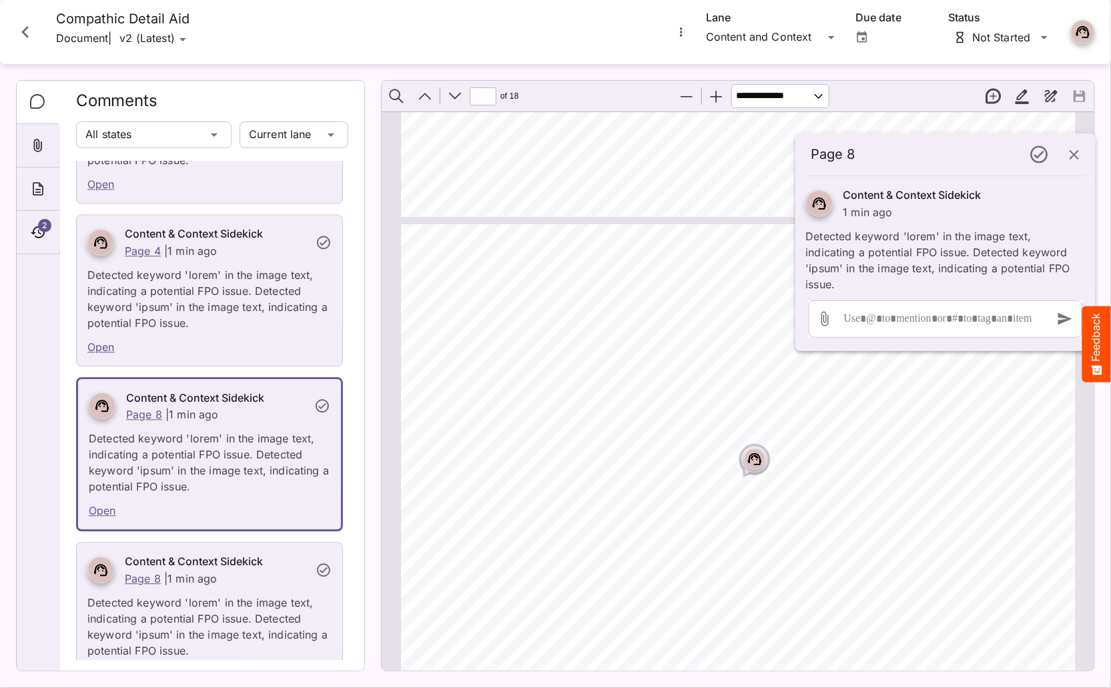
scroll to position [5092, 0]
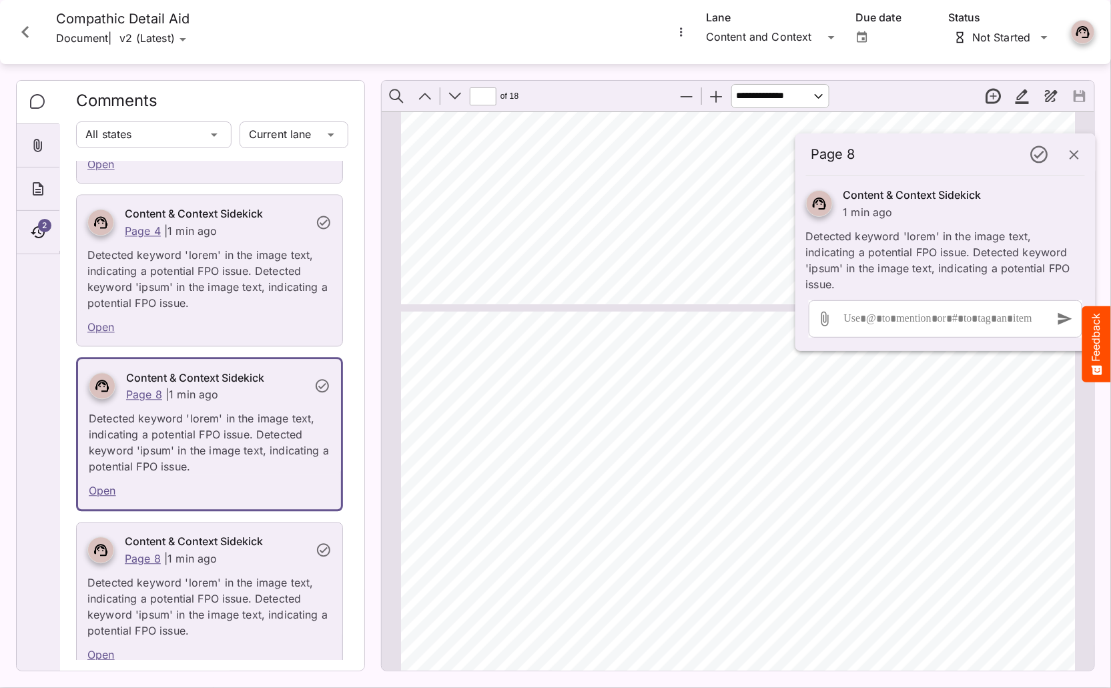
type input "*"
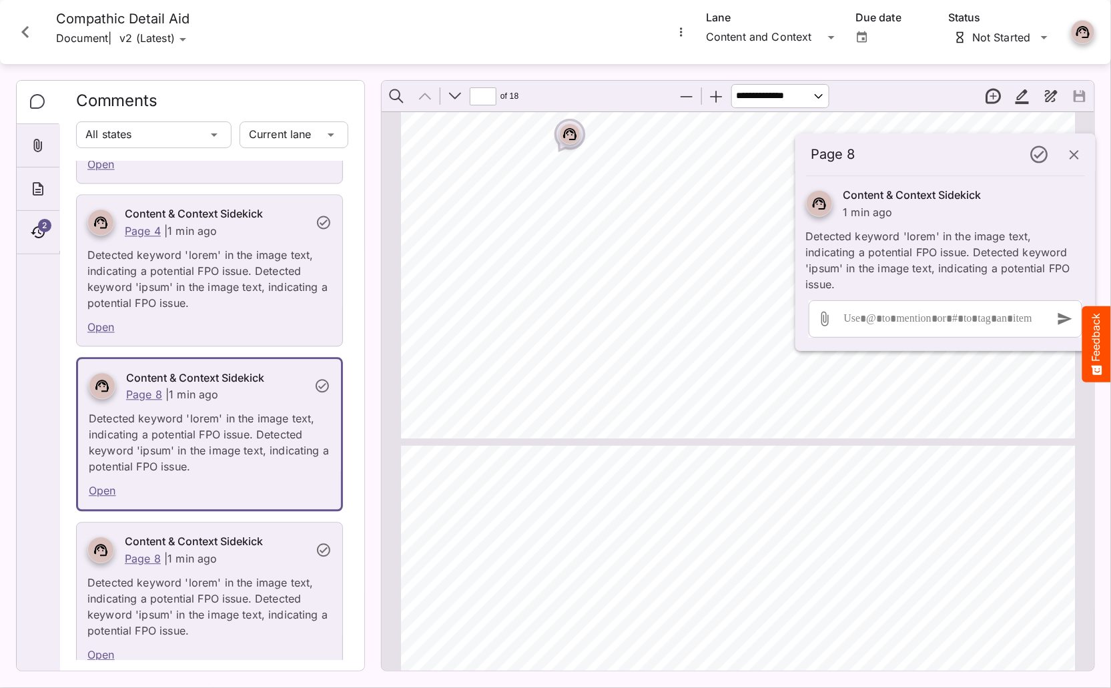
click at [27, 31] on icon "Close card" at bounding box center [25, 32] width 24 height 24
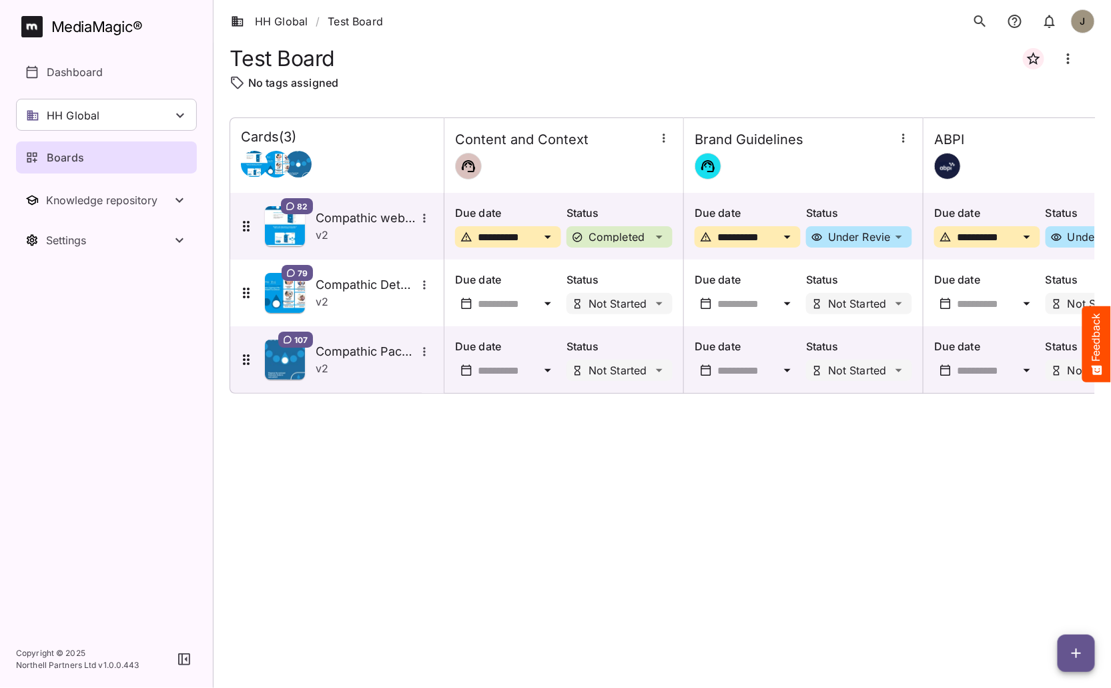
click at [454, 494] on div "**********" at bounding box center [662, 391] width 865 height 549
click at [432, 555] on div "**********" at bounding box center [662, 391] width 865 height 549
click at [587, 526] on div "**********" at bounding box center [662, 391] width 865 height 549
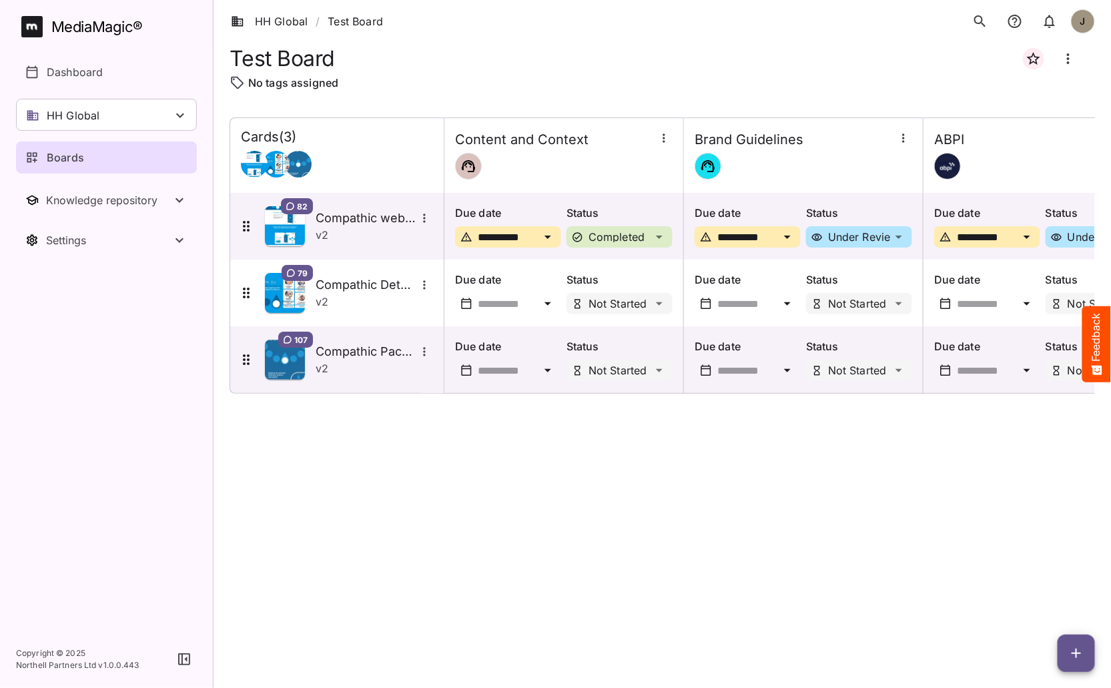
click at [104, 149] on div "Boards" at bounding box center [106, 157] width 163 height 16
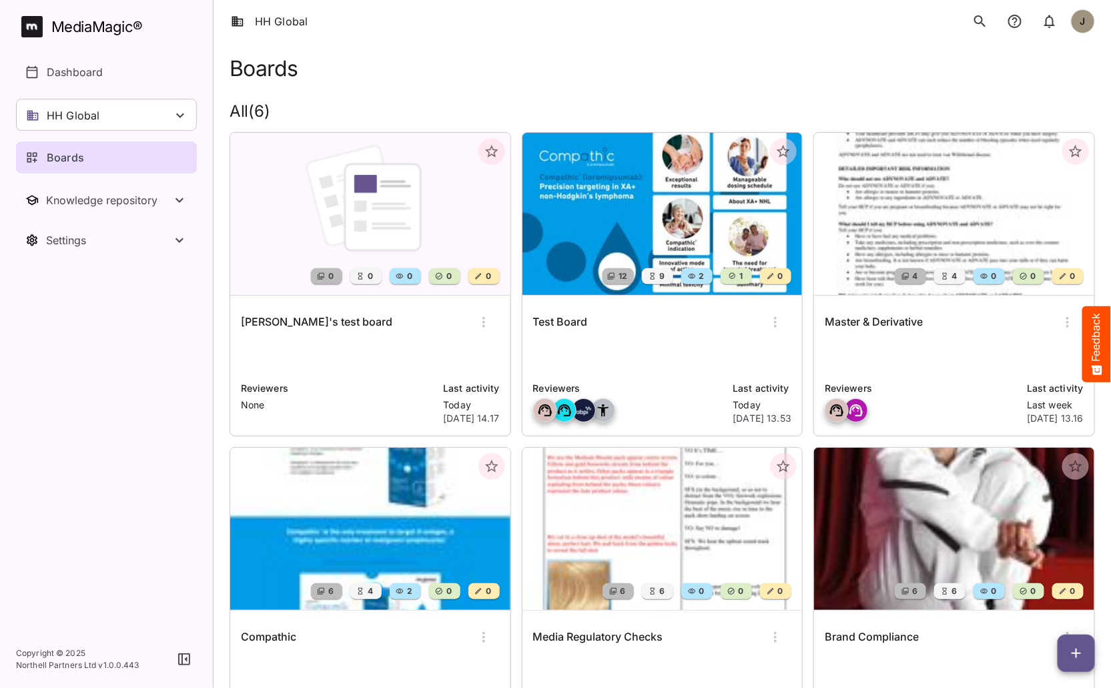
click at [1072, 647] on icon "button" at bounding box center [1076, 653] width 16 height 16
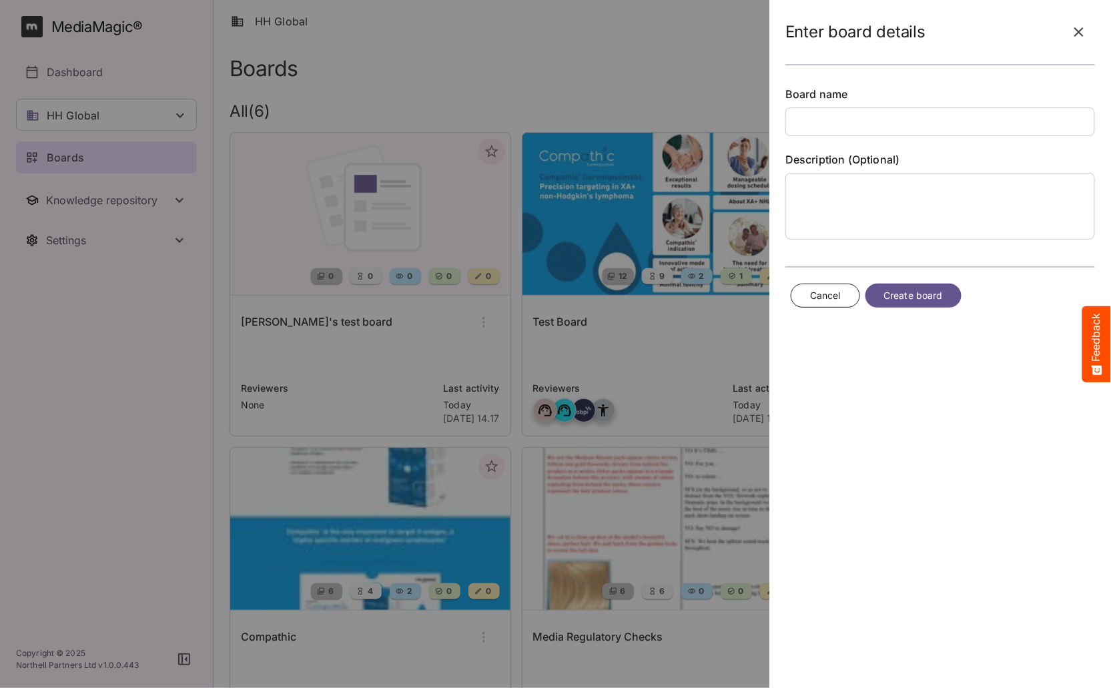
click at [1072, 25] on icon "button" at bounding box center [1079, 32] width 16 height 16
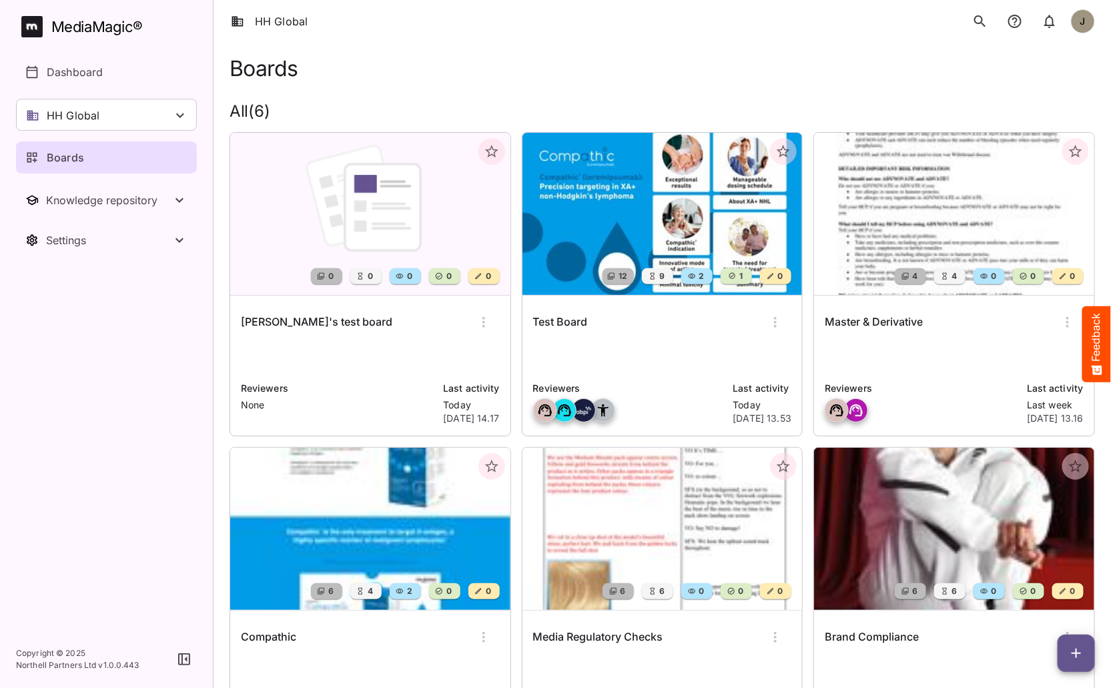
click at [458, 91] on div "Boards All ( 6 ) 0 0 0 0 0 Jacqui's test board Reviewers None Last activity Tod…" at bounding box center [662, 415] width 897 height 745
click at [629, 61] on div "Boards" at bounding box center [662, 68] width 865 height 25
click at [322, 323] on h6 "Jacqui's test board" at bounding box center [316, 322] width 151 height 17
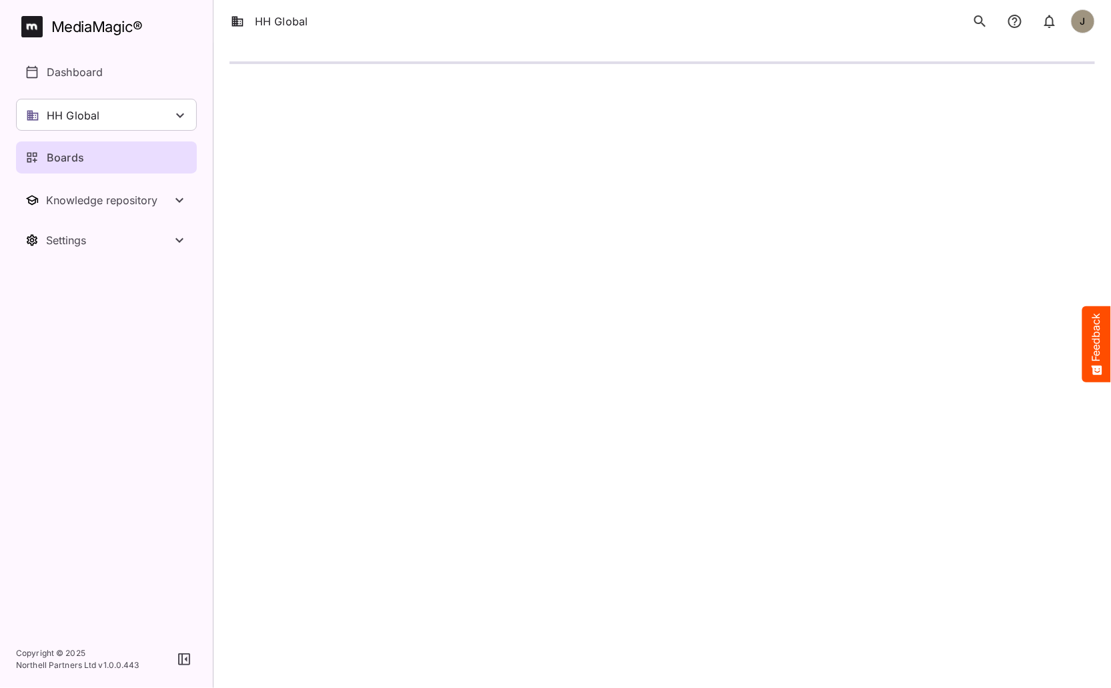
click at [631, 83] on html "HH Global J MediaMagic ® Dashboard HH Global Clearcast Dan Daria David Default …" at bounding box center [555, 41] width 1111 height 83
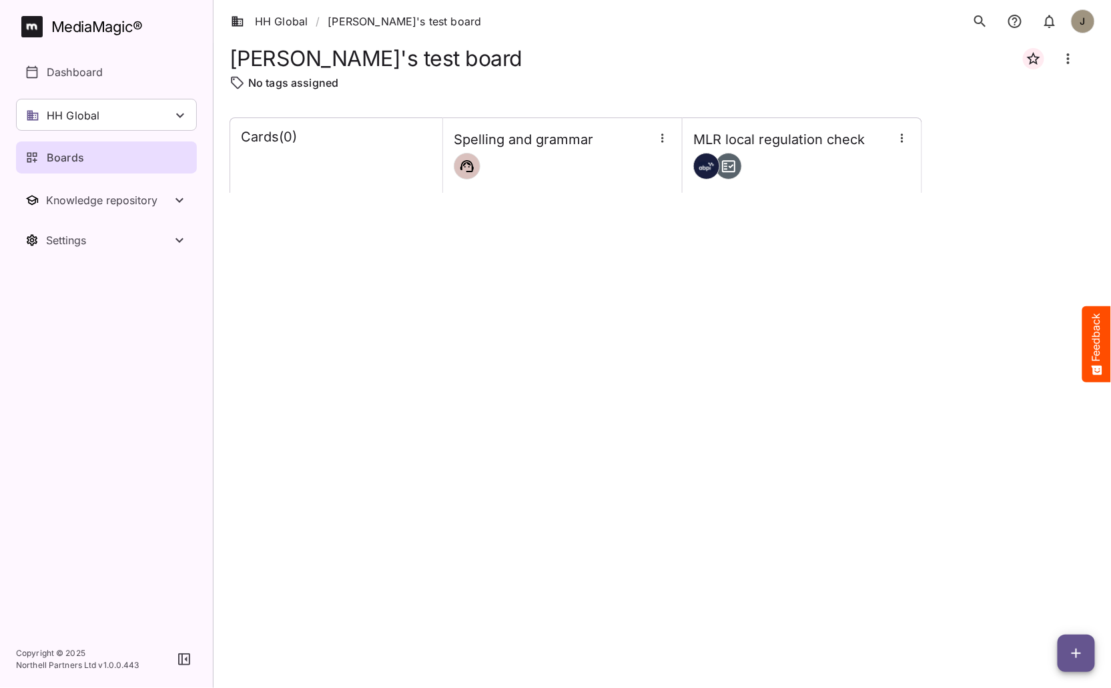
click at [1079, 644] on button "button" at bounding box center [1076, 653] width 37 height 37
click at [1048, 570] on p "Add new card" at bounding box center [1043, 568] width 72 height 16
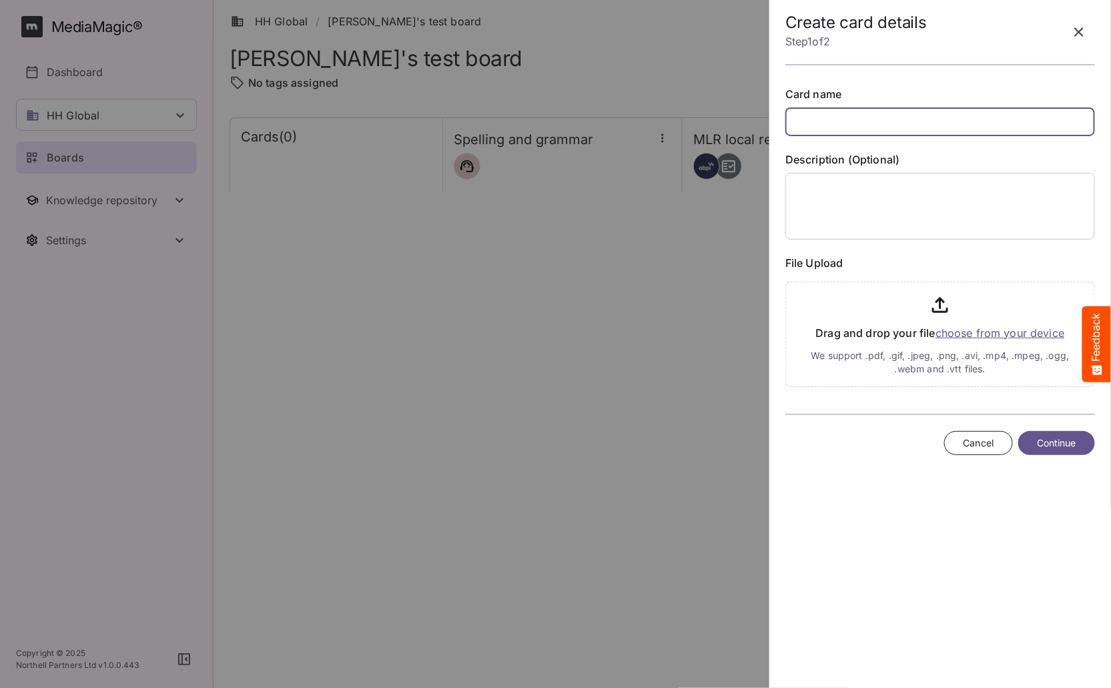
click at [877, 127] on input "text" at bounding box center [940, 121] width 310 height 29
type input "*"
type input "*******"
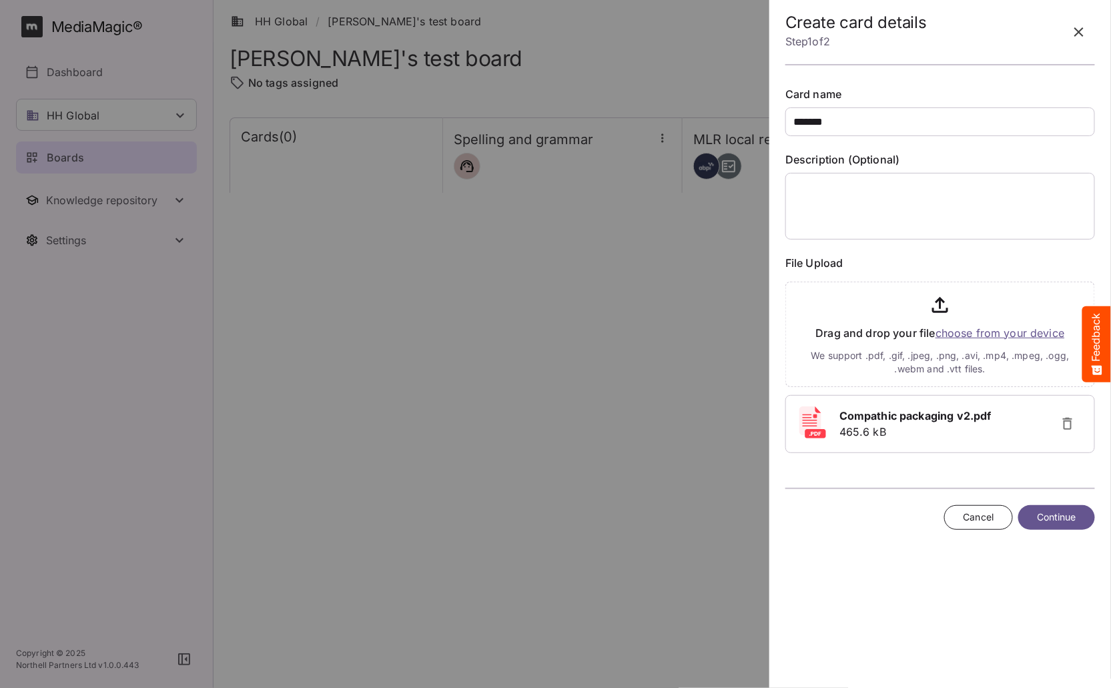
click at [1071, 518] on span "Continue" at bounding box center [1056, 517] width 39 height 17
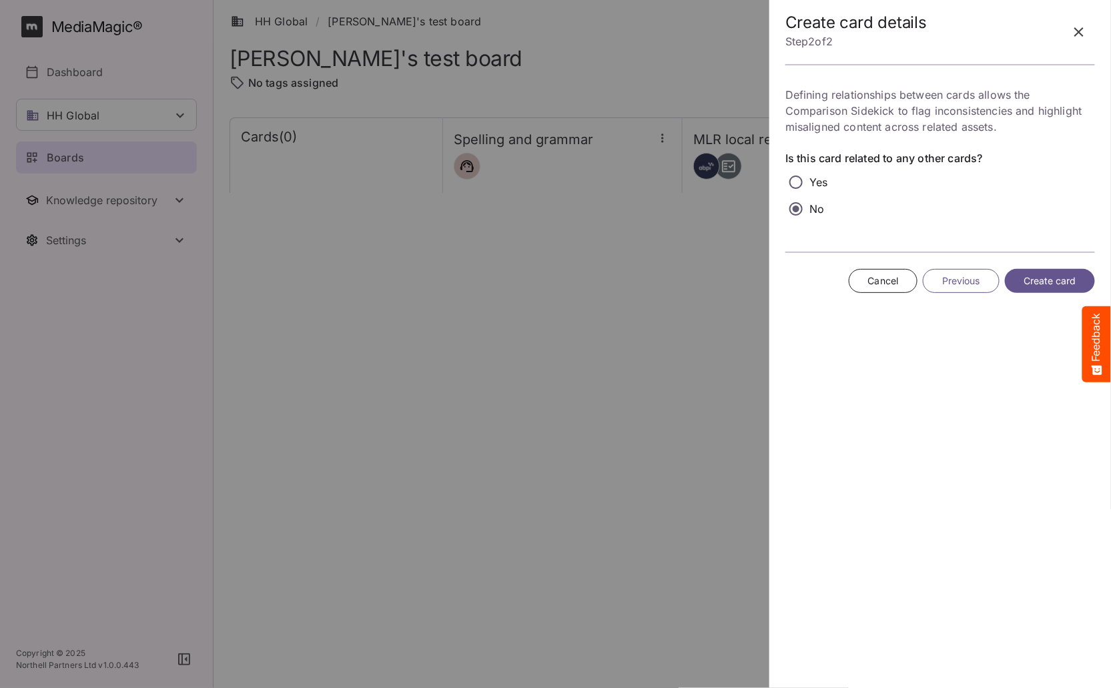
click at [1046, 282] on span "Create card" at bounding box center [1050, 281] width 53 height 17
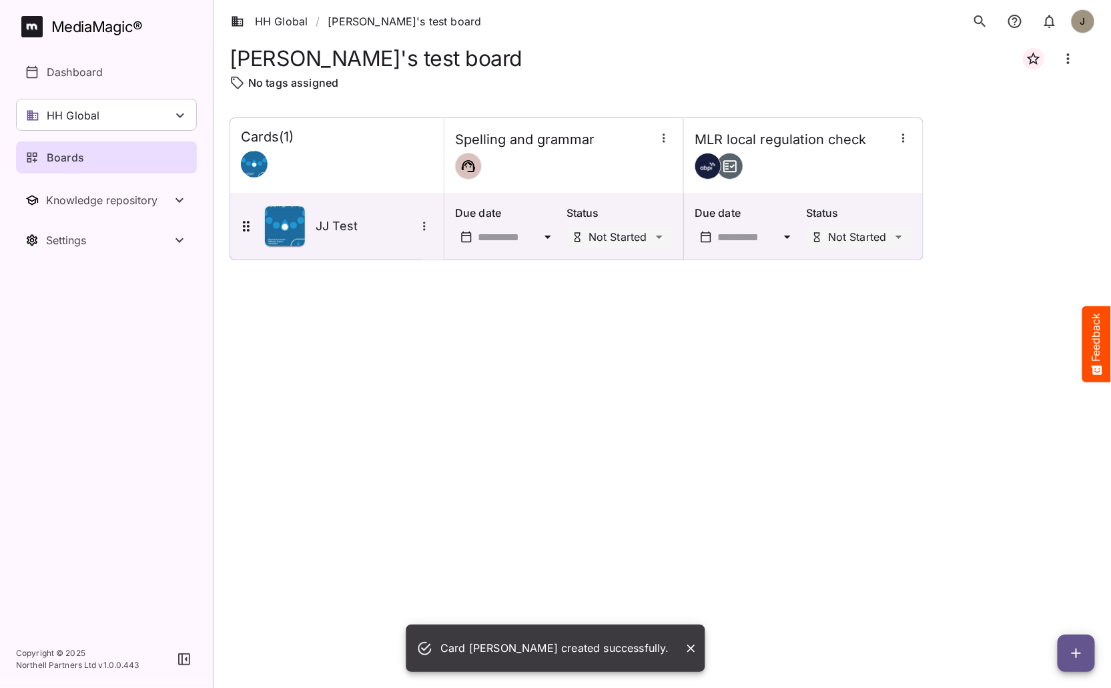
click at [620, 418] on div "Cards ( 1 ) Spelling and grammar MLR local regulation check JJ Test Due date St…" at bounding box center [662, 391] width 865 height 549
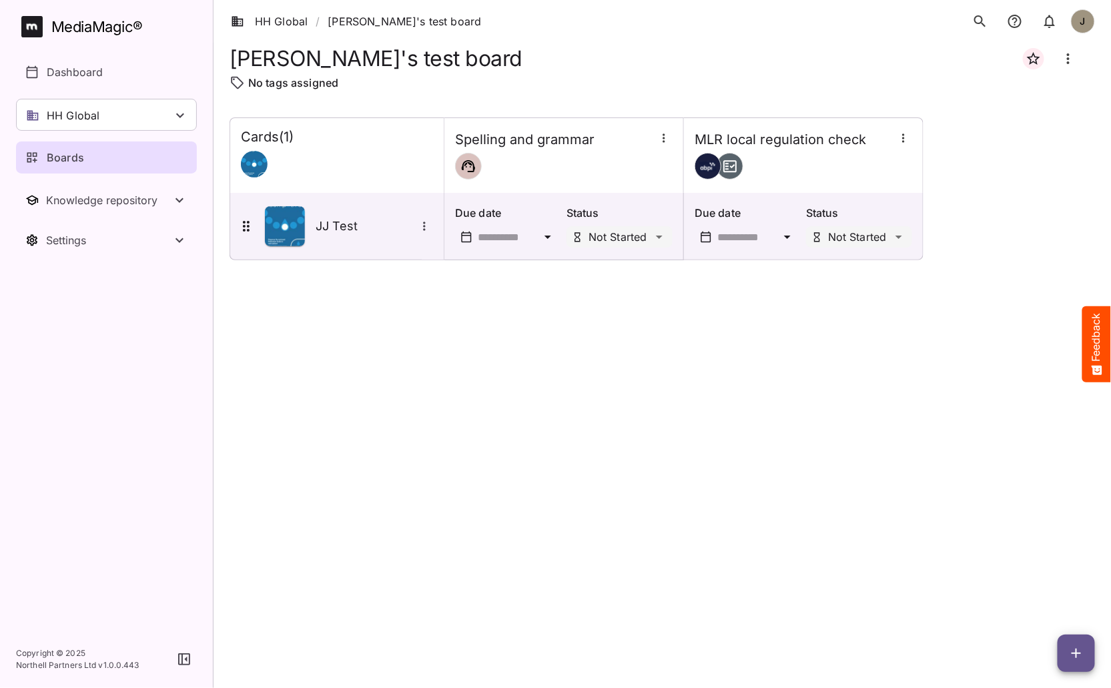
click at [587, 360] on div "Cards ( 1 ) Spelling and grammar MLR local regulation check JJ Test Due date St…" at bounding box center [662, 391] width 865 height 549
click at [352, 514] on div "Cards ( 1 ) Spelling and grammar MLR local regulation check JJ Test Due date St…" at bounding box center [662, 391] width 865 height 549
